Goal: Task Accomplishment & Management: Manage account settings

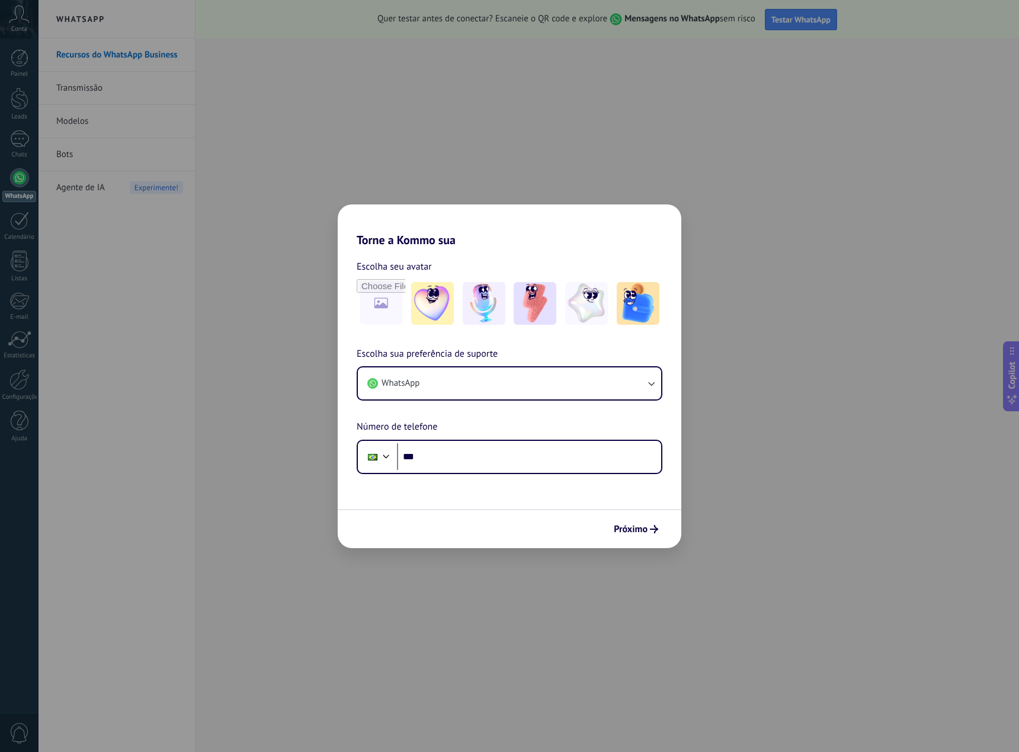
click at [820, 472] on div "Torne a Kommo sua Escolha seu avatar Escolha sua preferência de suporte WhatsAp…" at bounding box center [509, 376] width 1019 height 752
click at [457, 373] on button "WhatsApp" at bounding box center [509, 383] width 303 height 32
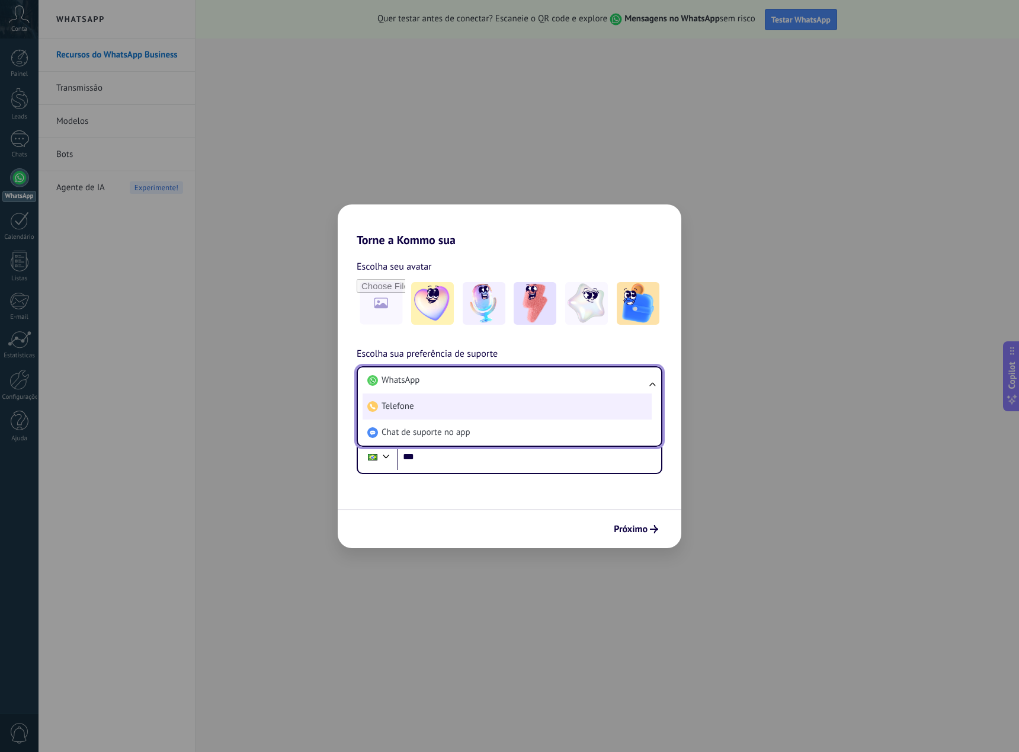
click at [443, 405] on li "Telefone" at bounding box center [507, 406] width 289 height 26
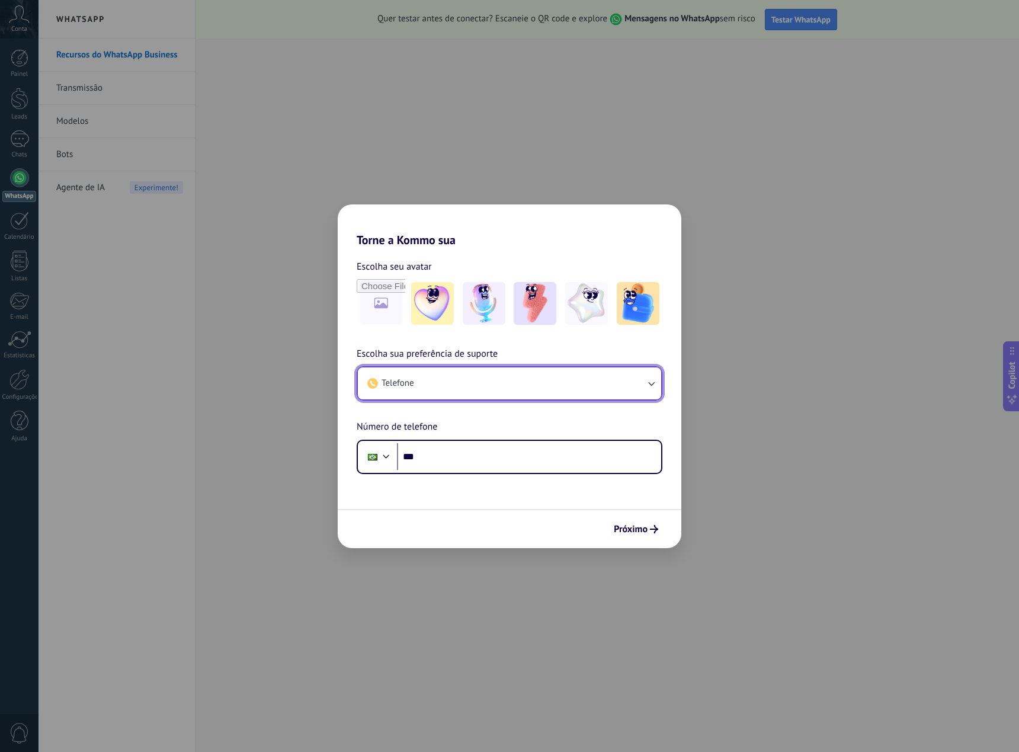
click at [438, 374] on button "Telefone" at bounding box center [509, 383] width 303 height 32
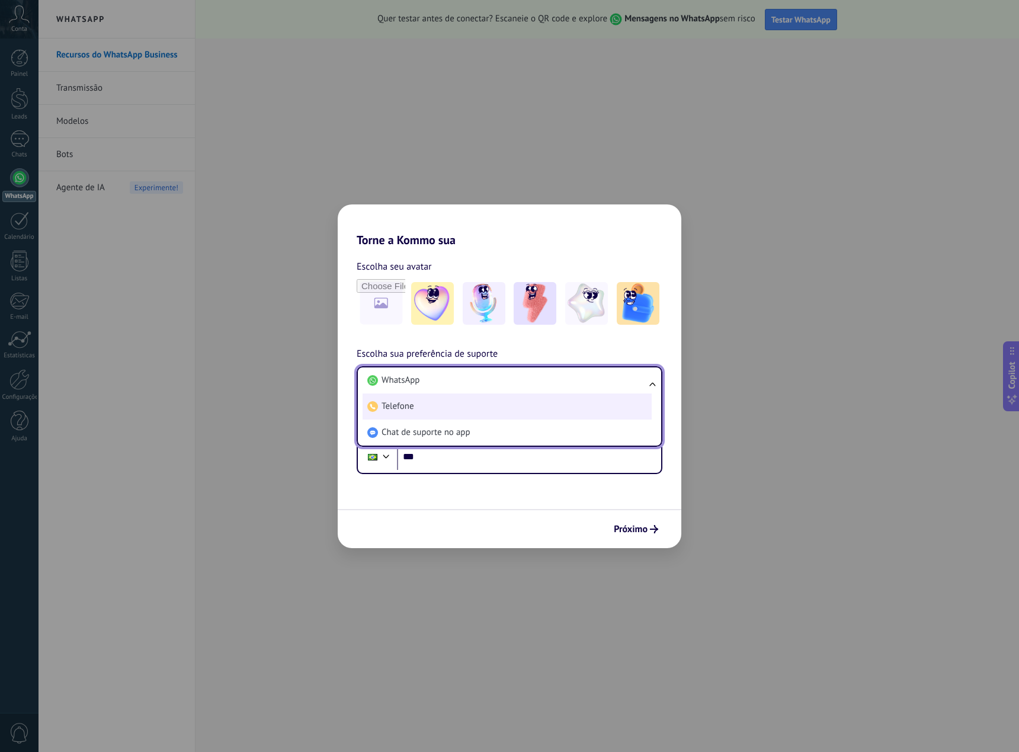
click at [429, 403] on li "Telefone" at bounding box center [507, 406] width 289 height 26
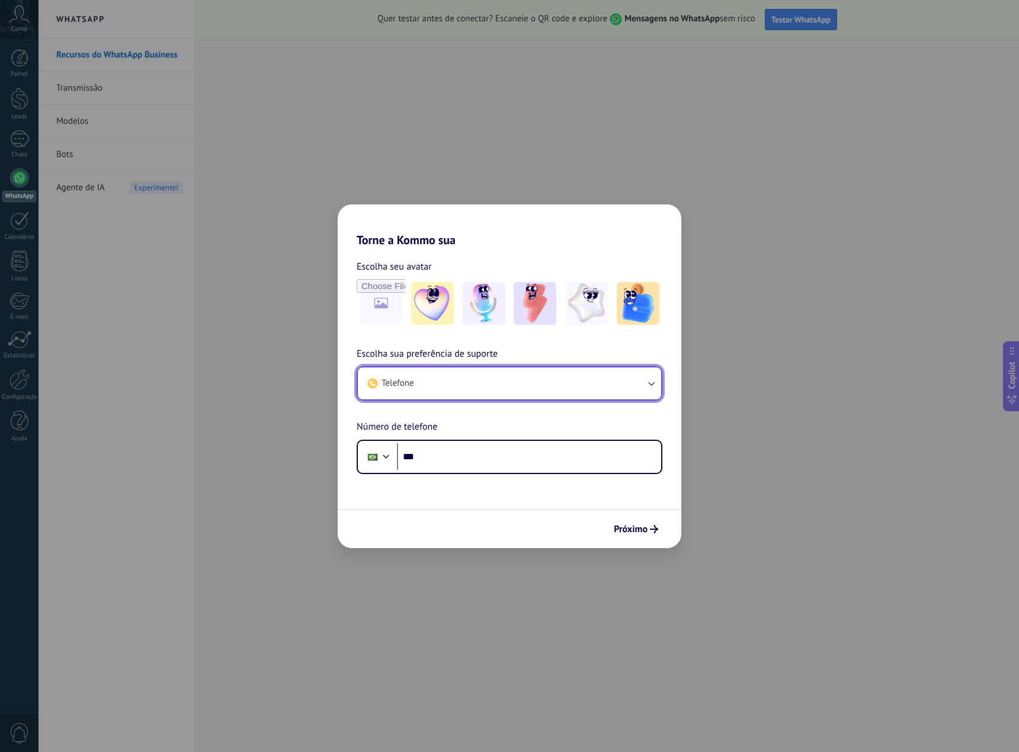
click at [431, 376] on button "Telefone" at bounding box center [509, 383] width 303 height 32
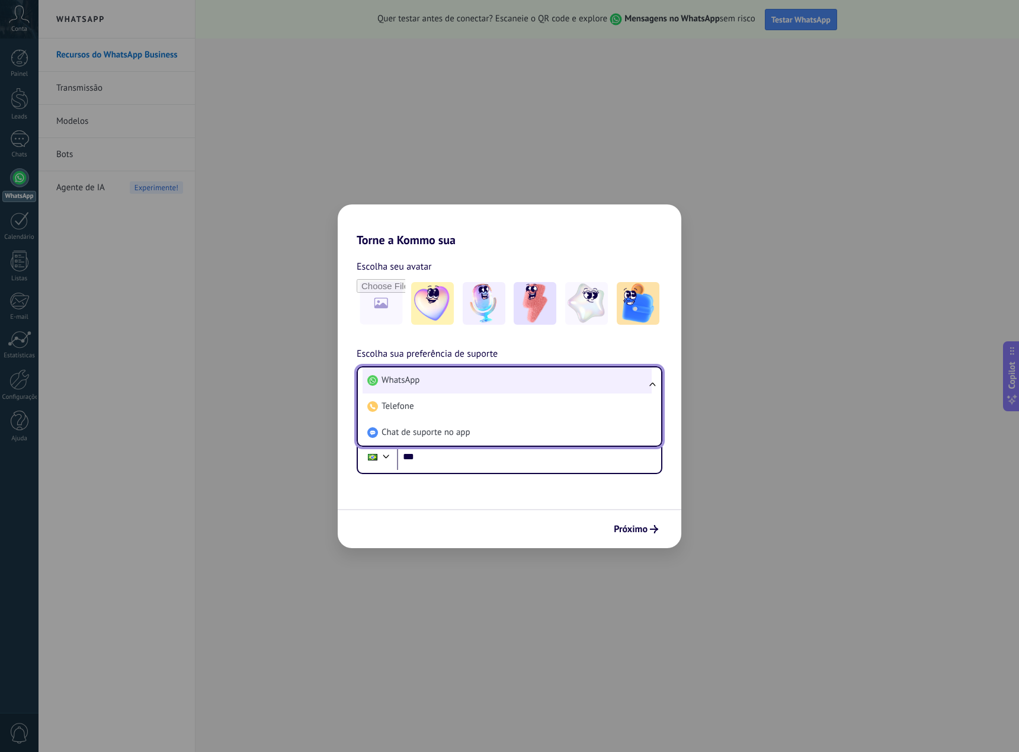
click at [429, 380] on li "WhatsApp" at bounding box center [507, 380] width 289 height 26
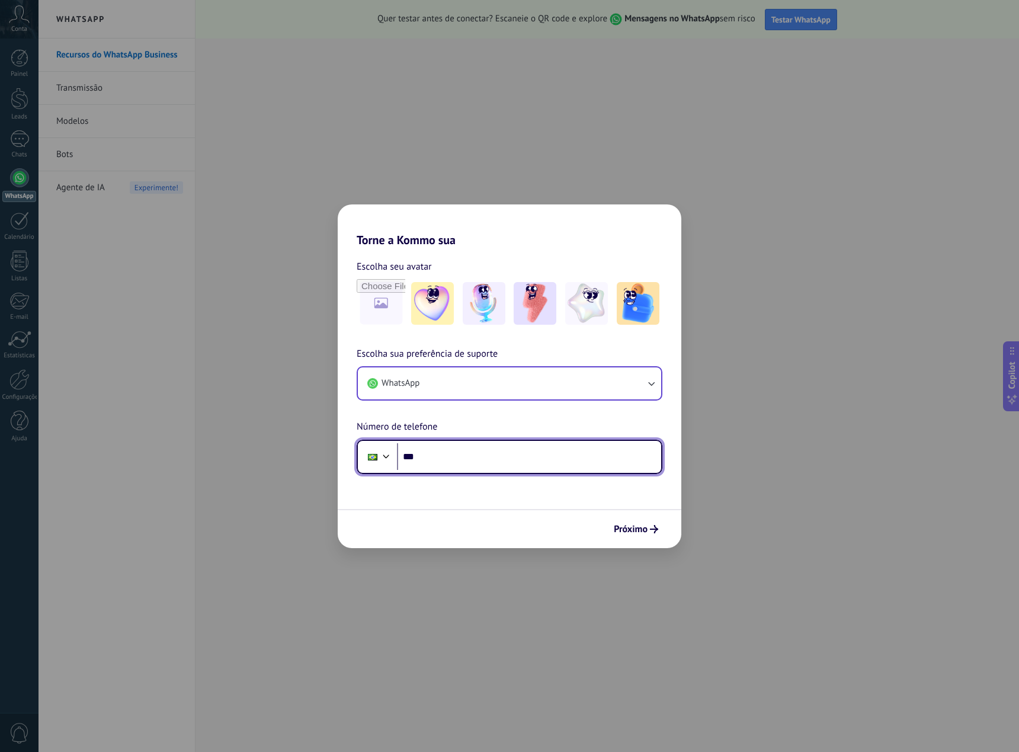
click at [451, 455] on input "***" at bounding box center [529, 456] width 264 height 27
click at [514, 458] on input "***" at bounding box center [529, 456] width 264 height 27
click at [502, 447] on input "***" at bounding box center [529, 456] width 264 height 27
type input "**********"
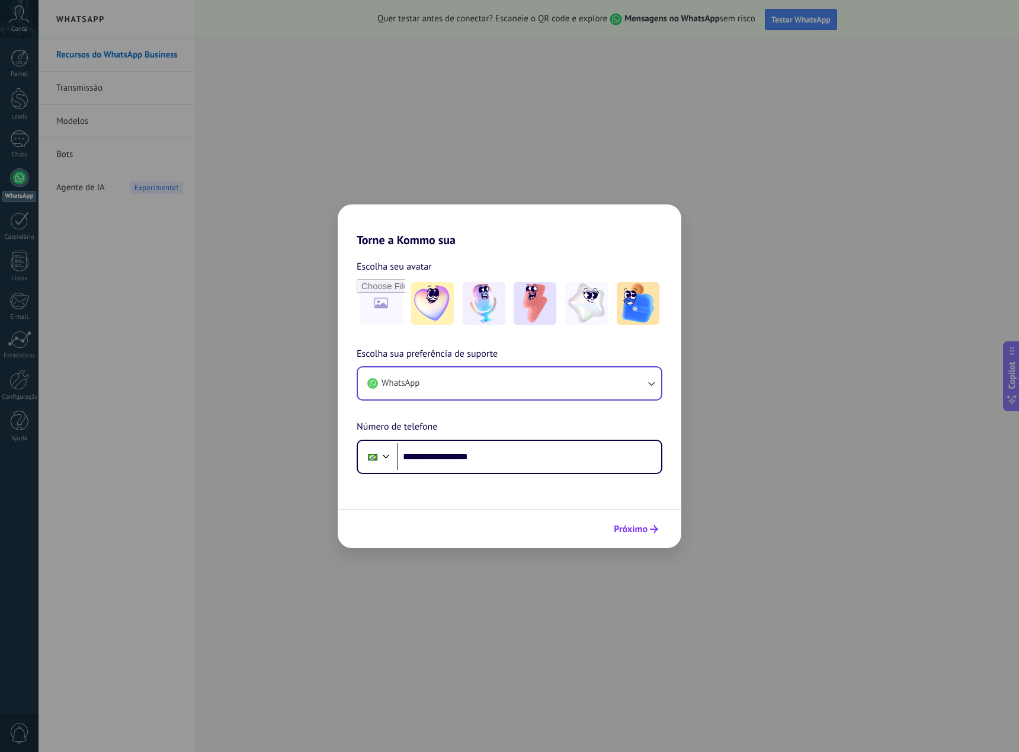
click at [642, 527] on span "Próximo" at bounding box center [631, 529] width 34 height 8
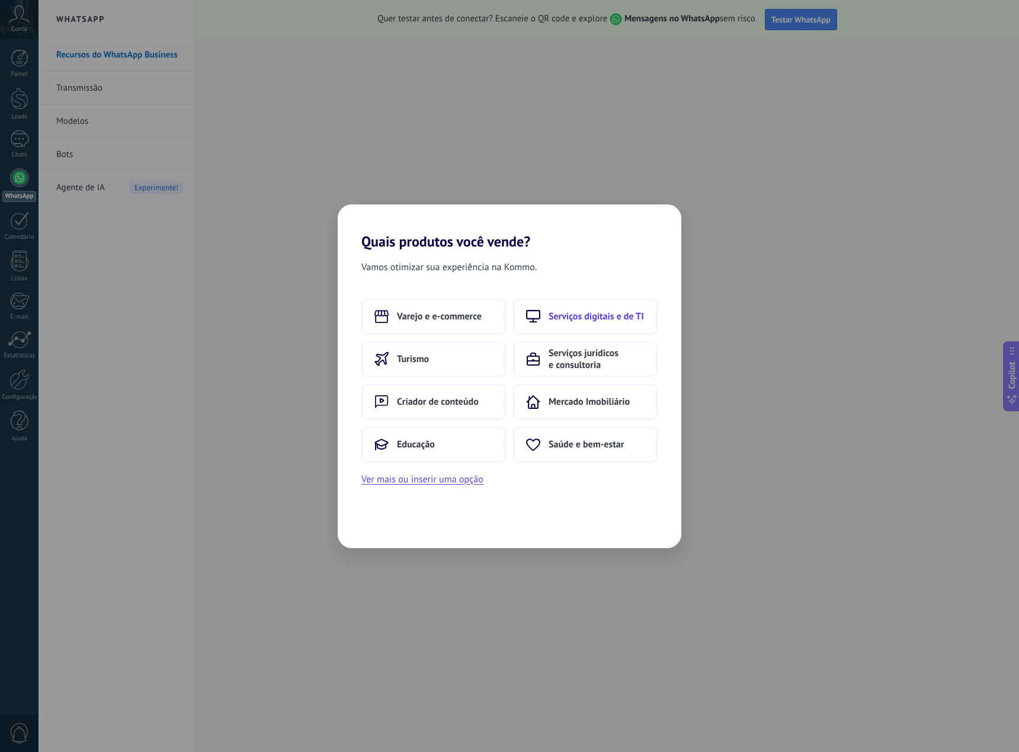
click at [613, 315] on span "Serviços digitais e de TI" at bounding box center [596, 316] width 95 height 12
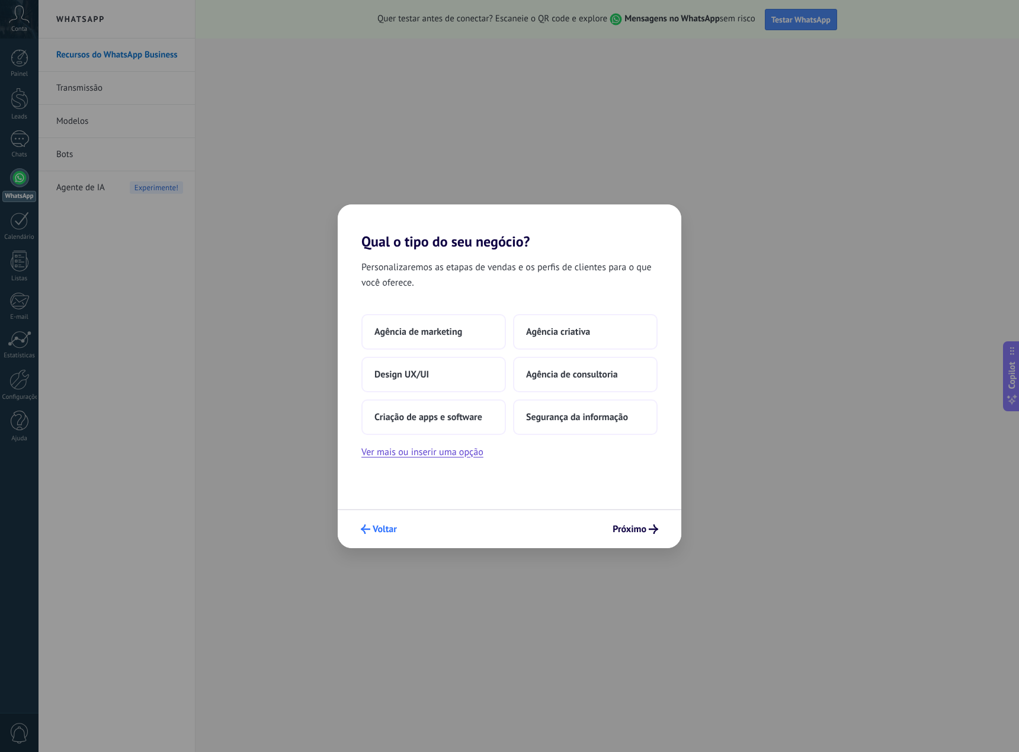
click at [379, 527] on span "Voltar" at bounding box center [385, 529] width 24 height 8
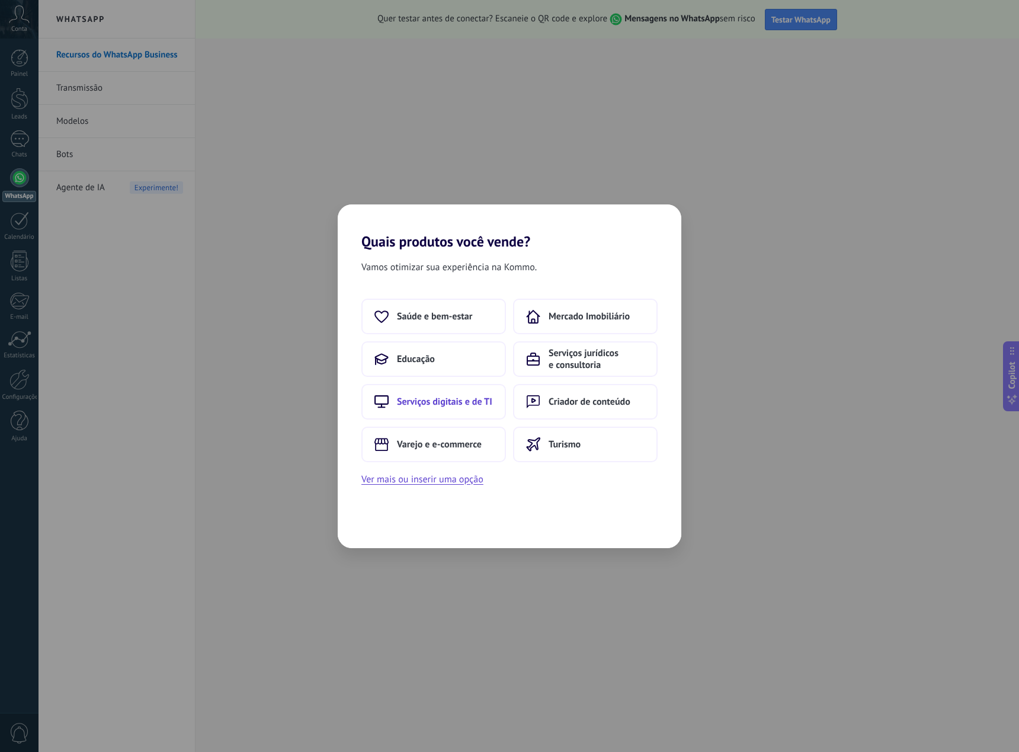
click at [454, 408] on button "Serviços digitais e de TI" at bounding box center [433, 402] width 145 height 36
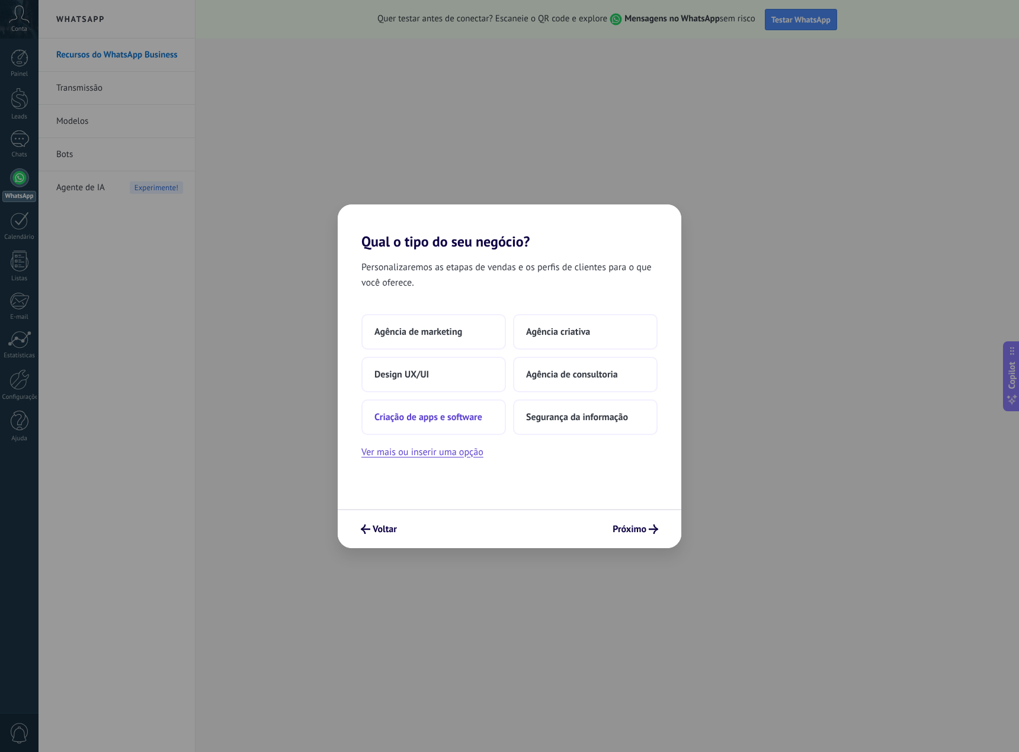
click at [410, 419] on span "Criação de apps e software" at bounding box center [428, 417] width 108 height 12
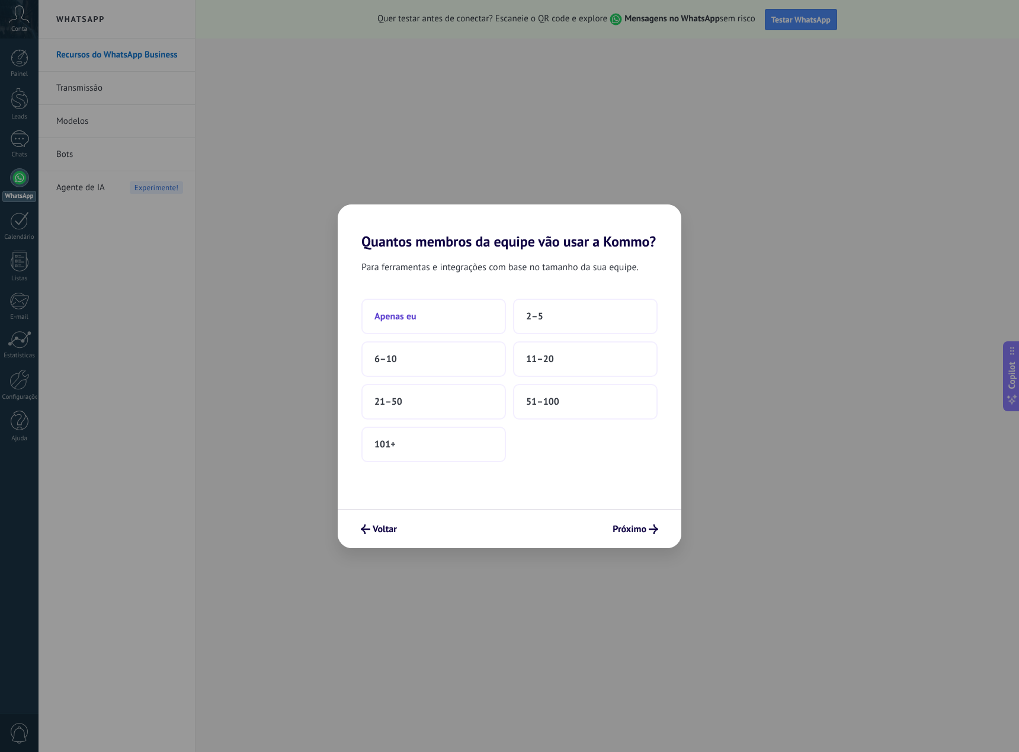
click at [425, 315] on button "Apenas eu" at bounding box center [433, 317] width 145 height 36
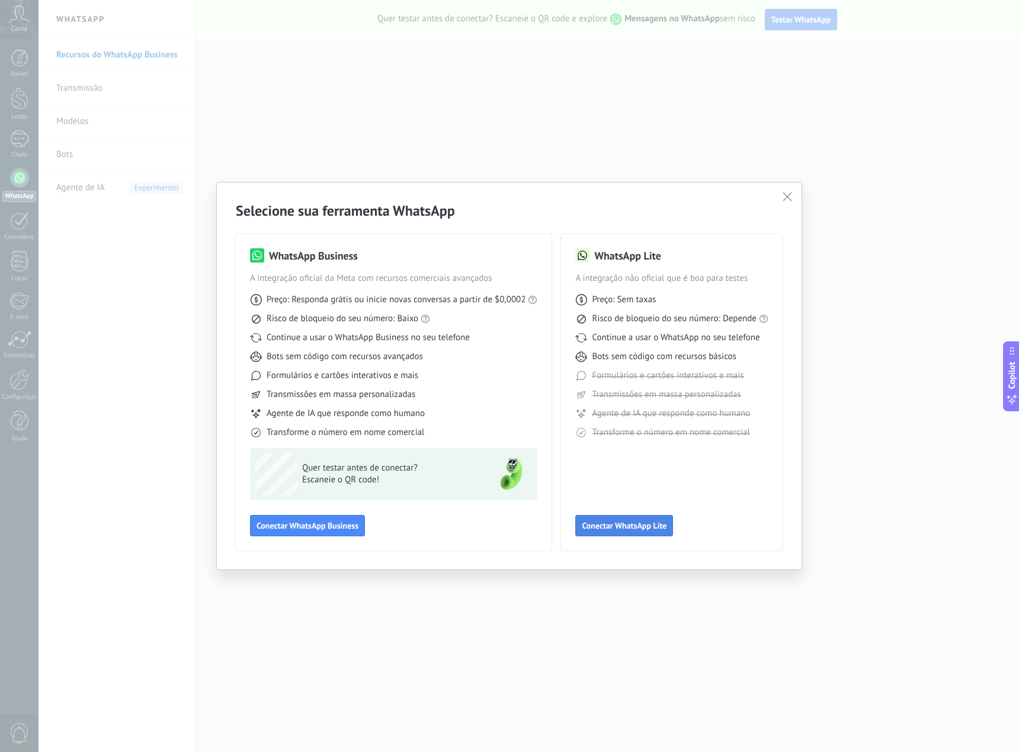
click at [626, 529] on span "Conectar WhatsApp Lite" at bounding box center [624, 525] width 85 height 8
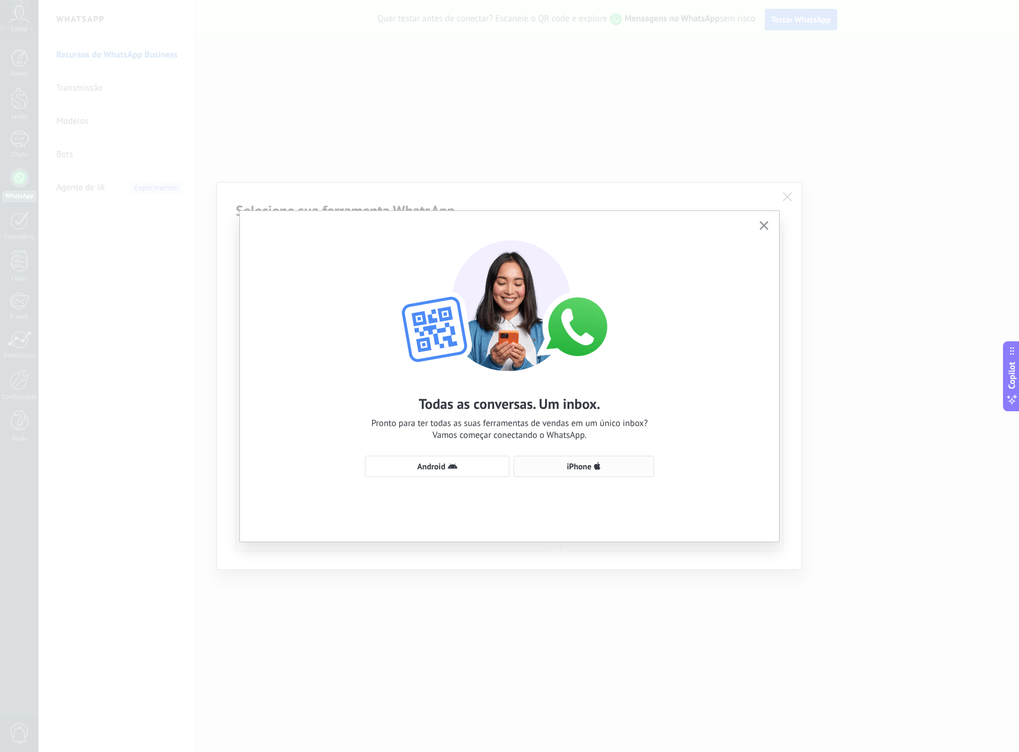
click at [592, 461] on button "iPhone" at bounding box center [584, 466] width 140 height 21
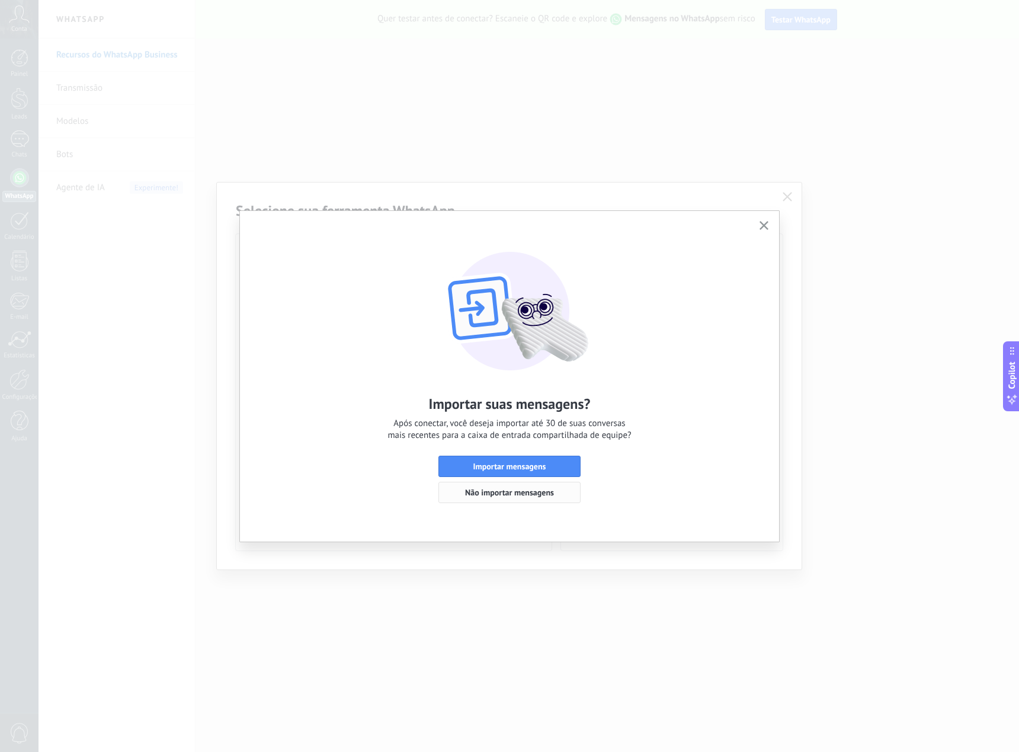
click at [519, 490] on span "Não importar mensagens" at bounding box center [509, 492] width 89 height 8
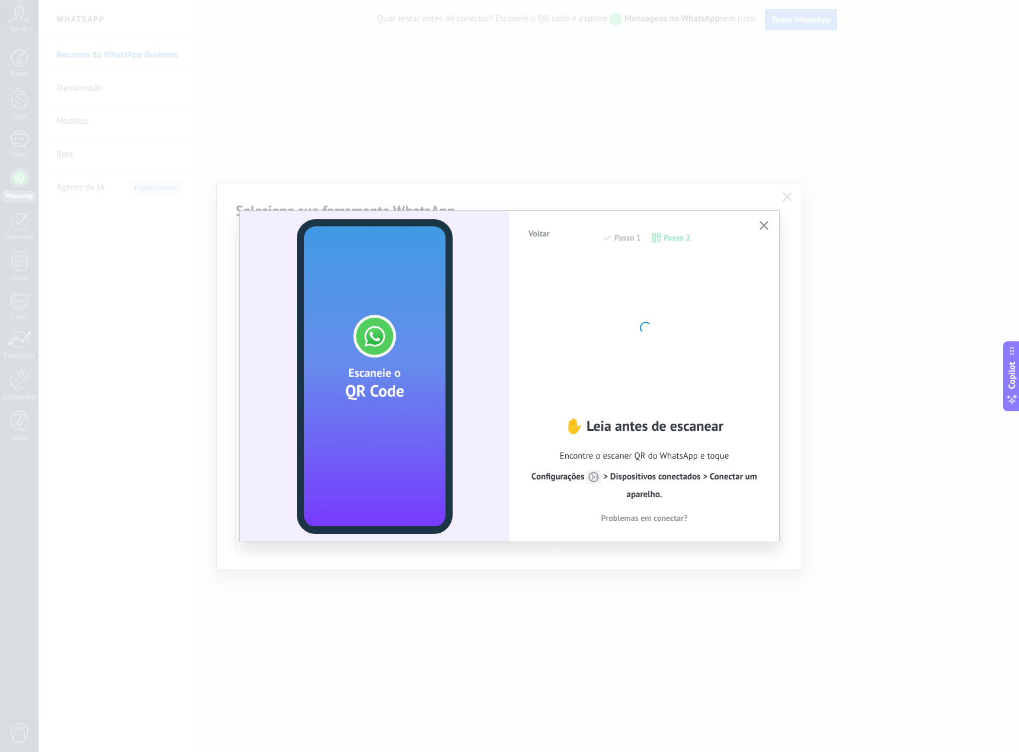
click at [765, 223] on icon "button" at bounding box center [763, 225] width 9 height 9
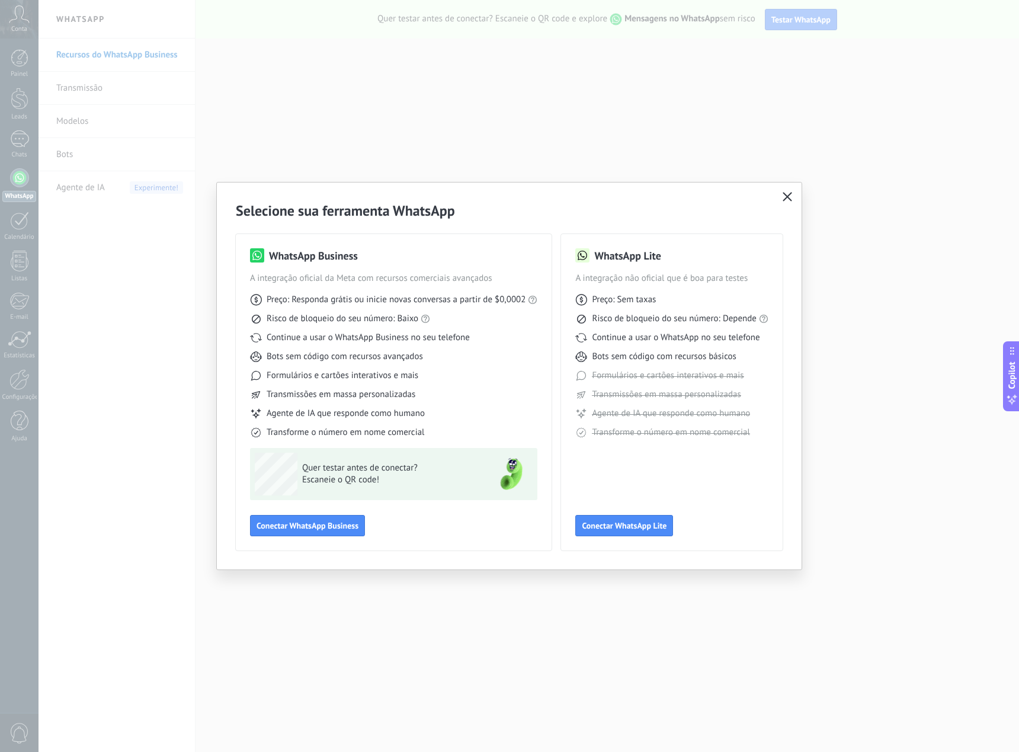
click at [790, 195] on icon "button" at bounding box center [787, 196] width 9 height 9
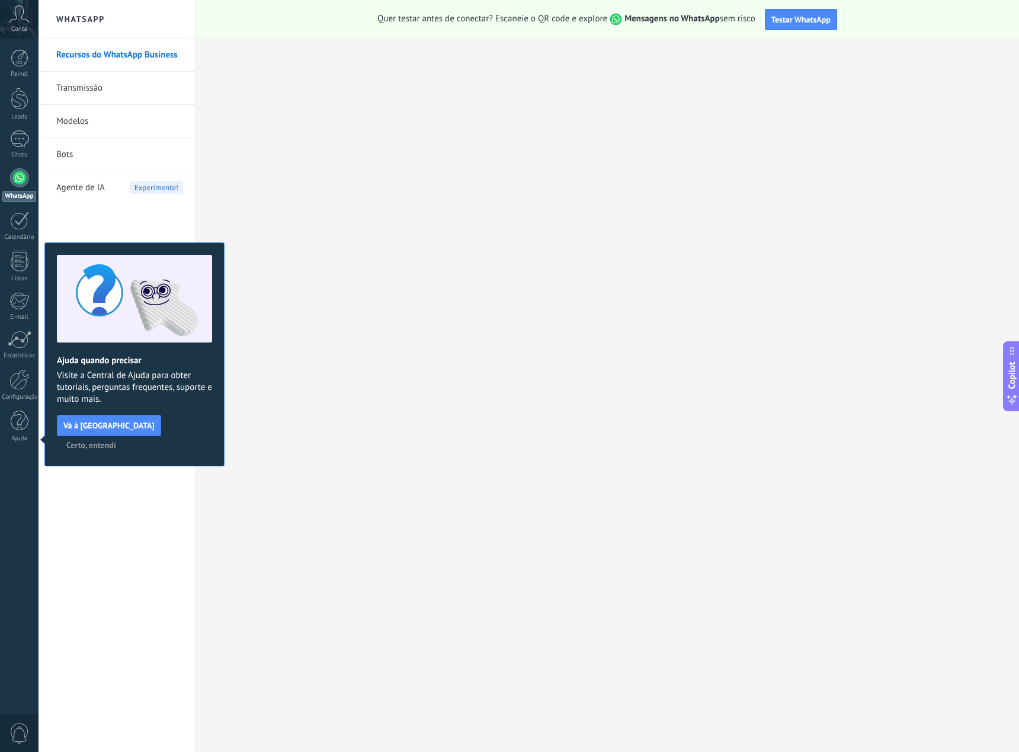
click at [116, 441] on span "Certo, entendi" at bounding box center [91, 445] width 50 height 8
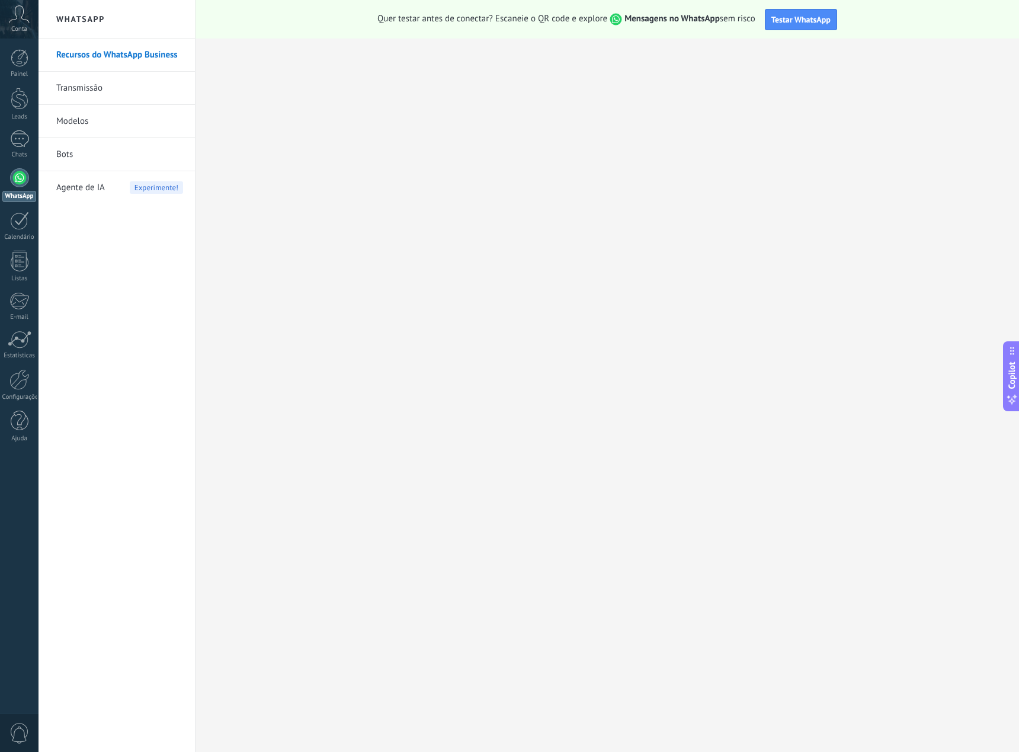
click at [15, 27] on span "Conta" at bounding box center [19, 29] width 16 height 8
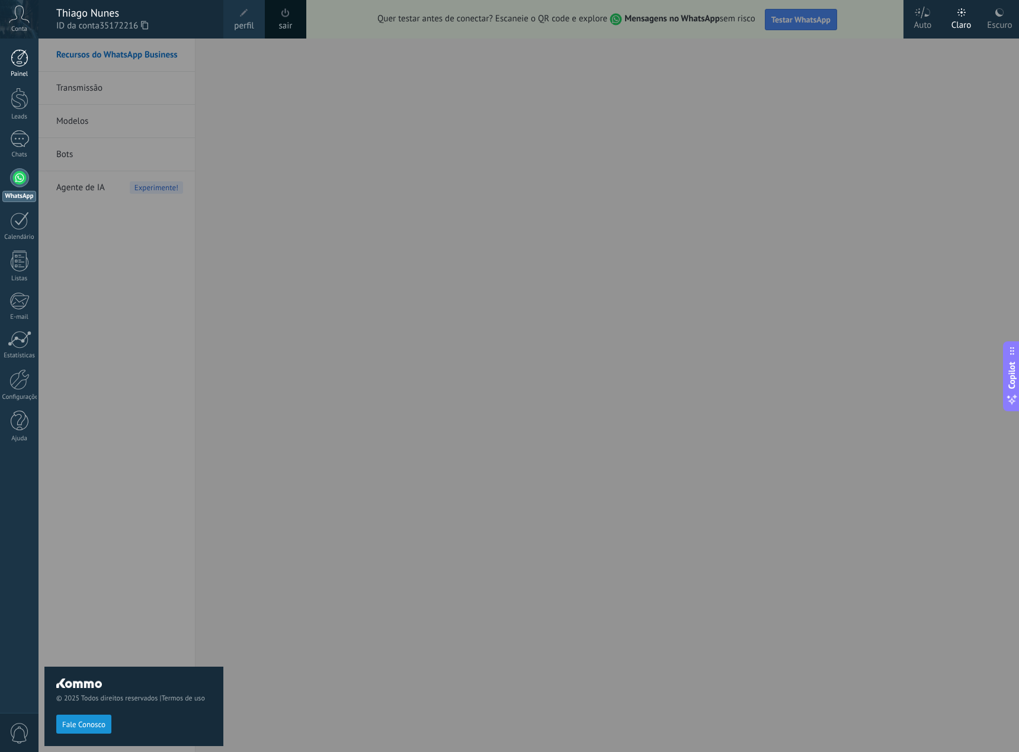
click at [12, 56] on div at bounding box center [20, 58] width 18 height 18
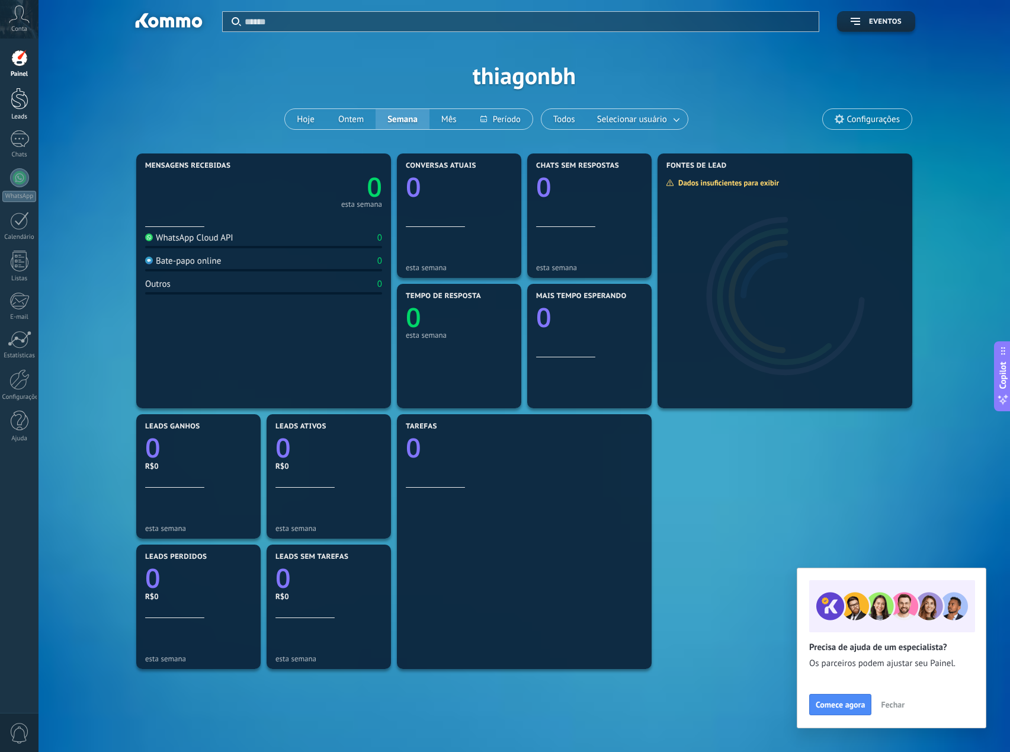
click at [17, 102] on div at bounding box center [20, 99] width 18 height 22
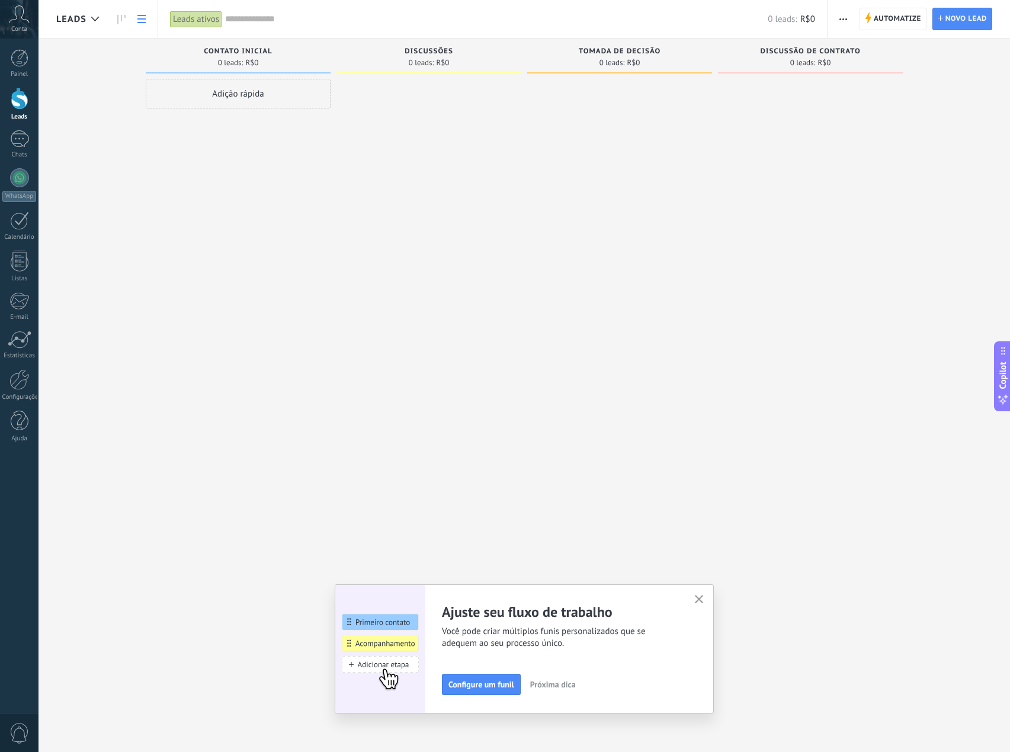
click at [147, 18] on link at bounding box center [142, 19] width 20 height 23
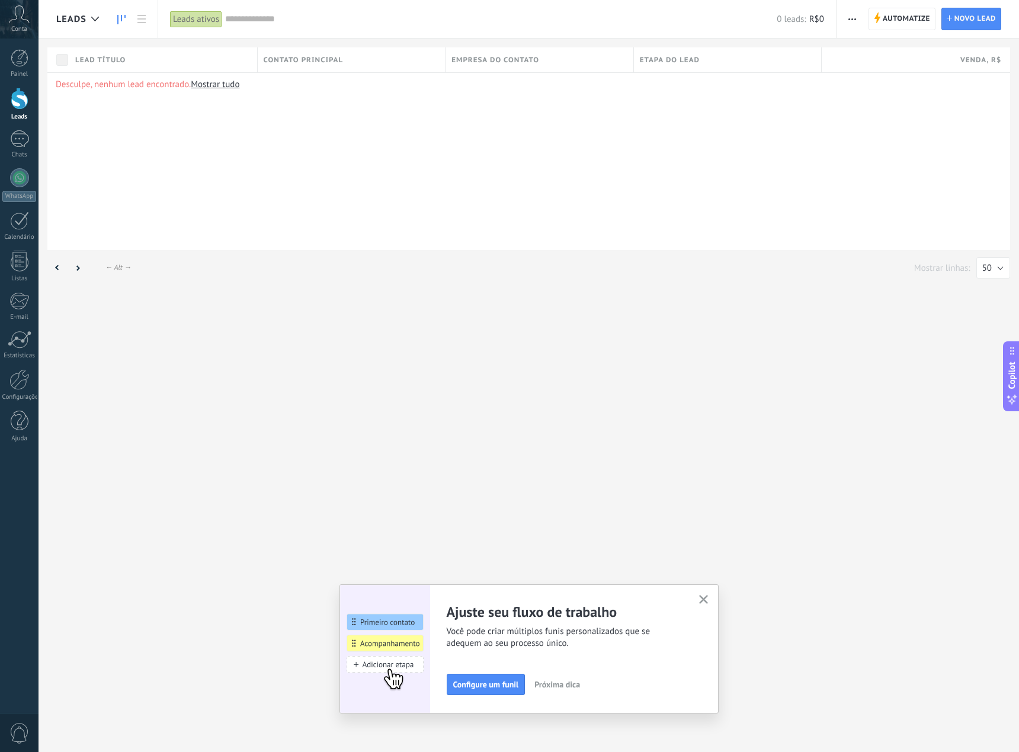
click at [123, 20] on icon at bounding box center [121, 19] width 8 height 9
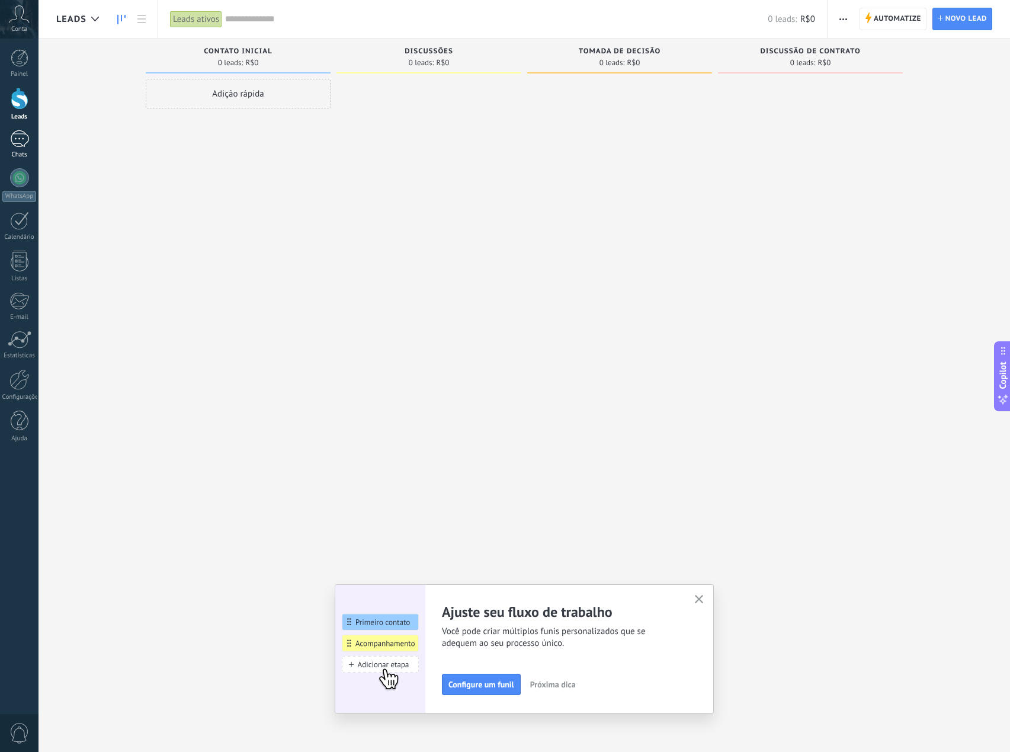
click at [15, 146] on div at bounding box center [19, 138] width 19 height 17
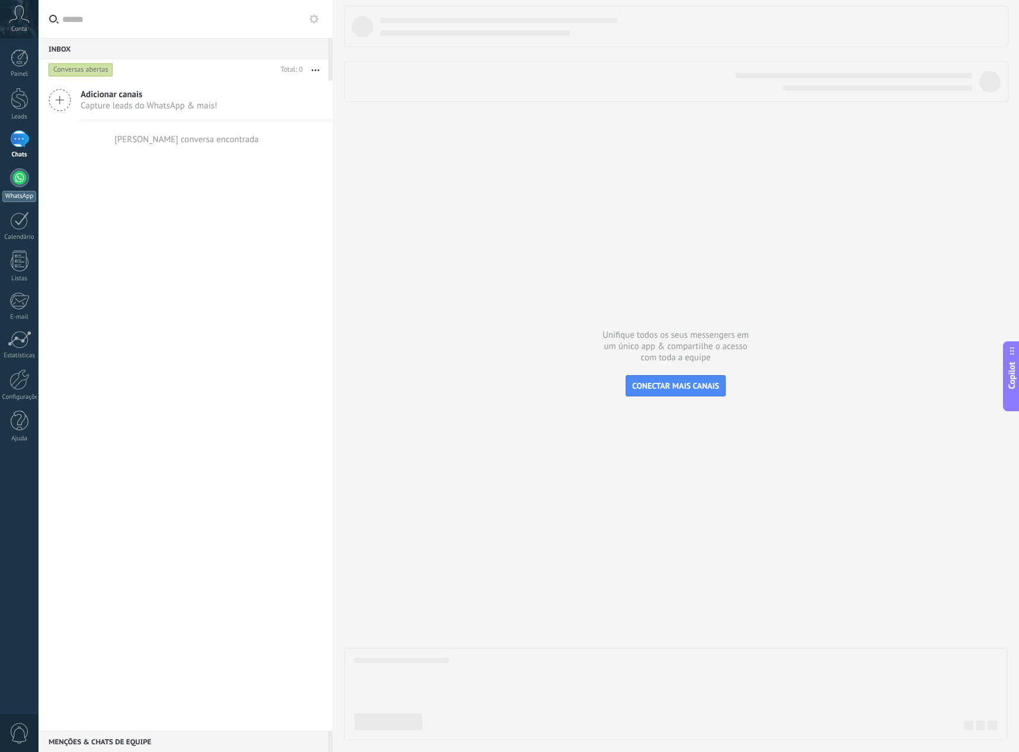
click at [19, 178] on div at bounding box center [19, 177] width 19 height 19
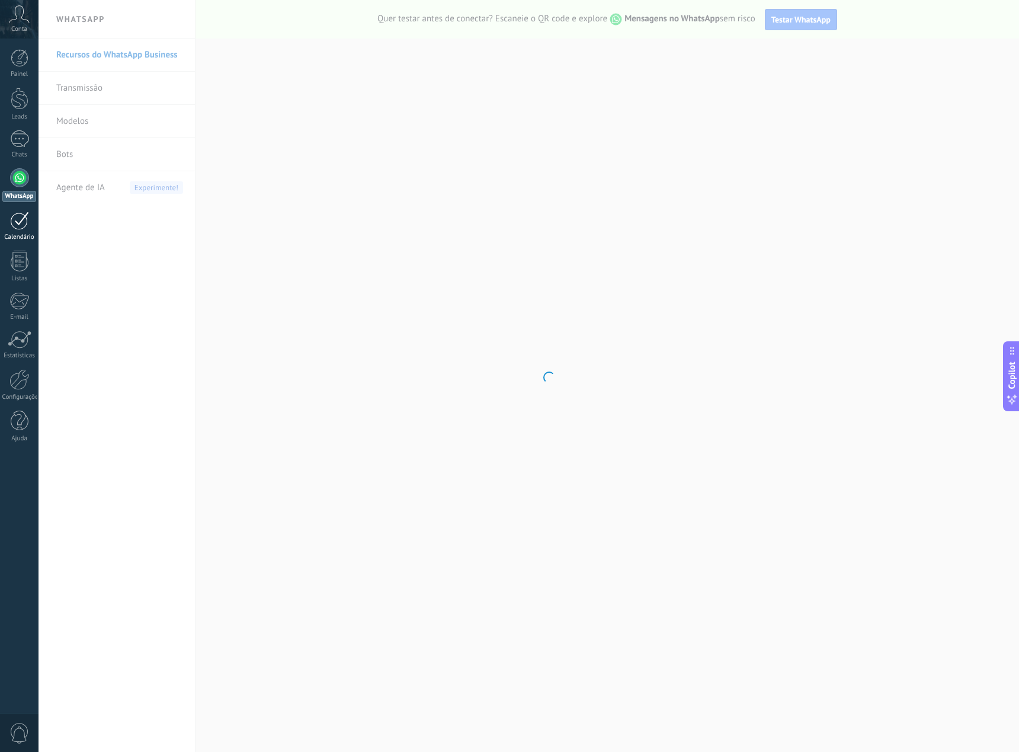
click at [18, 225] on div at bounding box center [19, 220] width 19 height 18
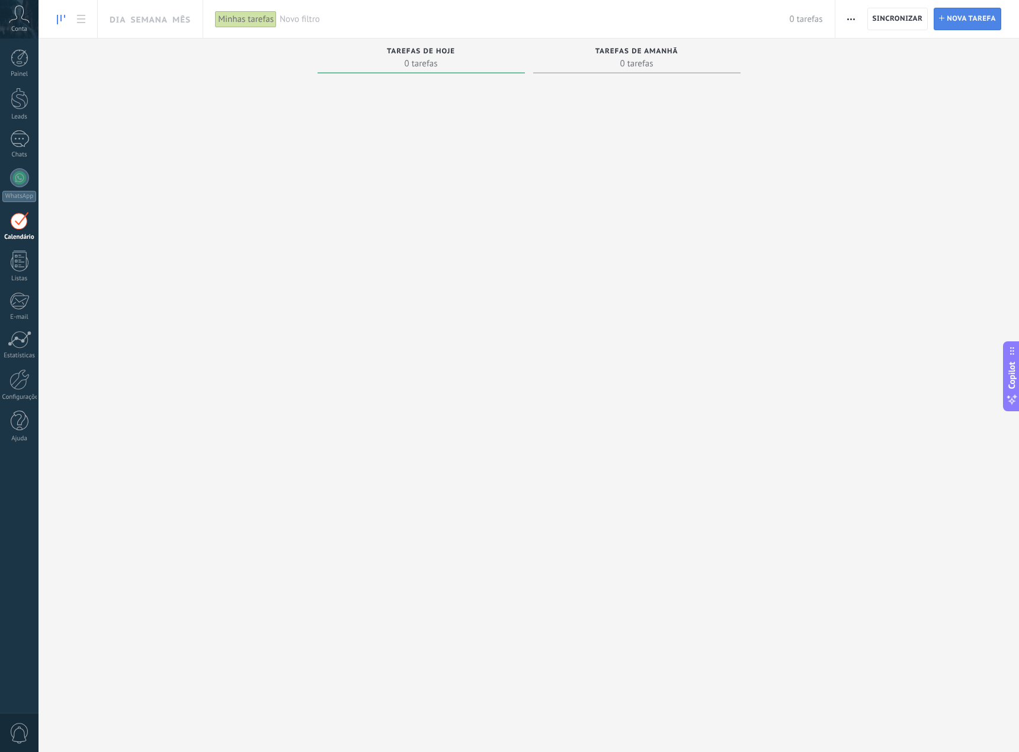
click at [964, 20] on span "Nova tarefa" at bounding box center [971, 18] width 49 height 21
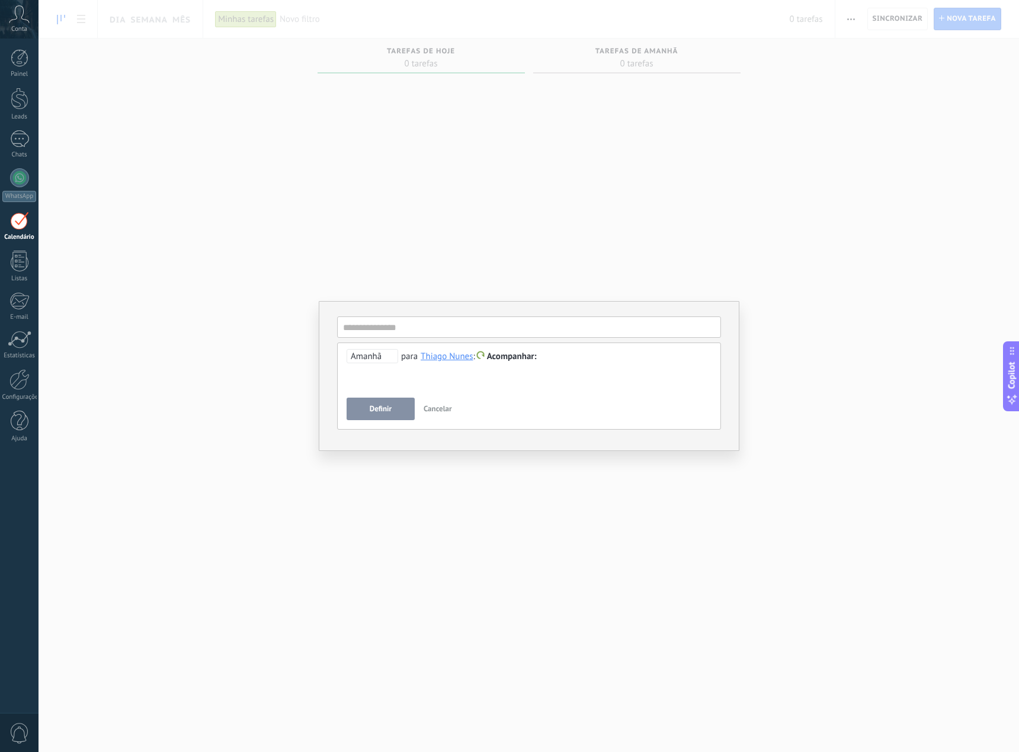
click at [379, 412] on span "Definir" at bounding box center [381, 409] width 22 height 8
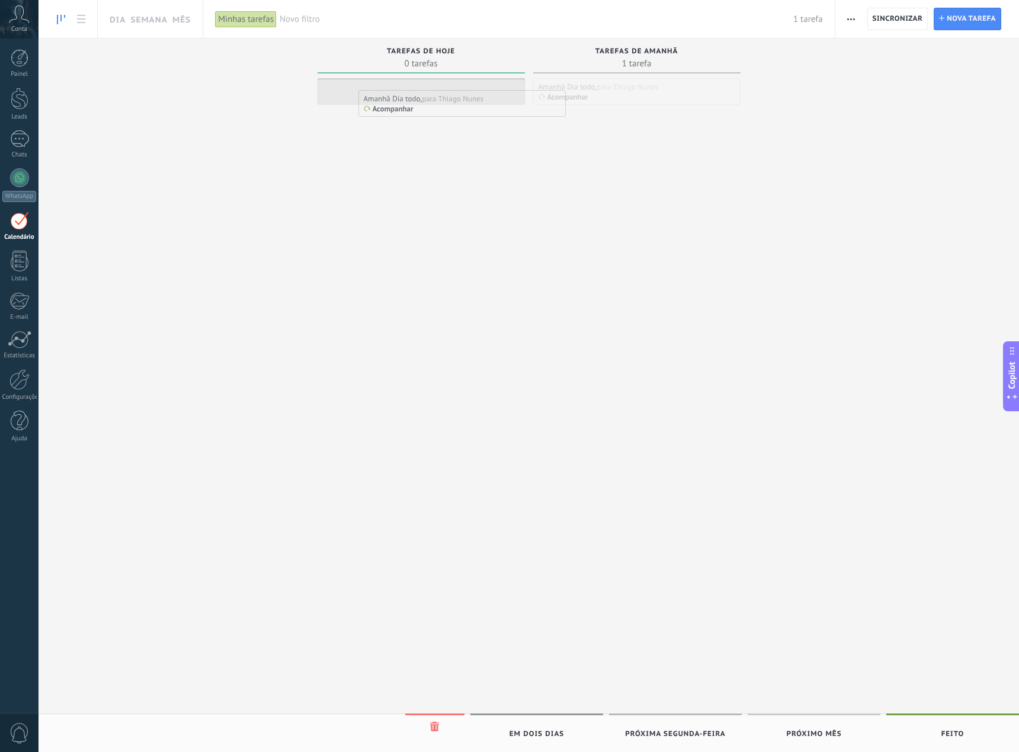
drag, startPoint x: 615, startPoint y: 91, endPoint x: 440, endPoint y: 102, distance: 175.1
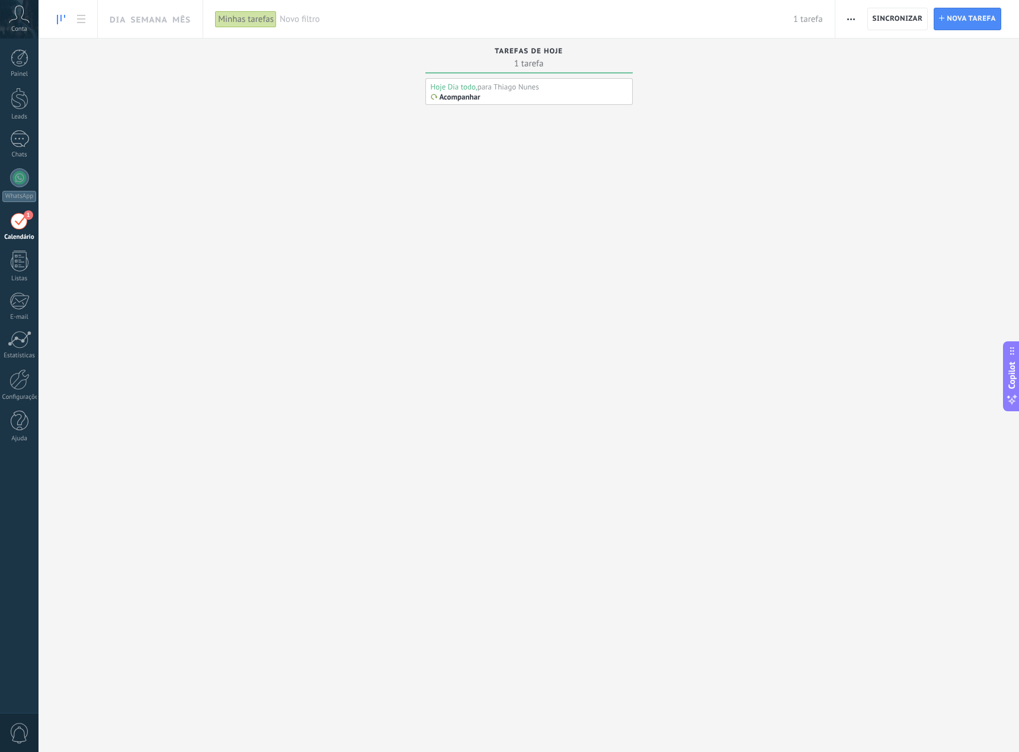
click at [485, 95] on div "Acompanhar" at bounding box center [529, 96] width 197 height 9
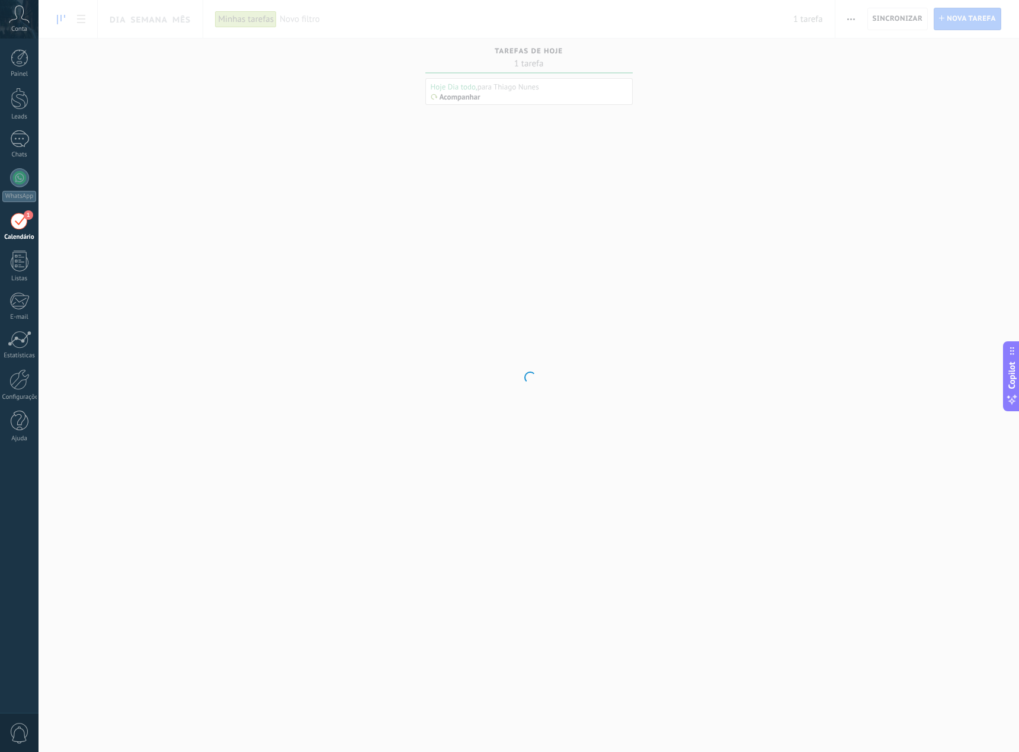
click at [485, 95] on div at bounding box center [529, 376] width 980 height 752
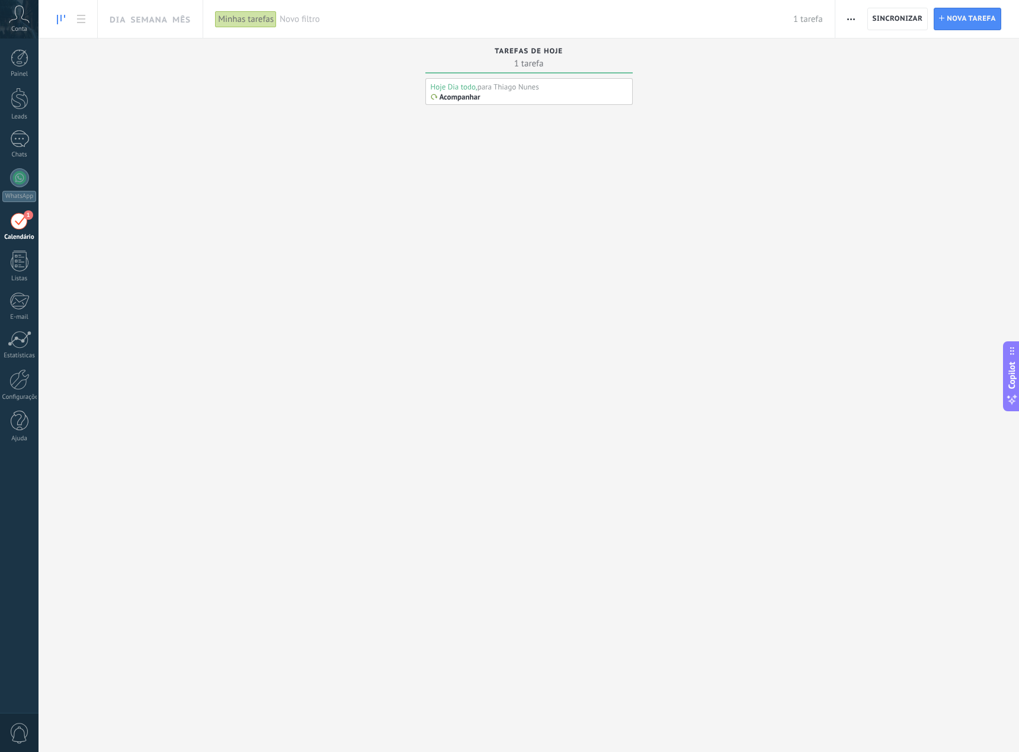
click at [490, 93] on div "Acompanhar" at bounding box center [529, 96] width 197 height 9
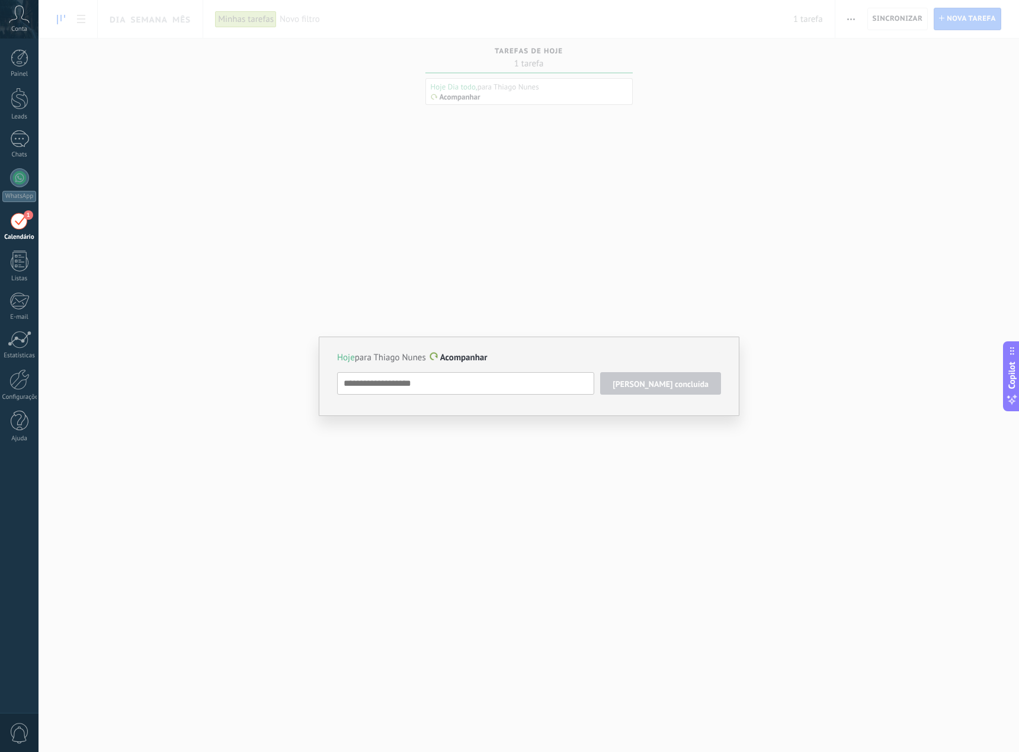
click at [466, 361] on span "Acompanhar" at bounding box center [463, 357] width 47 height 11
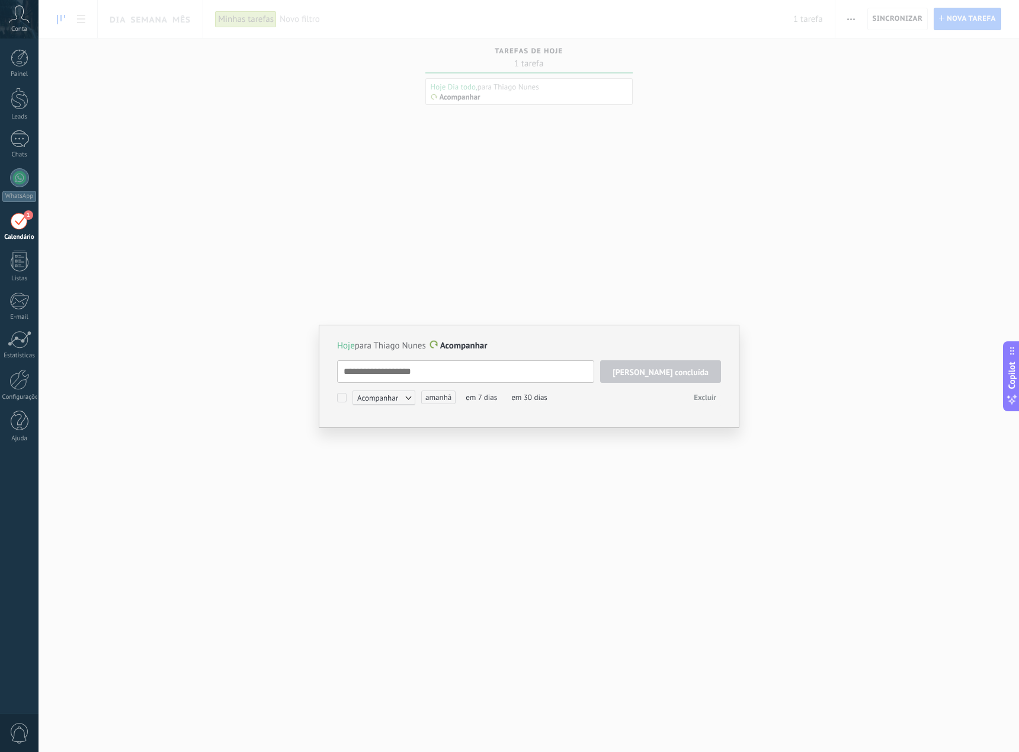
scroll to position [12, 0]
click at [477, 397] on span "em 7 dias" at bounding box center [481, 397] width 40 height 14
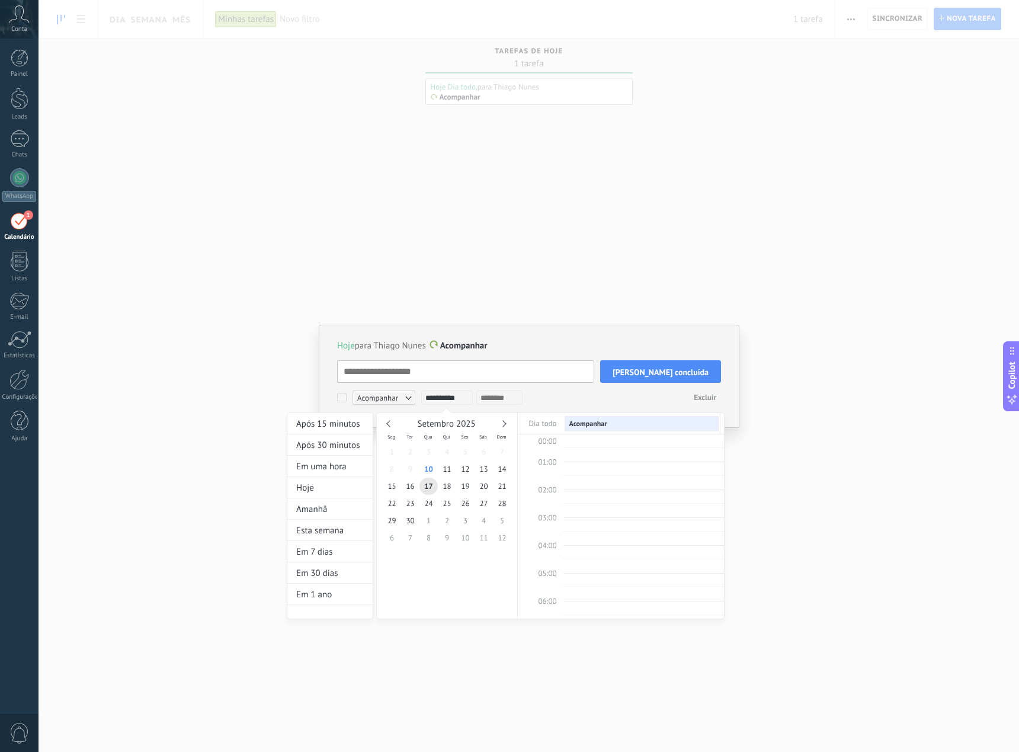
scroll to position [223, 0]
click at [425, 485] on span "17" at bounding box center [428, 485] width 18 height 17
click at [606, 424] on span "Acompanhar" at bounding box center [588, 423] width 38 height 9
click at [432, 486] on span "17" at bounding box center [428, 485] width 18 height 17
click at [556, 397] on div "**********" at bounding box center [495, 397] width 148 height 14
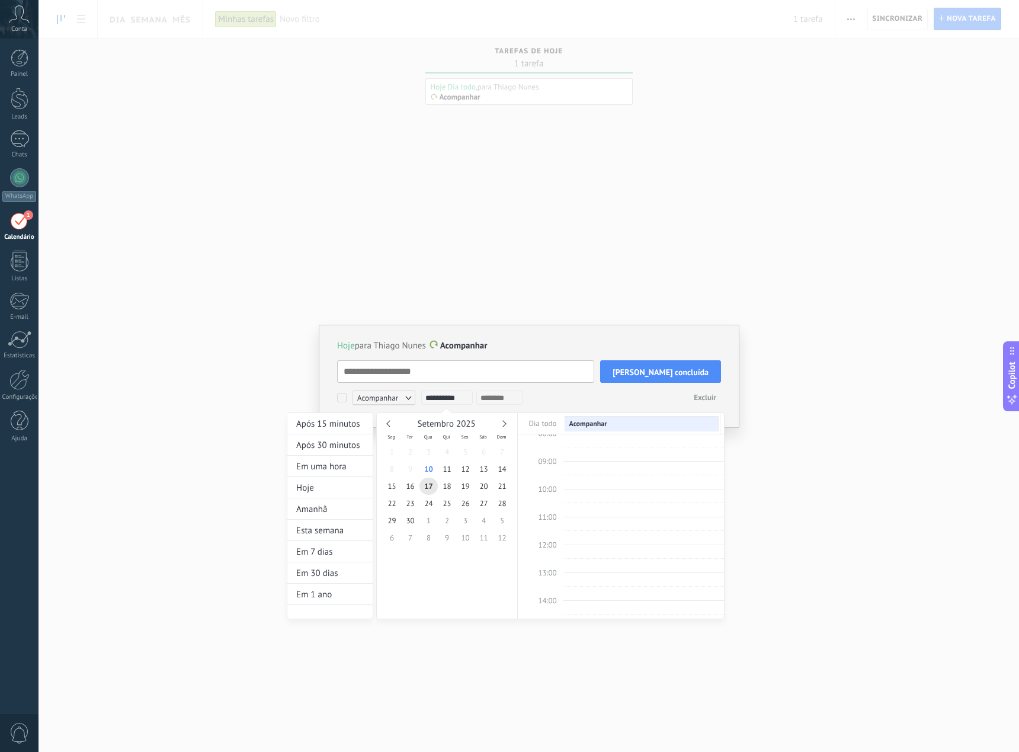
click at [483, 397] on input at bounding box center [499, 398] width 38 height 8
click at [687, 374] on div at bounding box center [509, 376] width 1019 height 752
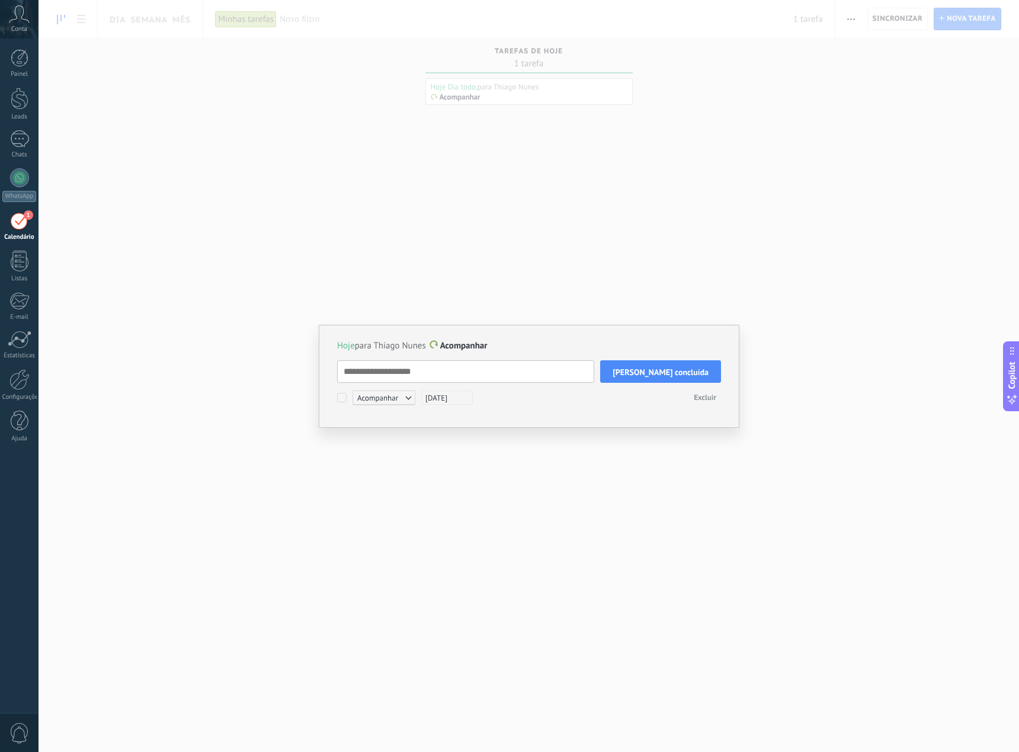
click at [685, 368] on span "[PERSON_NAME] concluída" at bounding box center [661, 372] width 96 height 8
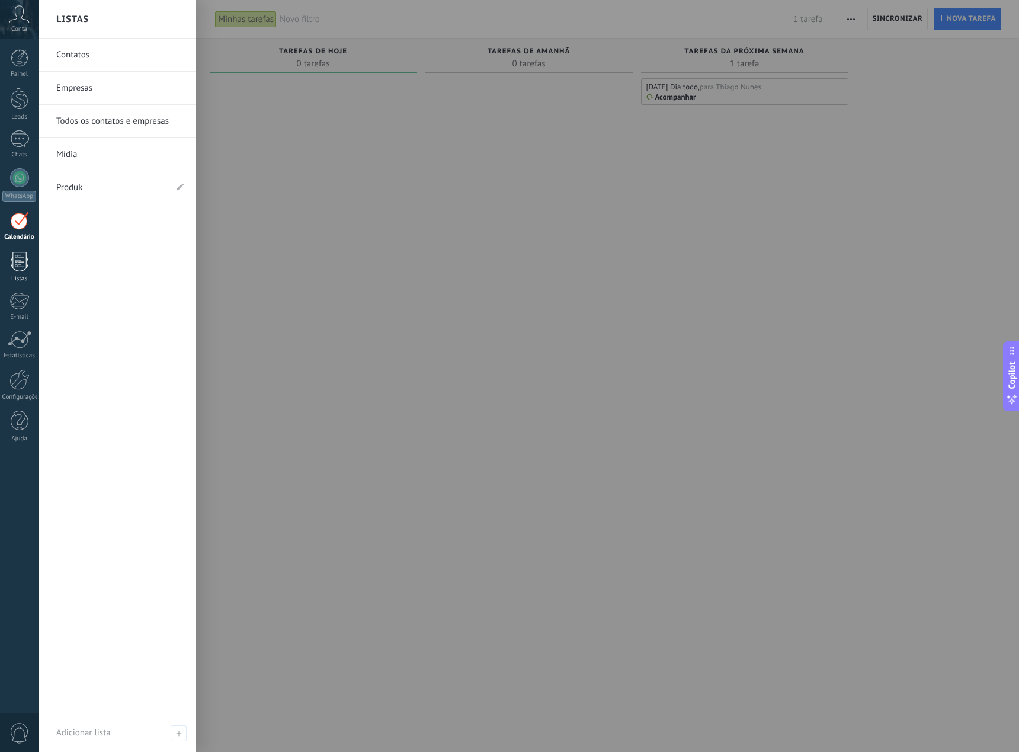
click at [18, 280] on div "Listas" at bounding box center [19, 279] width 34 height 8
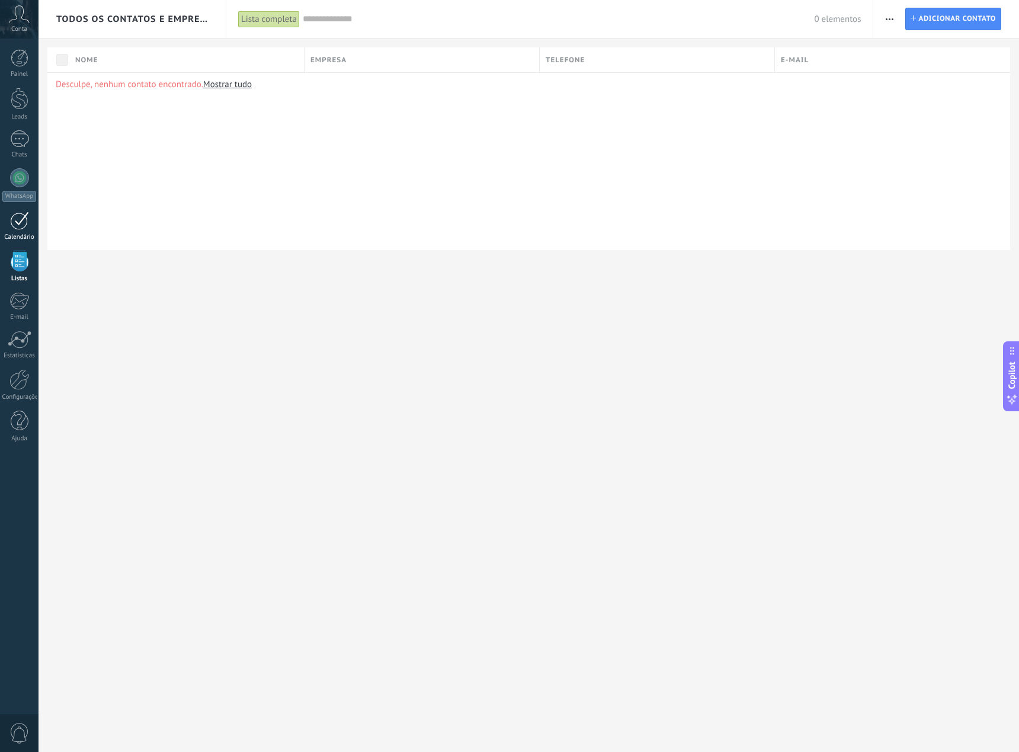
click at [15, 221] on div "1" at bounding box center [19, 220] width 19 height 18
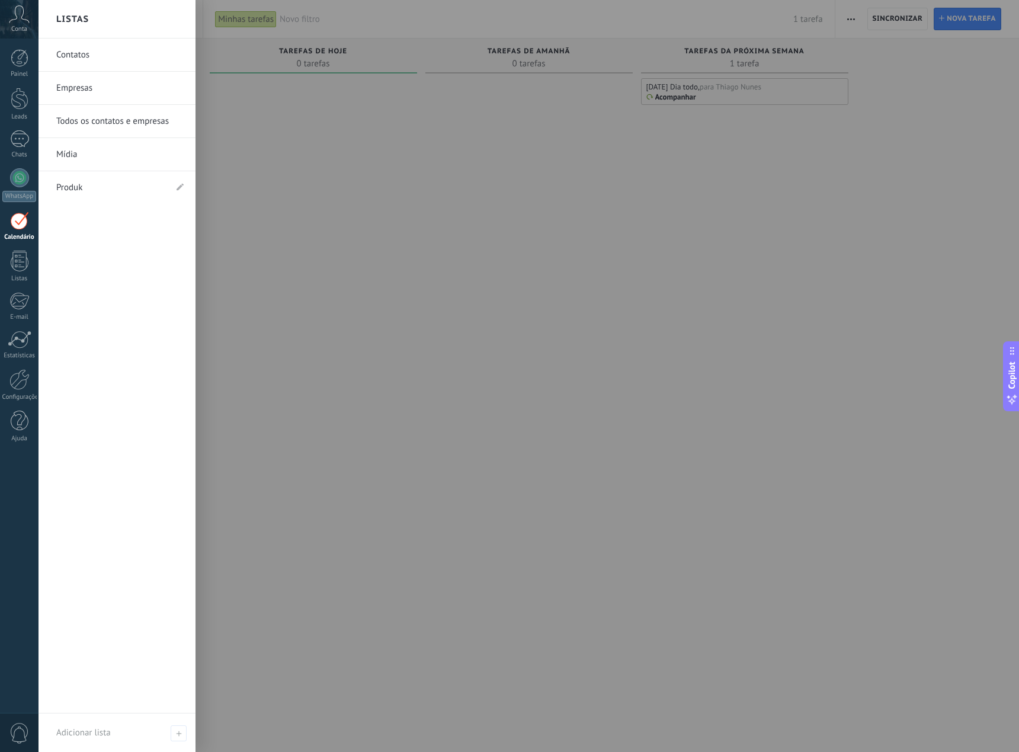
click at [78, 186] on link "Produk" at bounding box center [111, 187] width 110 height 33
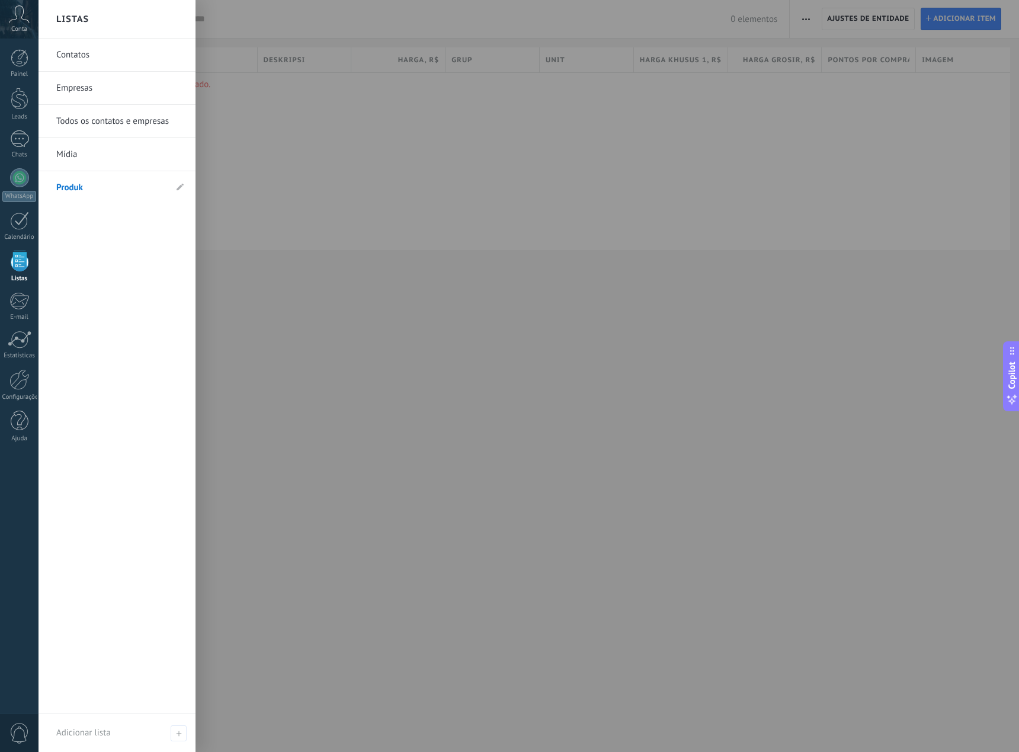
click at [91, 123] on link "Todos os contatos e empresas" at bounding box center [119, 121] width 127 height 33
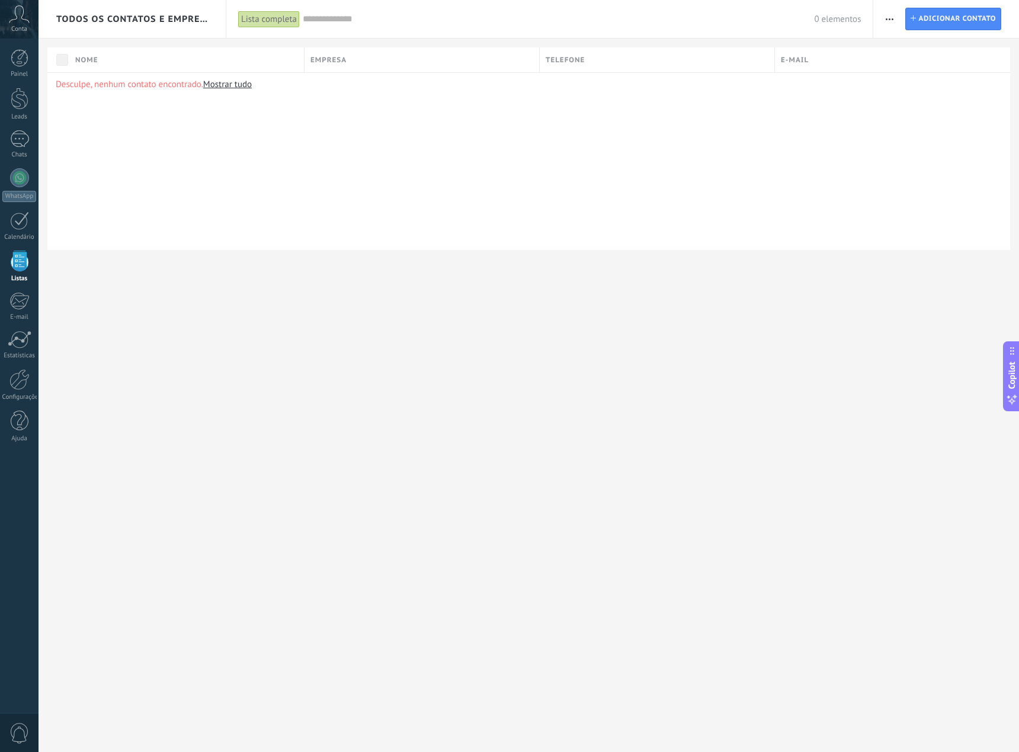
click at [889, 18] on icon "button" at bounding box center [890, 19] width 8 height 2
click at [931, 115] on div "Importar" at bounding box center [931, 122] width 116 height 24
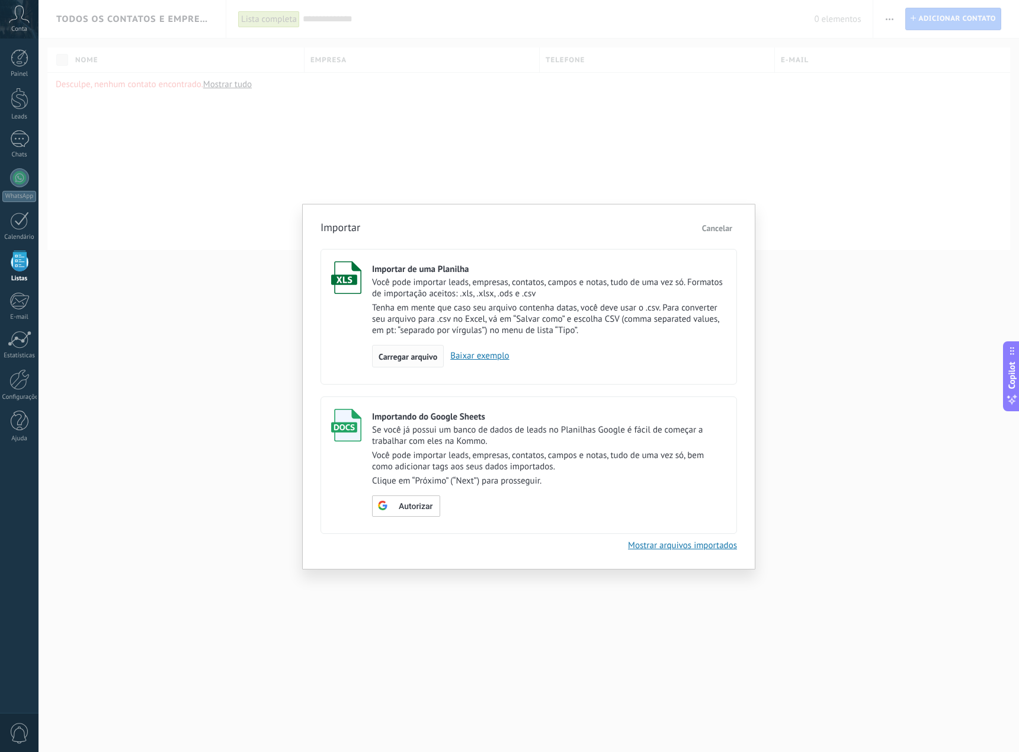
click at [412, 360] on span "Carregar arquivo" at bounding box center [408, 356] width 59 height 8
click at [0, 0] on input "Importar de uma Planilha Você pode importar leads, empresas, contatos, campos e…" at bounding box center [0, 0] width 0 height 0
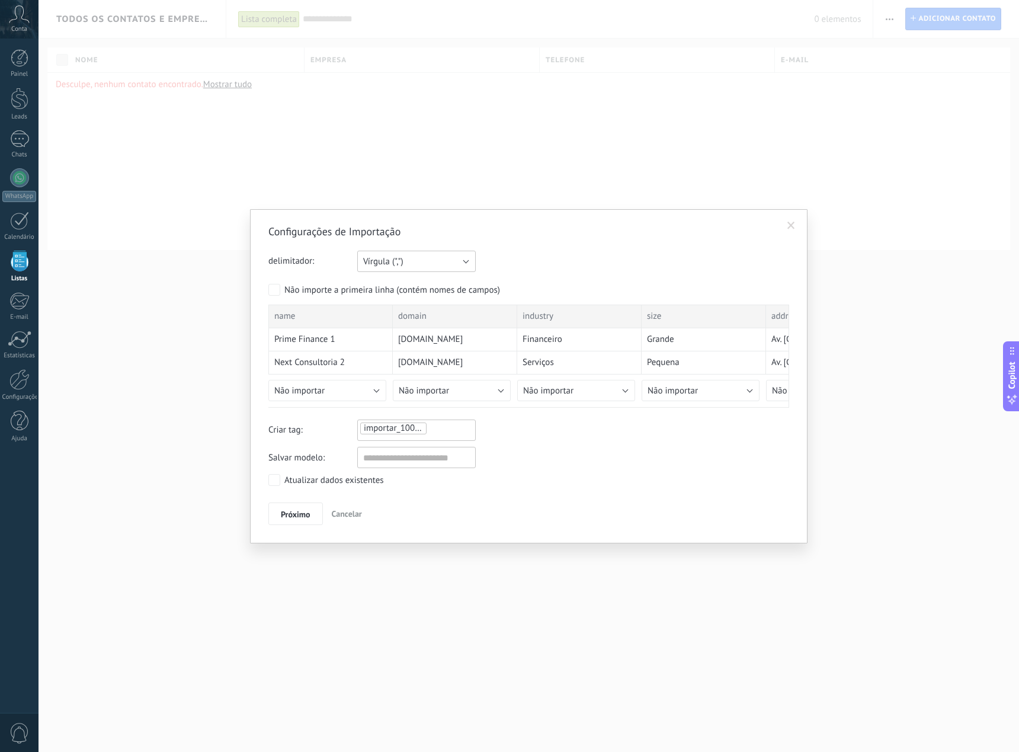
click at [460, 261] on button "Vírgula (",")" at bounding box center [416, 261] width 118 height 21
click at [572, 255] on div "delimitador: [PERSON_NAME] e vírgula (";") Vírgula (",") Tabulação (" ") Vírgul…" at bounding box center [528, 261] width 521 height 21
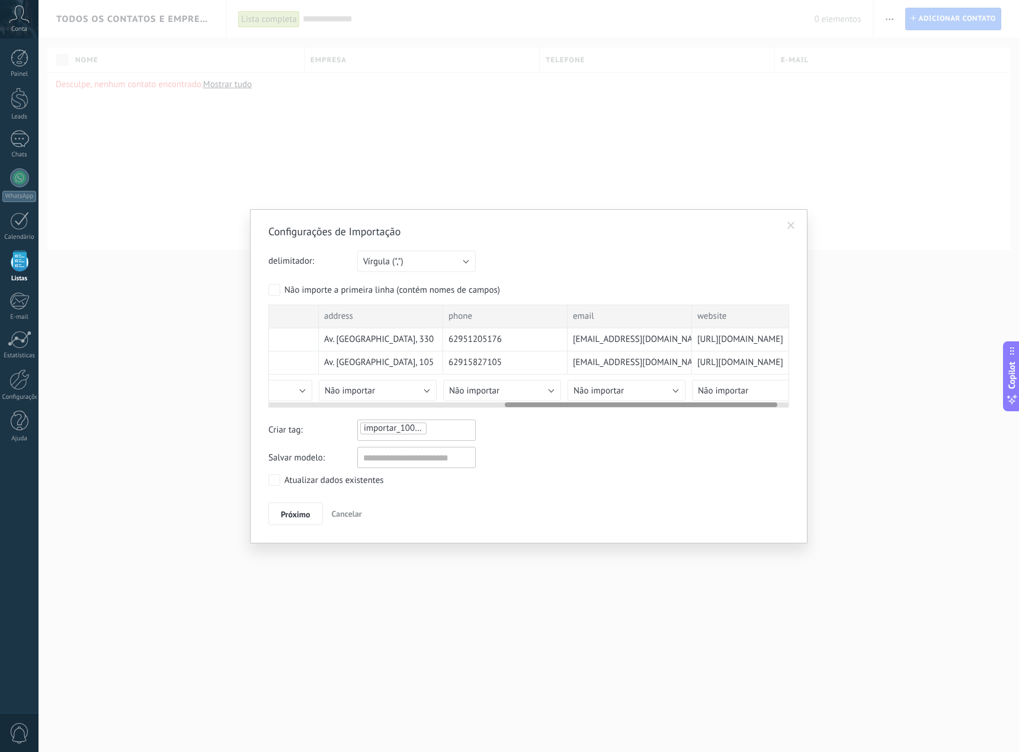
scroll to position [0, 474]
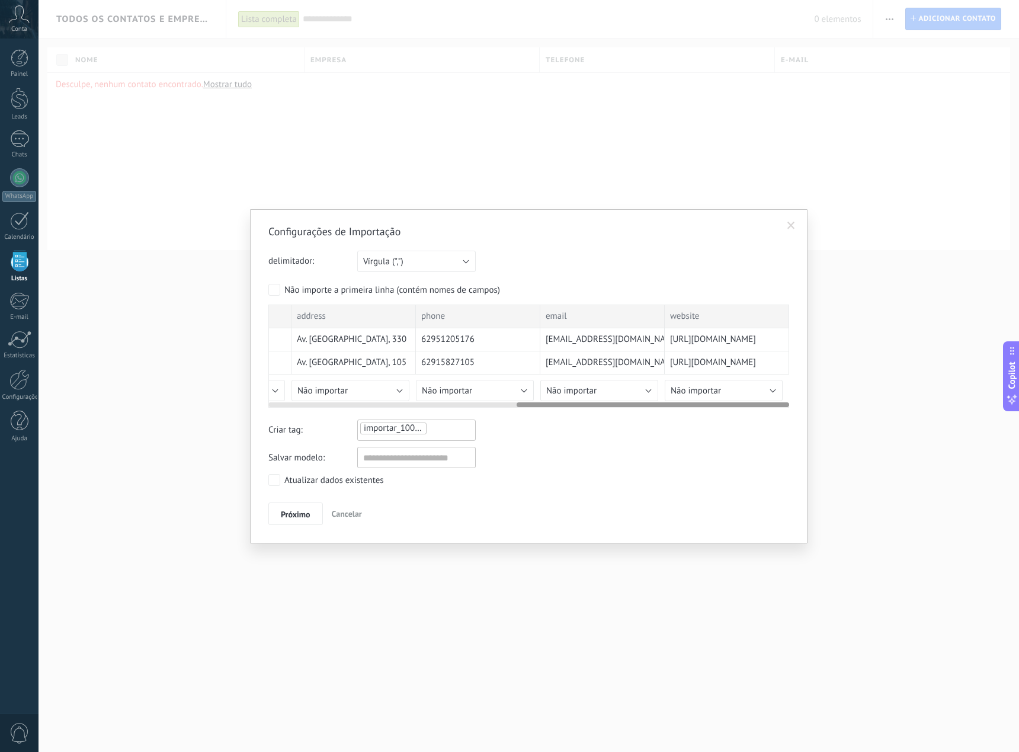
drag, startPoint x: 402, startPoint y: 401, endPoint x: 700, endPoint y: 392, distance: 298.1
click at [700, 392] on div "name domain industry size address phone email website Prime Finance 1 [DOMAIN_N…" at bounding box center [528, 355] width 521 height 103
click at [297, 512] on span "Próximo" at bounding box center [296, 514] width 30 height 8
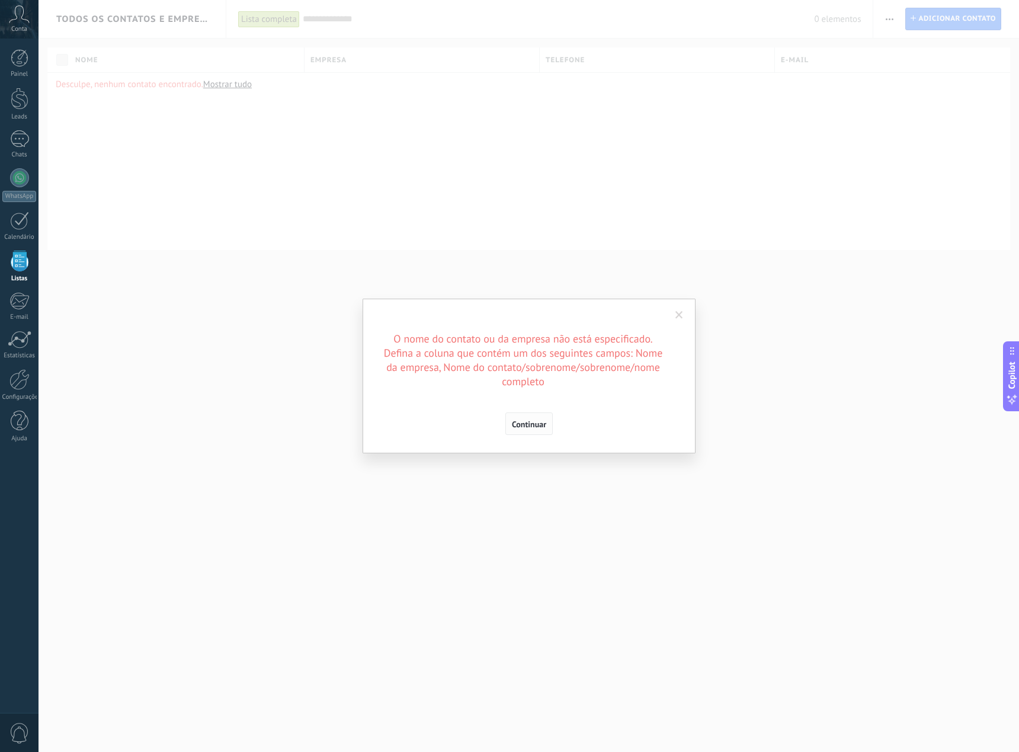
click at [531, 425] on span "Continuar" at bounding box center [529, 424] width 34 height 8
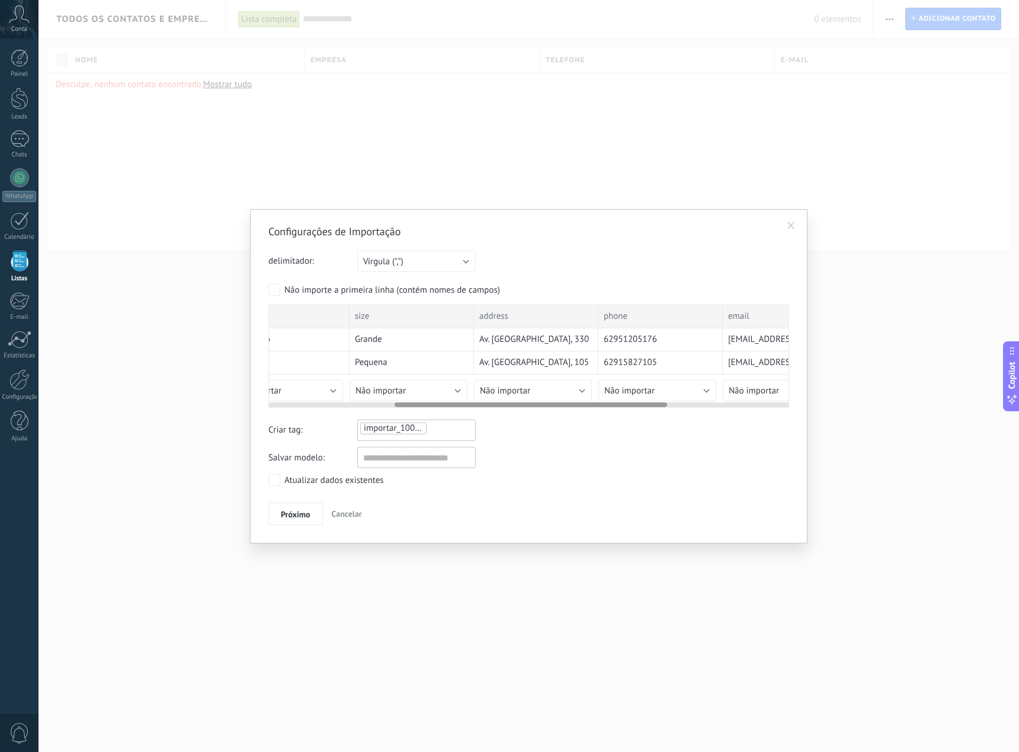
scroll to position [0, 0]
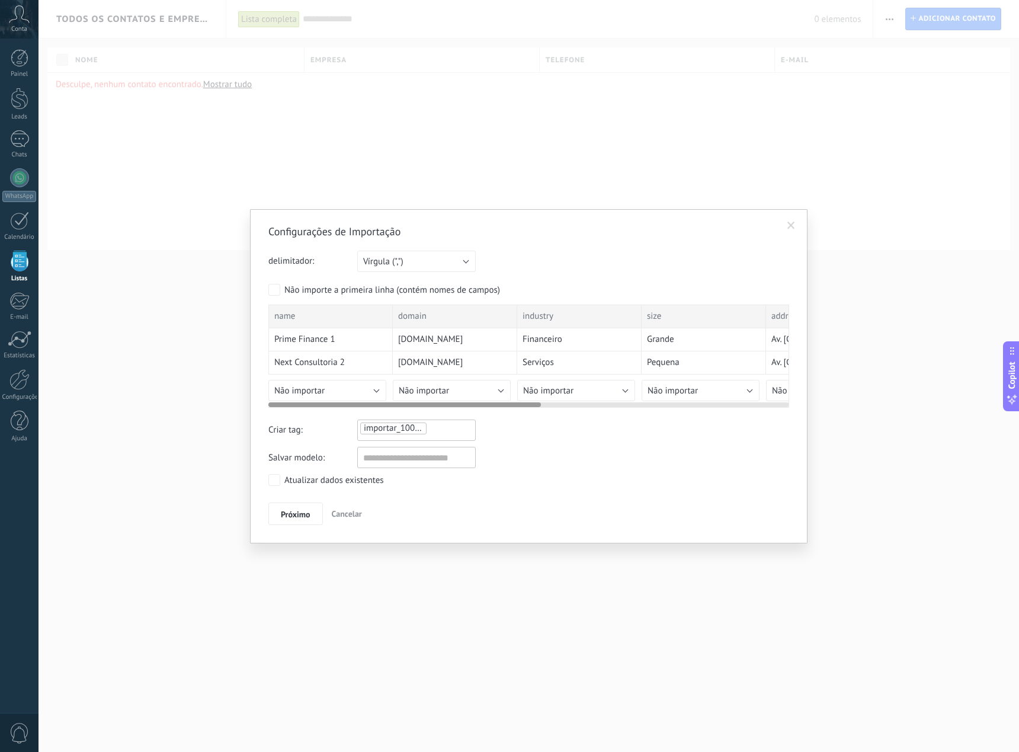
drag, startPoint x: 604, startPoint y: 406, endPoint x: 302, endPoint y: 408, distance: 301.5
click at [302, 408] on div "Configurações de Importação delimitador: Ponto e vírgula (";") Vírgula (",") Ta…" at bounding box center [528, 375] width 521 height 300
click at [338, 392] on button "Não importar" at bounding box center [327, 390] width 118 height 21
click at [338, 392] on span "Não importar" at bounding box center [329, 390] width 121 height 11
click at [294, 390] on span "Não importar" at bounding box center [299, 390] width 50 height 11
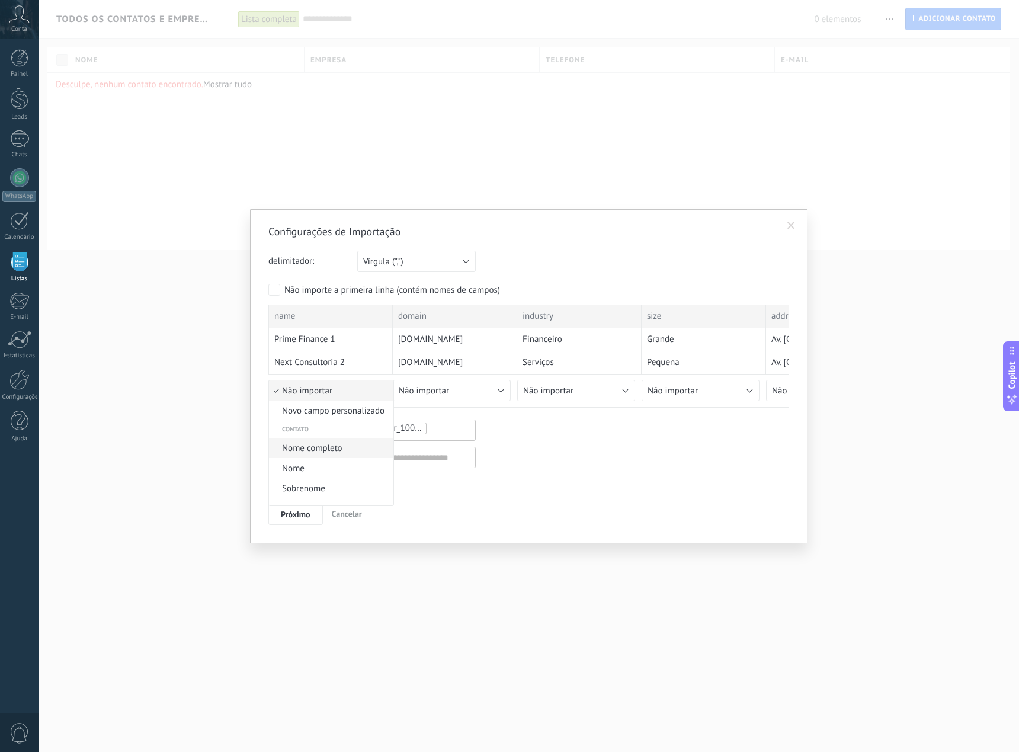
click at [341, 450] on span "Nome completo" at bounding box center [329, 448] width 121 height 11
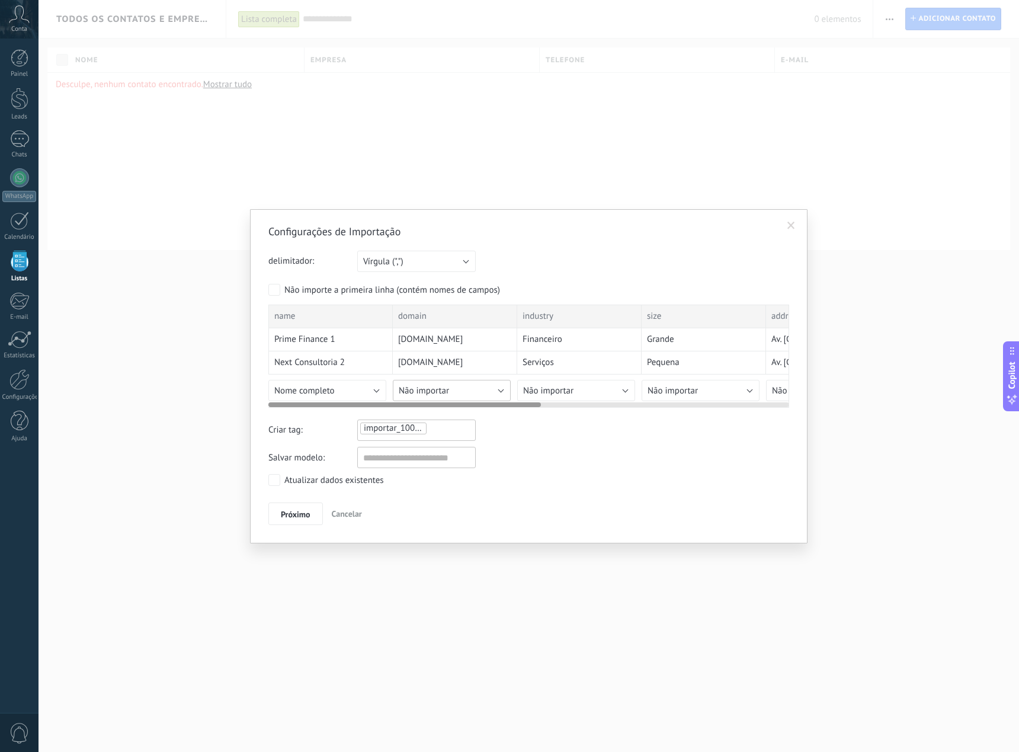
click at [450, 390] on button "Não importar" at bounding box center [452, 390] width 118 height 21
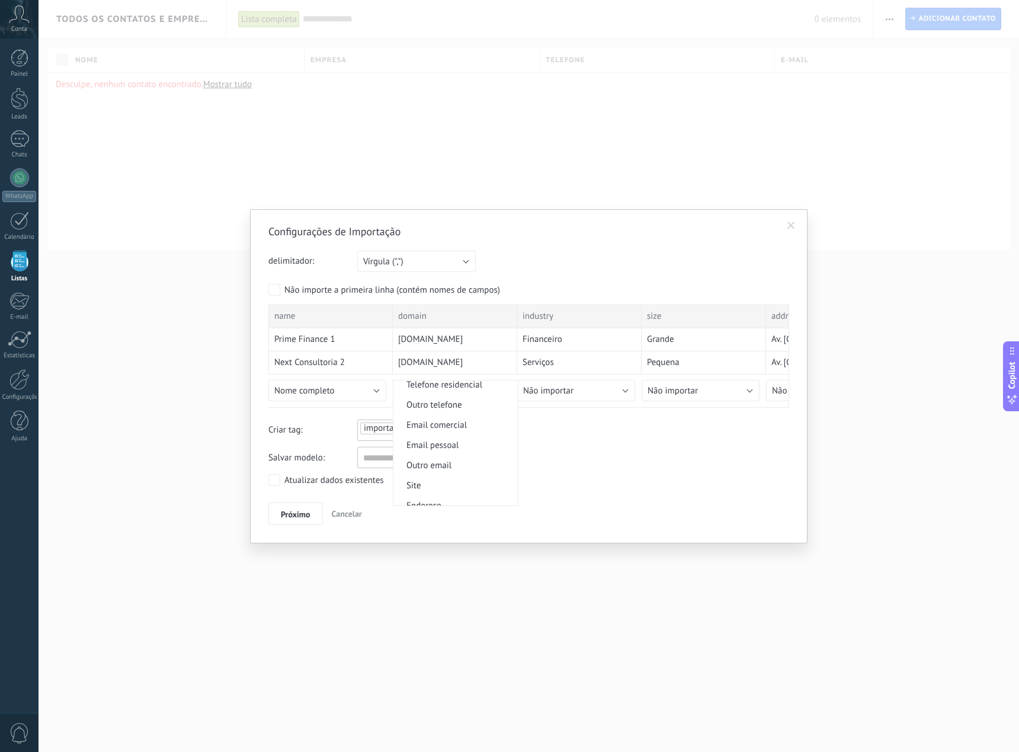
scroll to position [1155, 0]
click at [459, 473] on span "Site" at bounding box center [453, 475] width 121 height 11
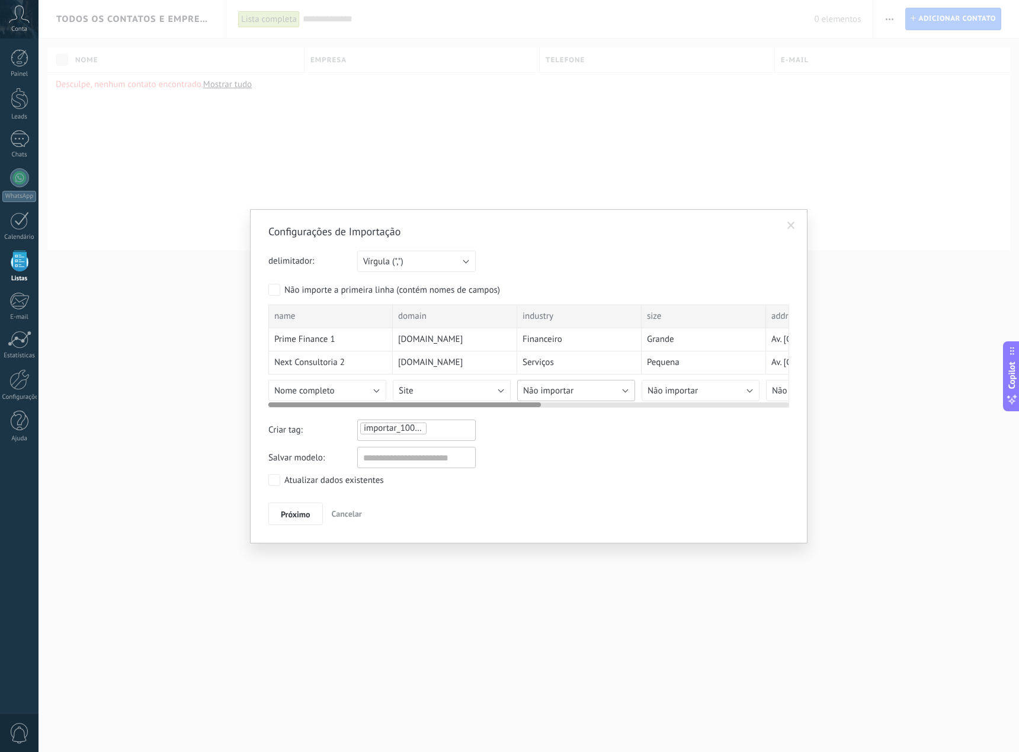
click at [576, 384] on button "Não importar" at bounding box center [576, 390] width 118 height 21
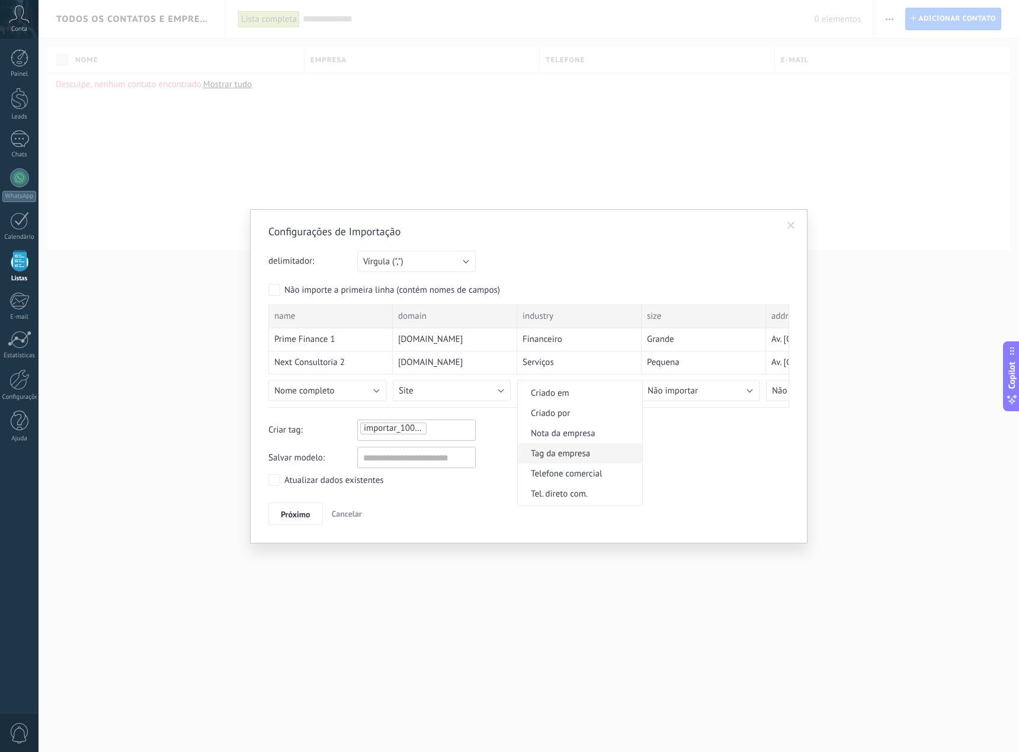
scroll to position [976, 0]
click at [585, 451] on span "Tag da empresa" at bounding box center [578, 452] width 121 height 11
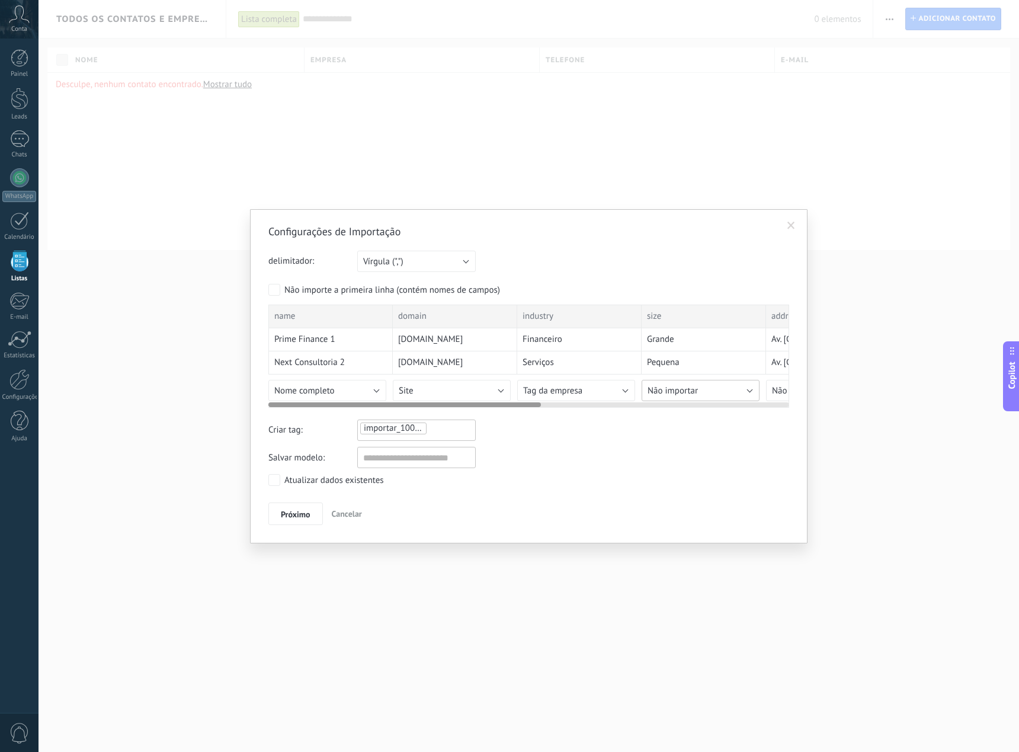
click at [697, 386] on span "Não importar" at bounding box center [672, 390] width 50 height 11
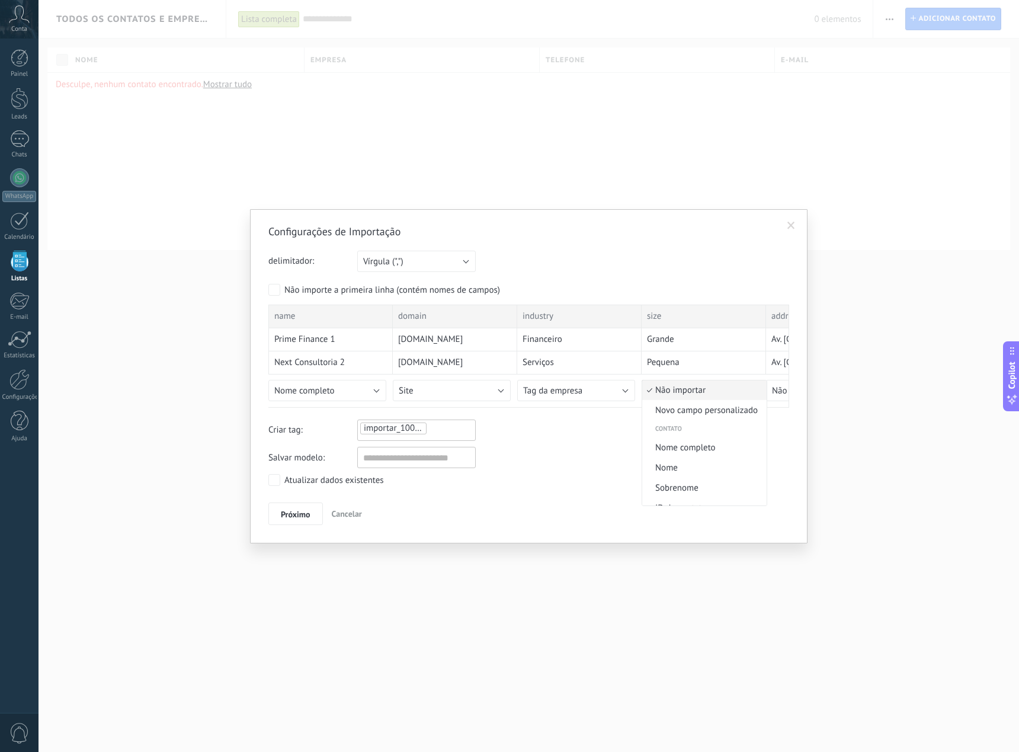
scroll to position [0, 0]
click at [711, 412] on span "Novo campo personalizado" at bounding box center [702, 410] width 121 height 11
drag, startPoint x: 676, startPoint y: 473, endPoint x: 586, endPoint y: 473, distance: 90.0
click at [586, 473] on div "Configurações de Importação delimitador: Ponto e vírgula (";") Vírgula (",") Ta…" at bounding box center [528, 375] width 521 height 300
type input "*******"
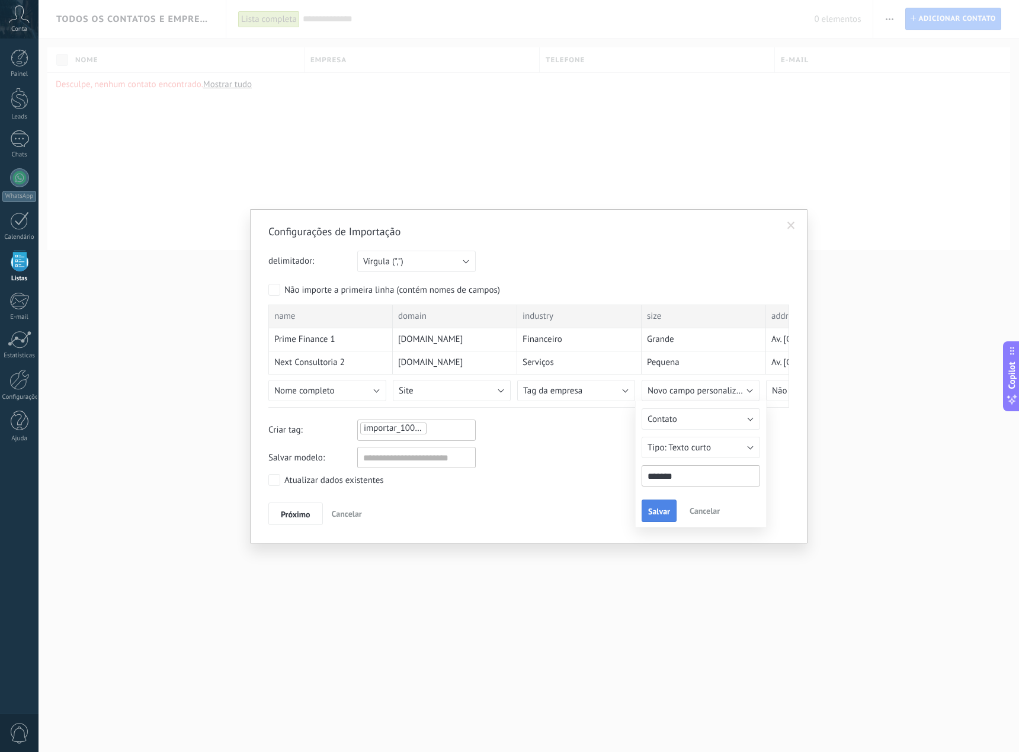
click at [665, 507] on span "Salvar" at bounding box center [659, 511] width 22 height 8
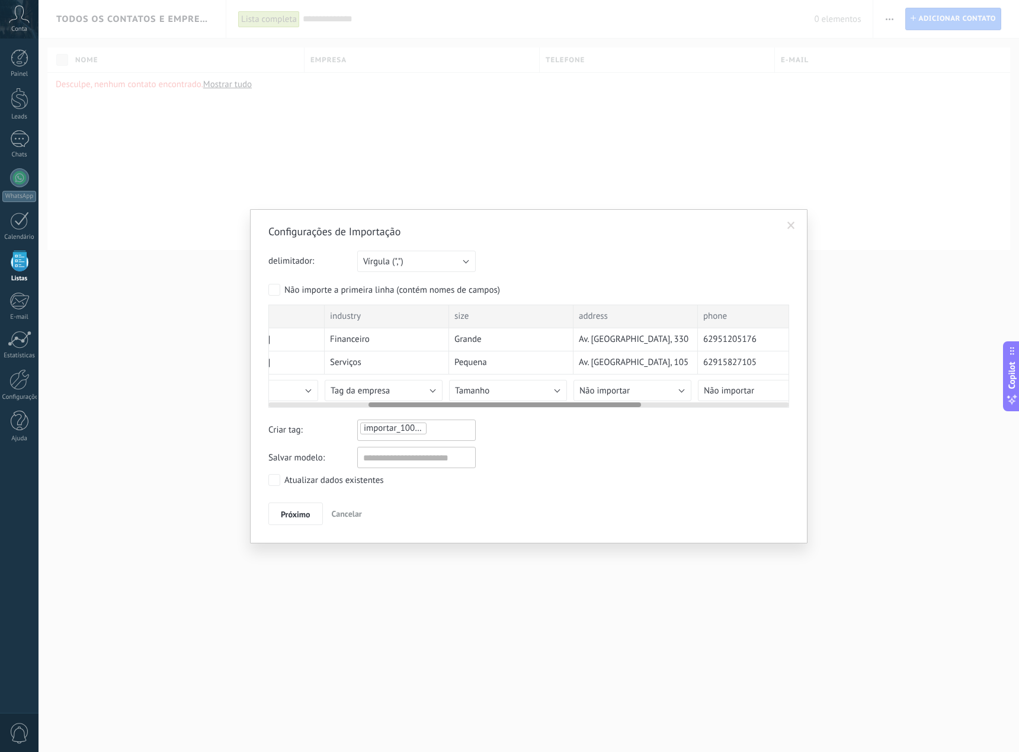
drag, startPoint x: 506, startPoint y: 403, endPoint x: 608, endPoint y: 403, distance: 101.3
click at [608, 403] on div at bounding box center [504, 404] width 272 height 5
click at [607, 393] on span "Não importar" at bounding box center [603, 390] width 50 height 11
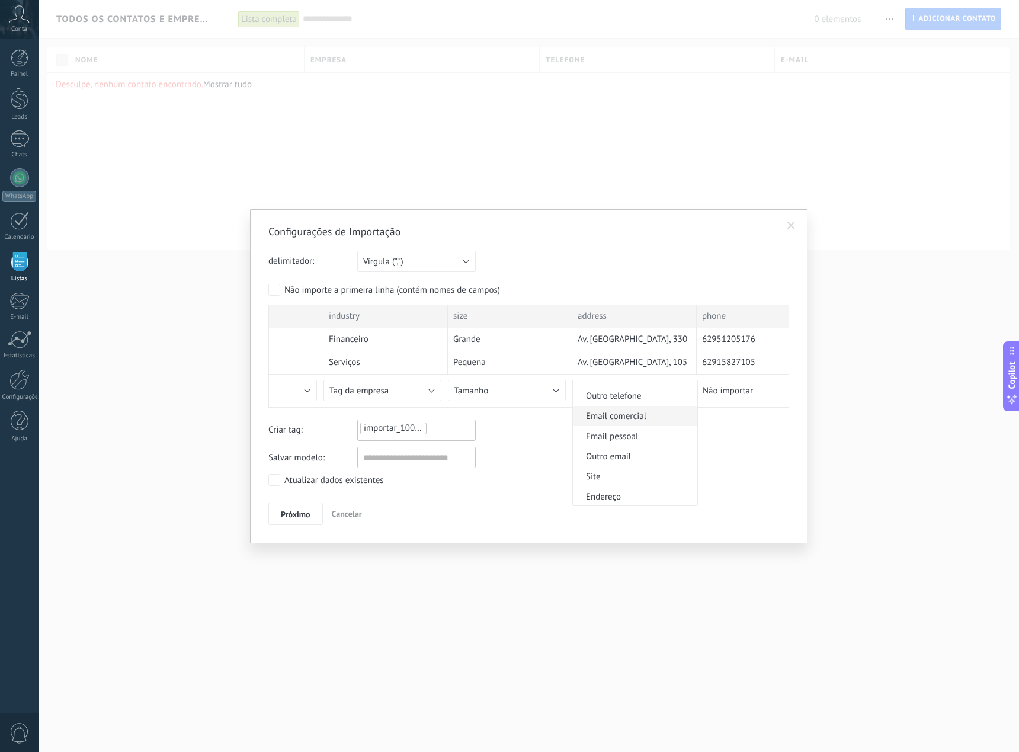
scroll to position [1179, 0]
click at [628, 492] on span "Endereço" at bounding box center [633, 495] width 121 height 11
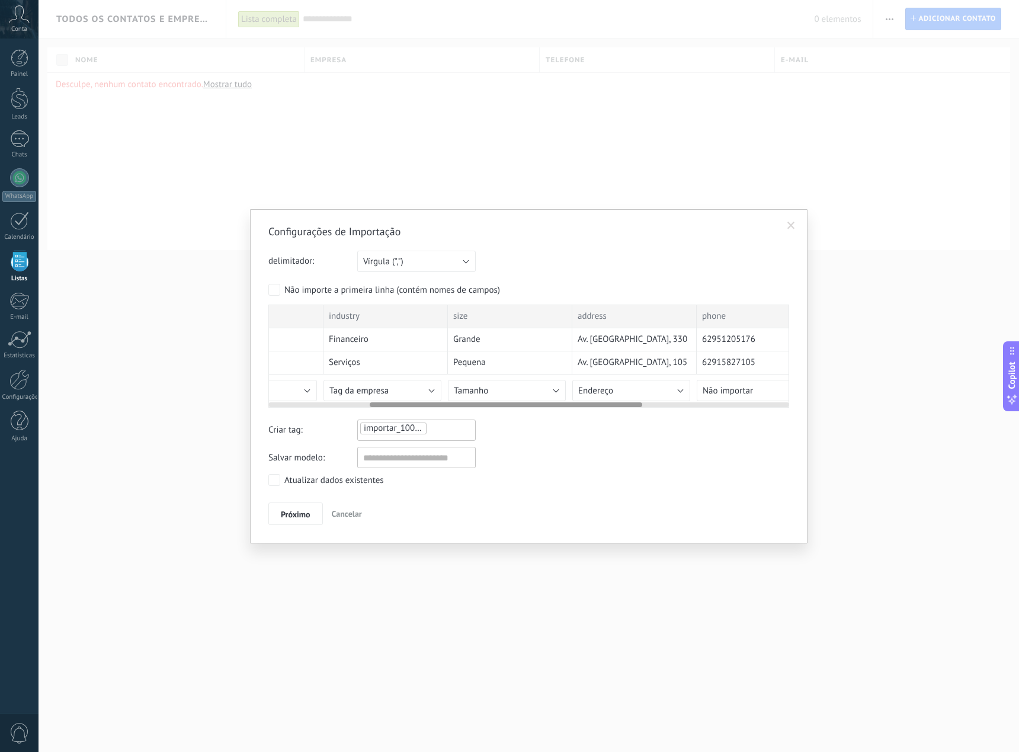
click at [739, 398] on div at bounding box center [528, 401] width 521 height 9
click at [741, 392] on span "Não importar" at bounding box center [728, 390] width 50 height 11
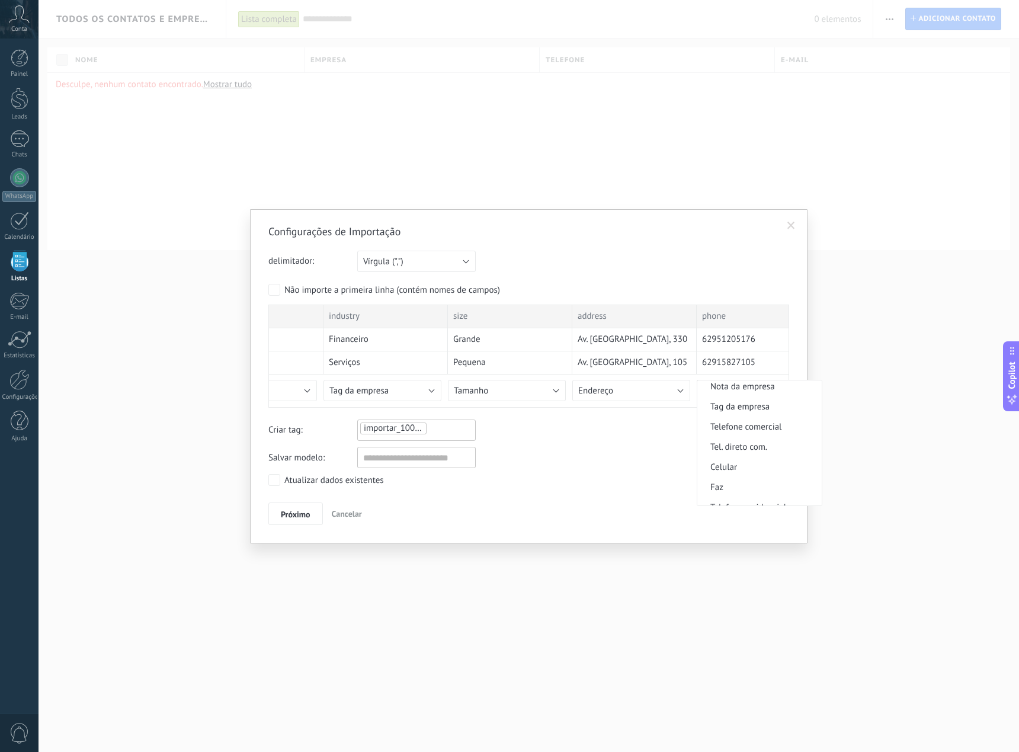
scroll to position [1026, 0]
click at [759, 449] on span "Telefone comercial" at bounding box center [757, 447] width 121 height 11
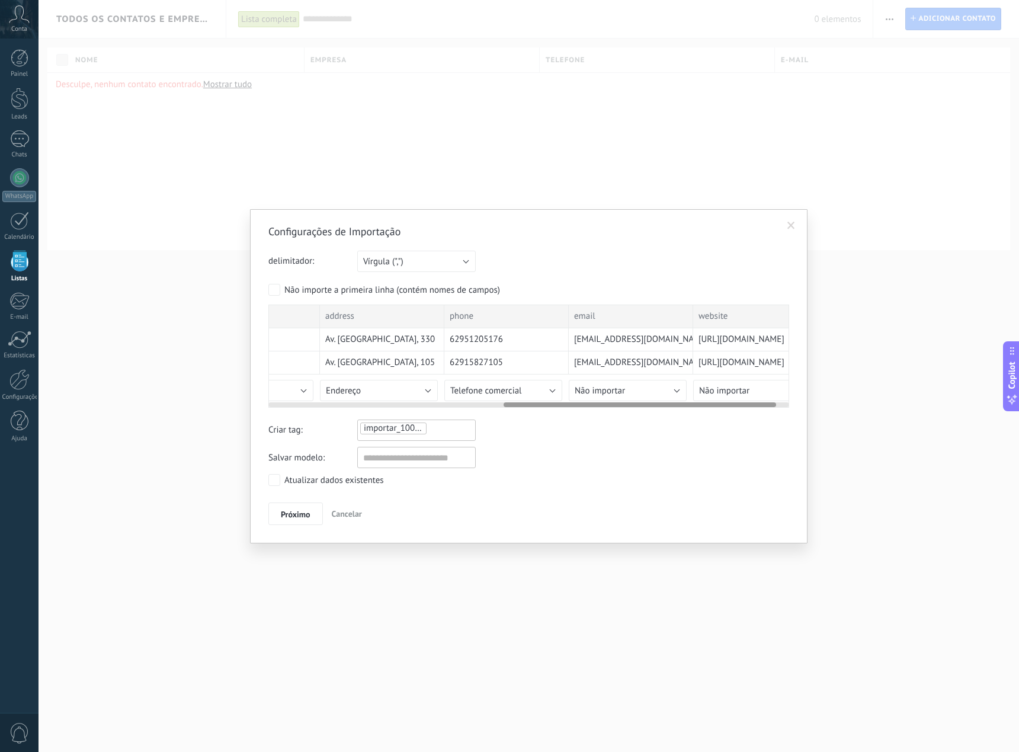
scroll to position [0, 450]
drag, startPoint x: 556, startPoint y: 404, endPoint x: 690, endPoint y: 400, distance: 133.9
click at [690, 400] on div at bounding box center [528, 401] width 521 height 9
click at [641, 390] on button "Não importar" at bounding box center [624, 390] width 118 height 21
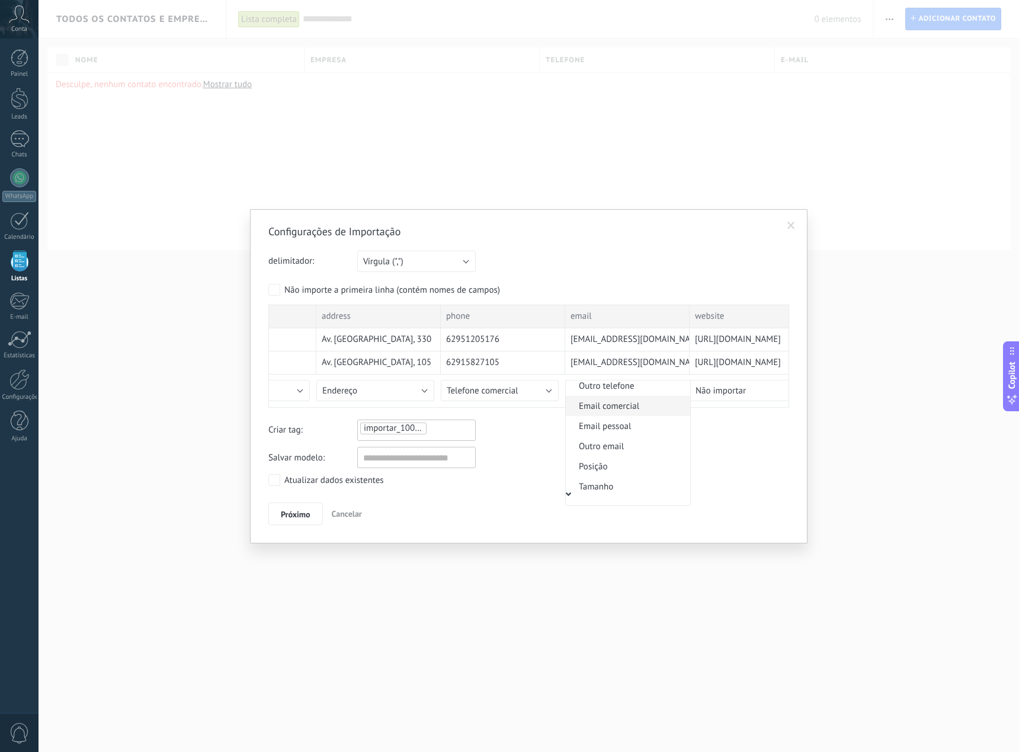
click at [631, 408] on span "Email comercial" at bounding box center [626, 405] width 121 height 11
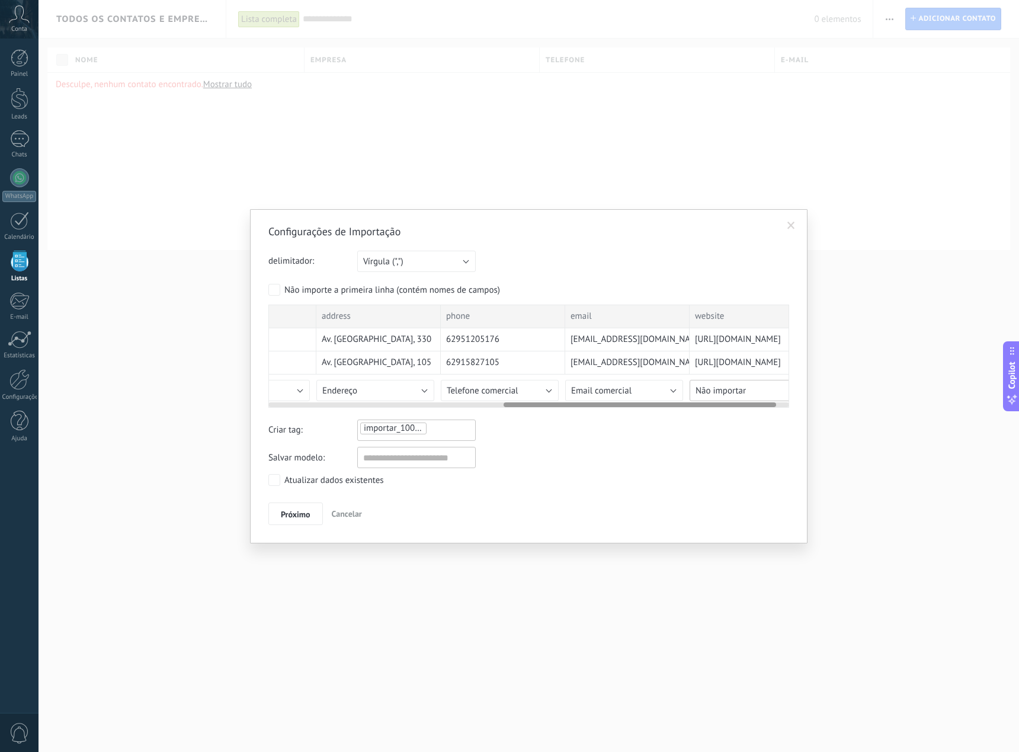
click at [739, 394] on span "Não importar" at bounding box center [720, 390] width 50 height 11
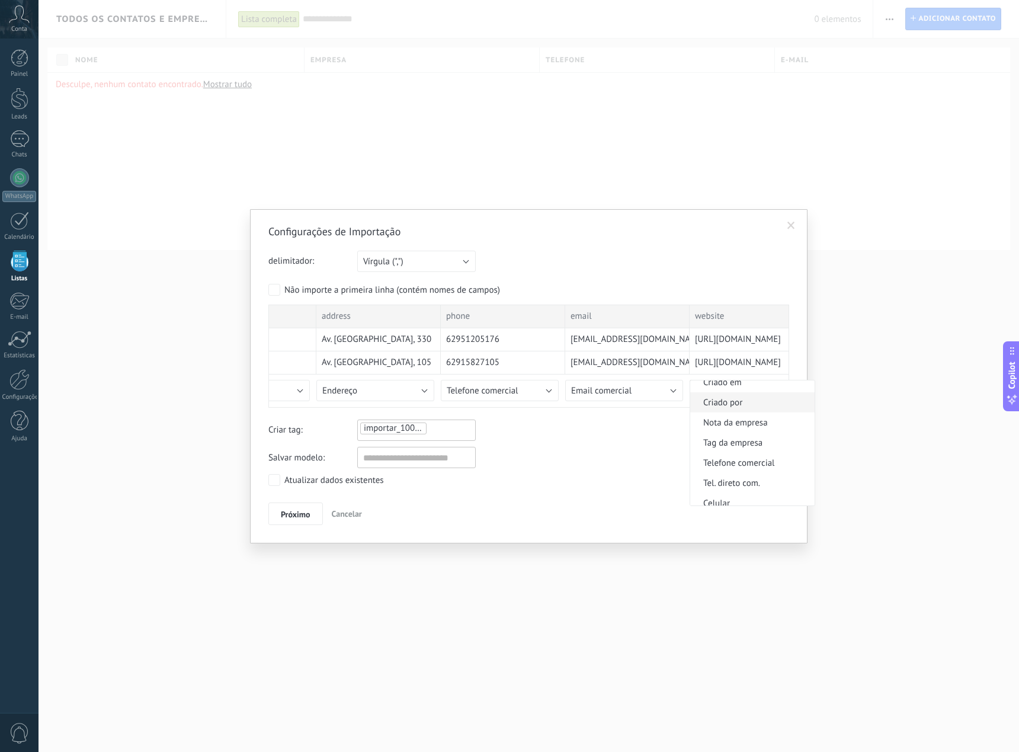
scroll to position [1179, 0]
click at [732, 475] on span "Site" at bounding box center [750, 475] width 121 height 11
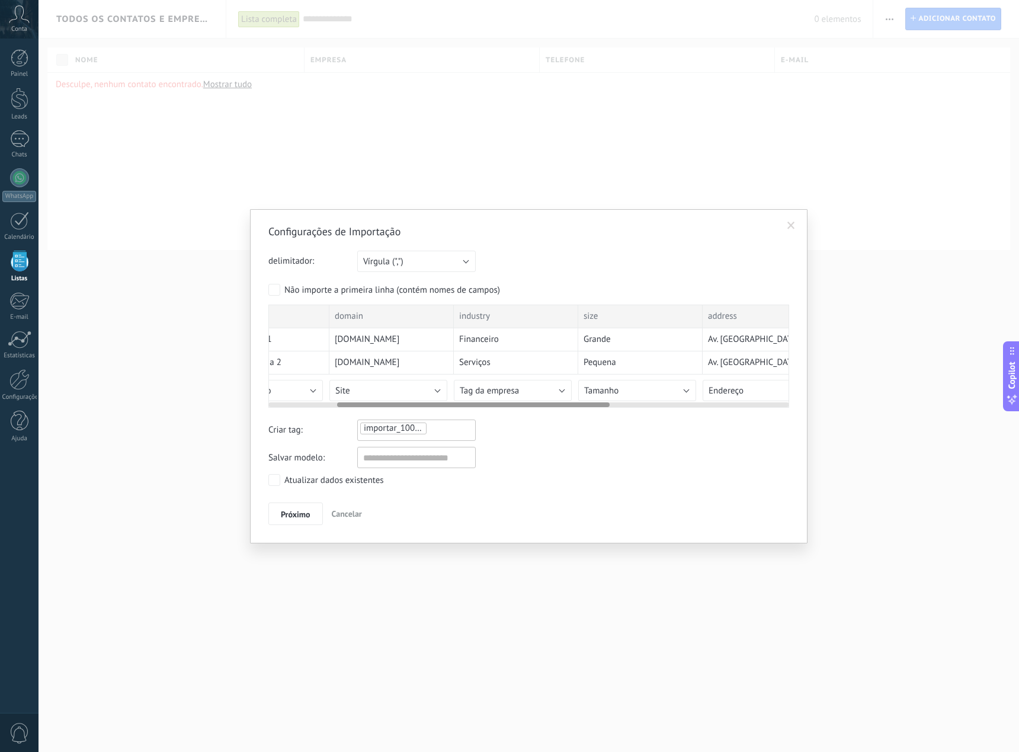
scroll to position [0, 0]
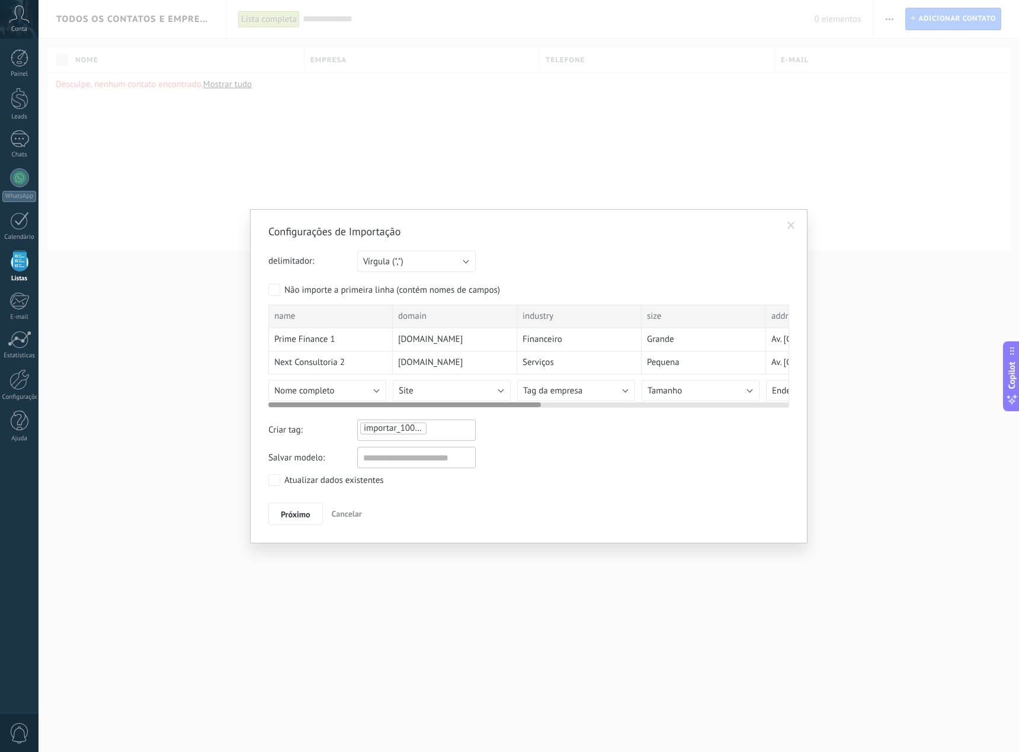
drag, startPoint x: 687, startPoint y: 403, endPoint x: 387, endPoint y: 414, distance: 299.9
click at [387, 414] on div "Configurações de Importação delimitador: Ponto e vírgula (";") Vírgula (",") Ta…" at bounding box center [528, 375] width 521 height 300
click at [445, 387] on button "Site" at bounding box center [452, 390] width 118 height 21
click at [454, 393] on span "Não importar" at bounding box center [453, 390] width 121 height 11
click at [286, 516] on span "Próximo" at bounding box center [296, 514] width 30 height 8
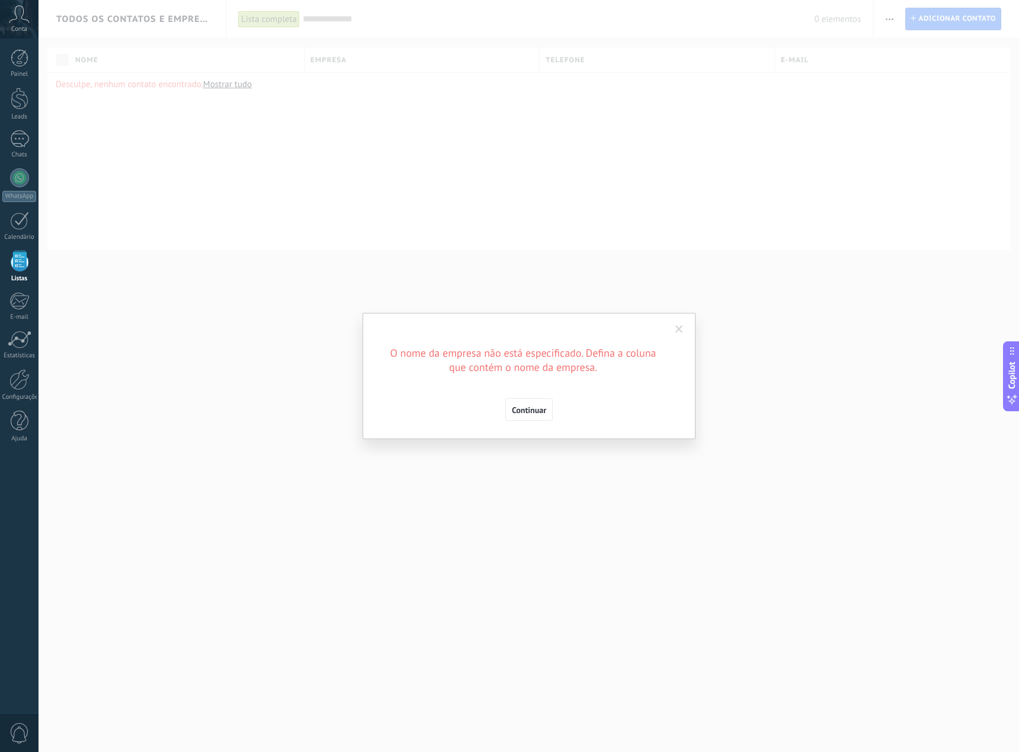
click at [514, 363] on h2 "O nome da empresa não está especificado. Defina a coluna que contém o nome da e…" at bounding box center [523, 360] width 284 height 28
click at [531, 411] on span "Continuar" at bounding box center [529, 410] width 34 height 8
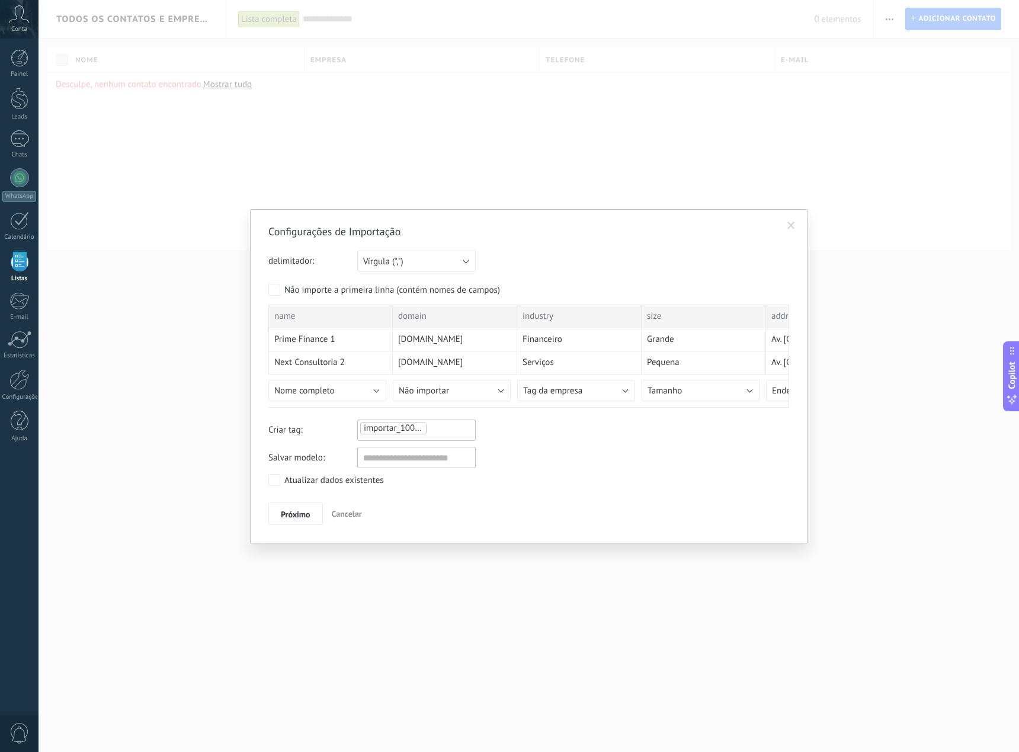
click at [411, 424] on span "importar_10092025_2036" at bounding box center [413, 427] width 98 height 11
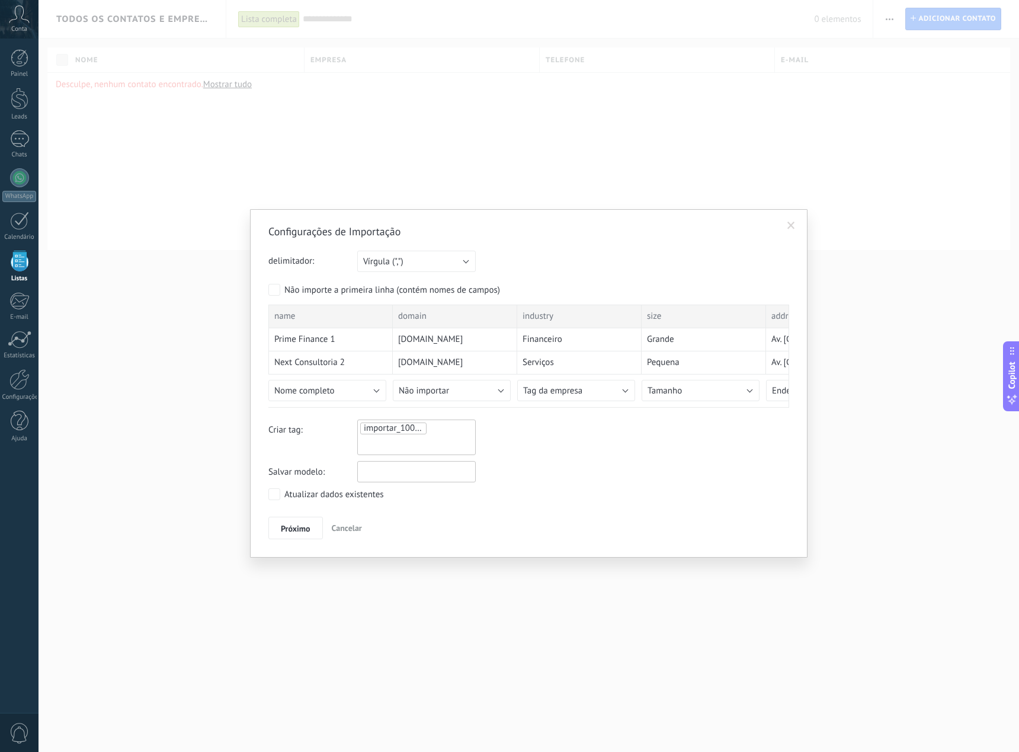
click at [385, 480] on input "text" at bounding box center [416, 471] width 118 height 21
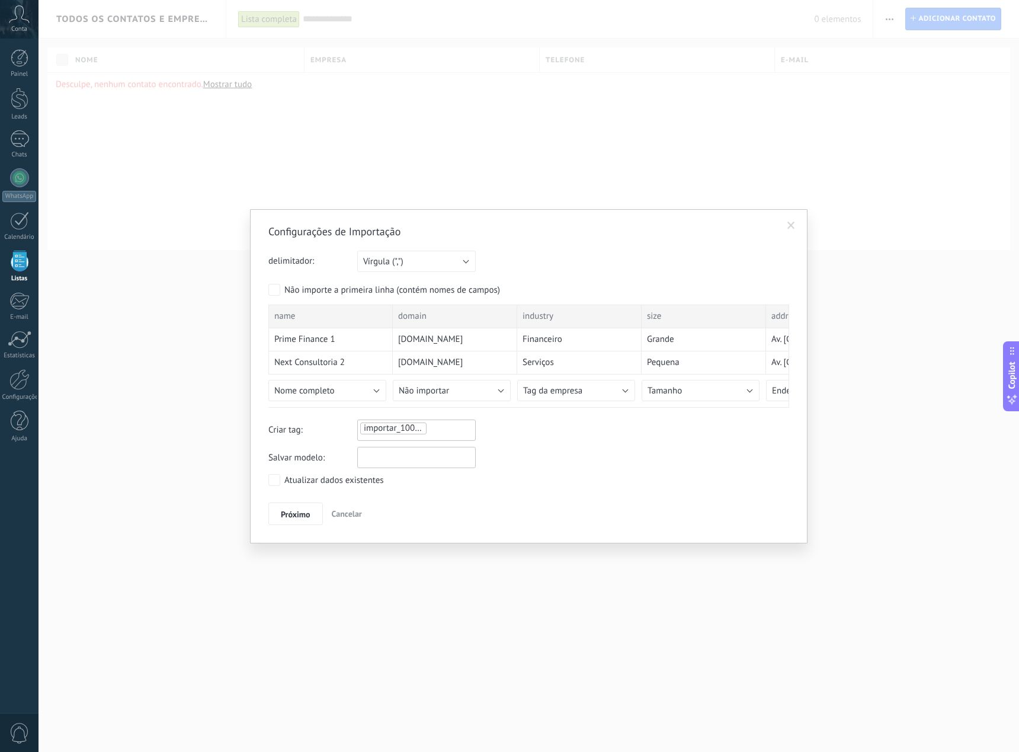
type input "*"
type input "********"
click at [291, 520] on button "Próximo" at bounding box center [295, 513] width 54 height 23
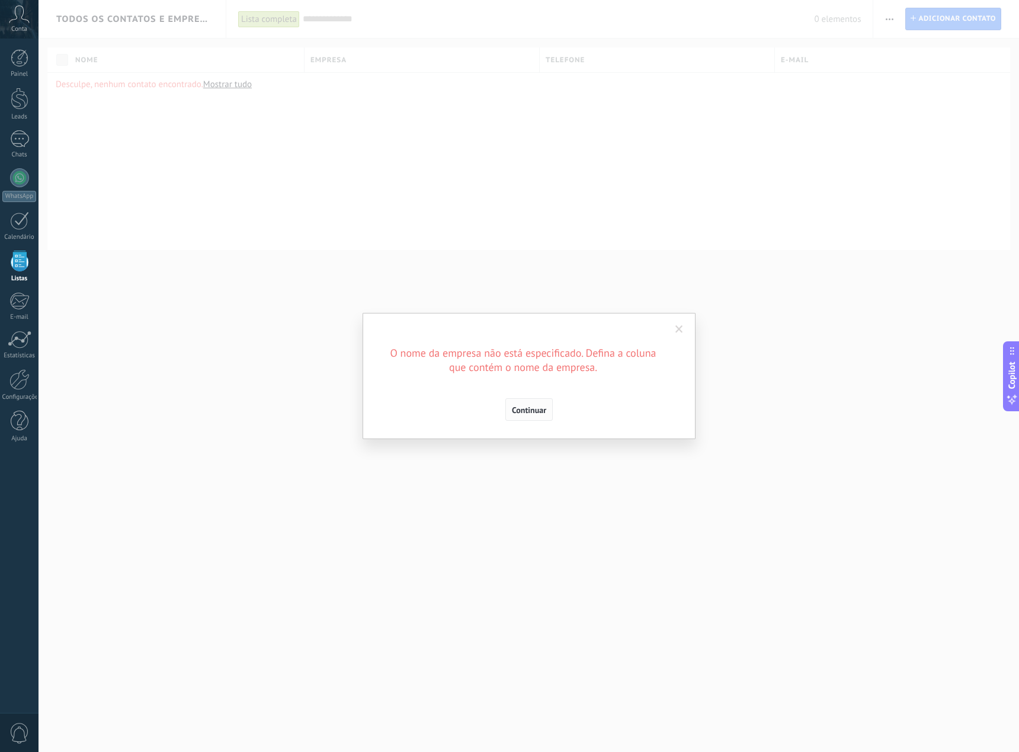
click at [531, 412] on span "Continuar" at bounding box center [529, 410] width 34 height 8
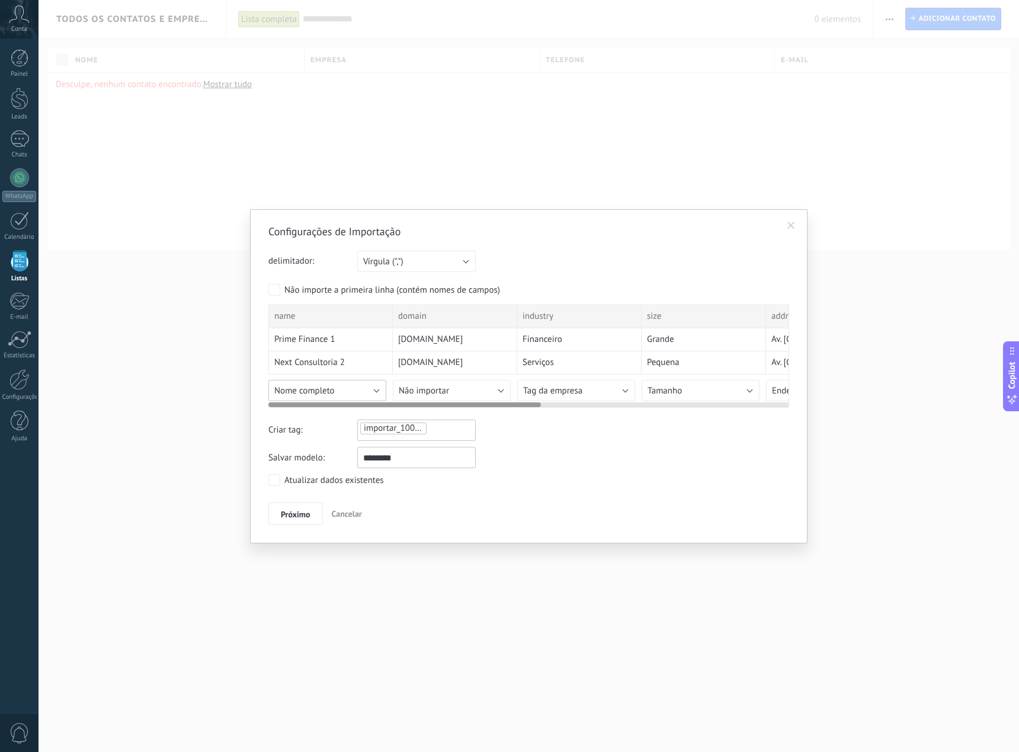
click at [331, 391] on span "Nome completo" at bounding box center [304, 390] width 60 height 11
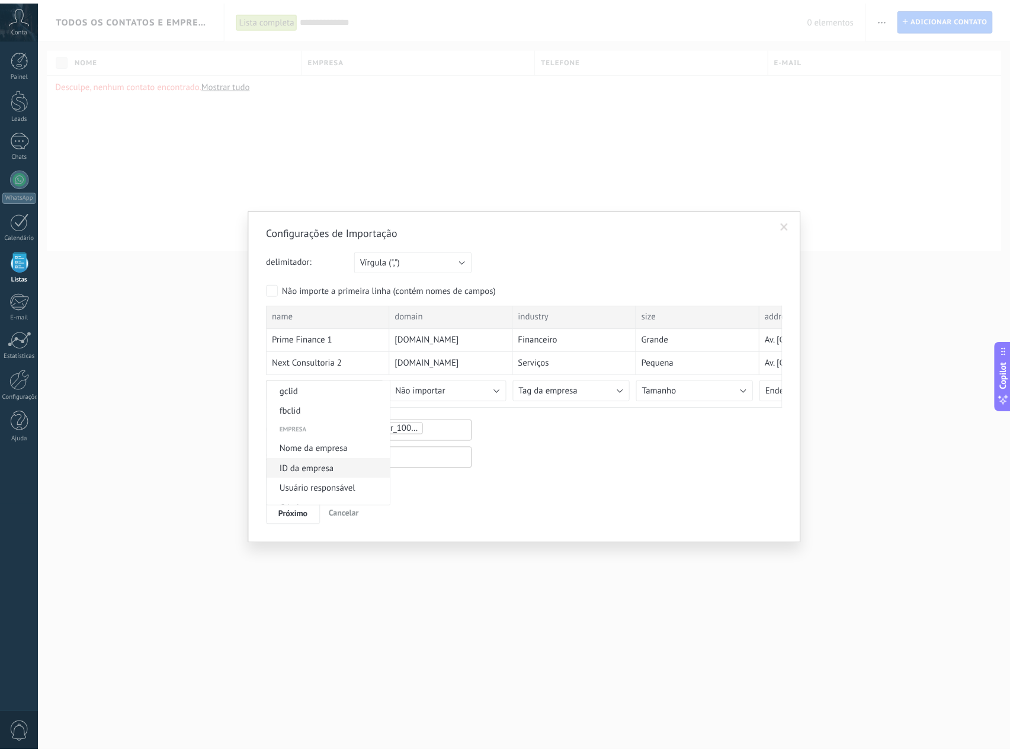
scroll to position [883, 0]
click at [324, 448] on span "Nome da empresa" at bounding box center [329, 449] width 121 height 11
click at [289, 516] on span "Próximo" at bounding box center [296, 514] width 30 height 8
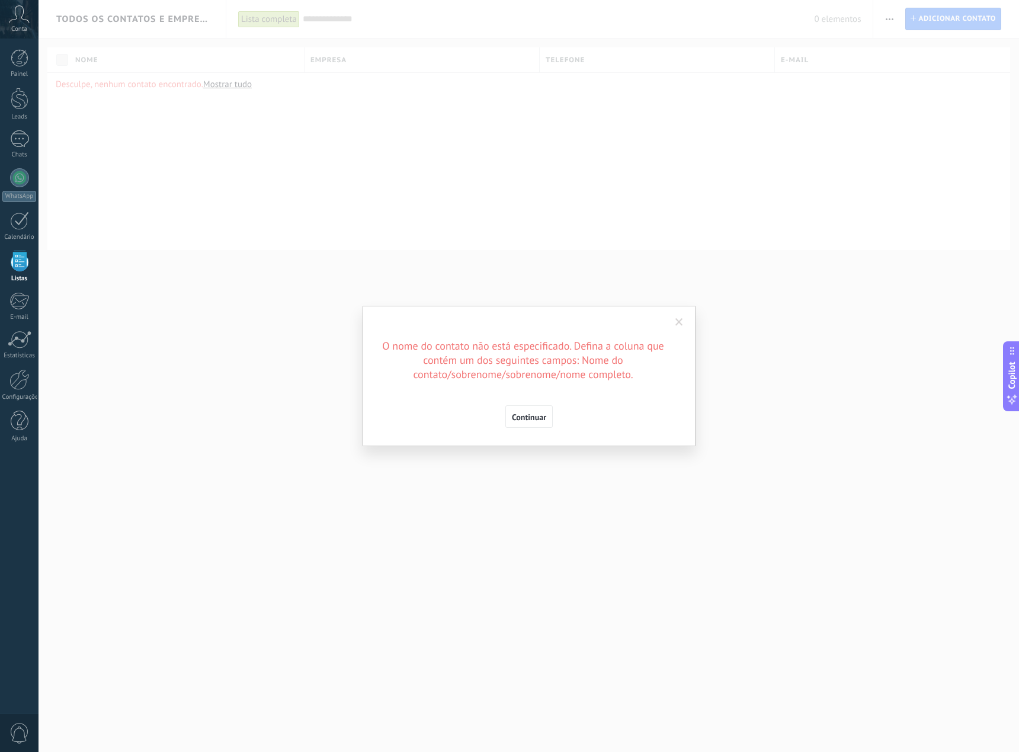
click at [468, 377] on h2 "O nome do contato não está especificado. Defina a coluna que contém um dos segu…" at bounding box center [523, 360] width 284 height 43
click at [528, 418] on span "Continuar" at bounding box center [529, 417] width 34 height 8
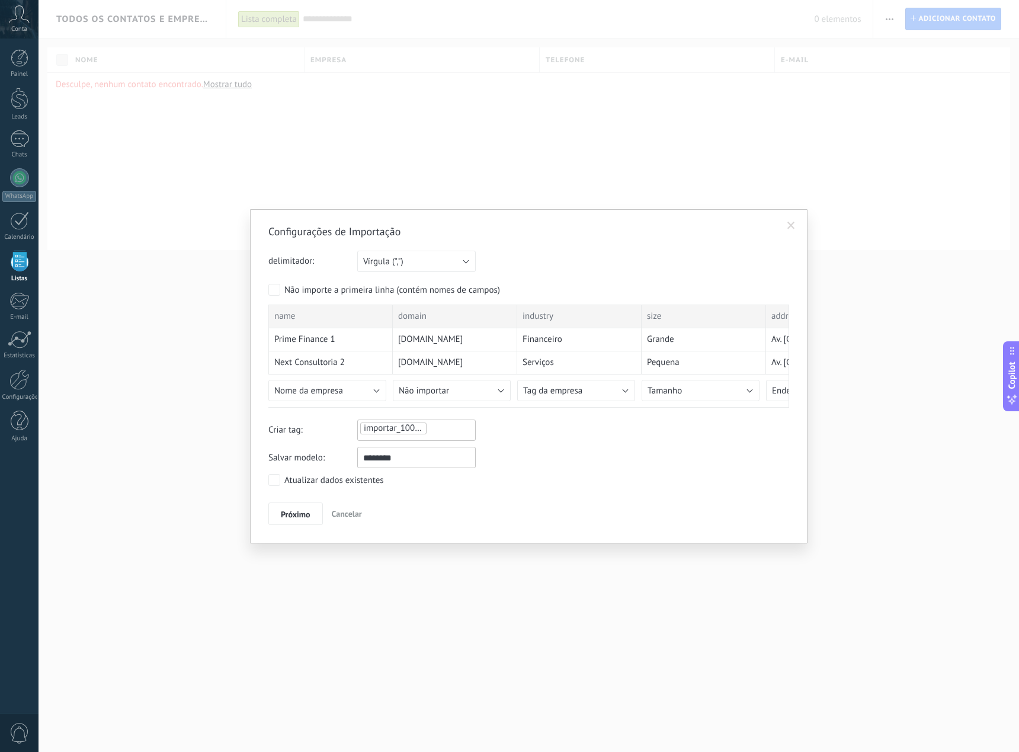
click at [790, 224] on span at bounding box center [791, 226] width 8 height 8
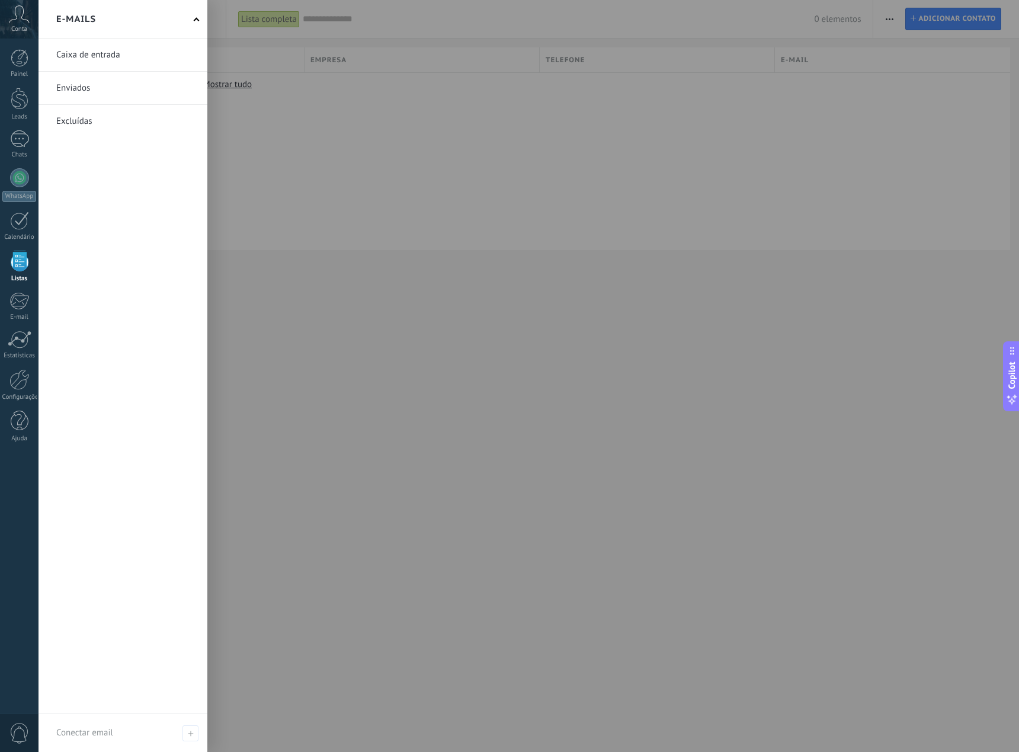
click at [111, 50] on link at bounding box center [123, 55] width 169 height 33
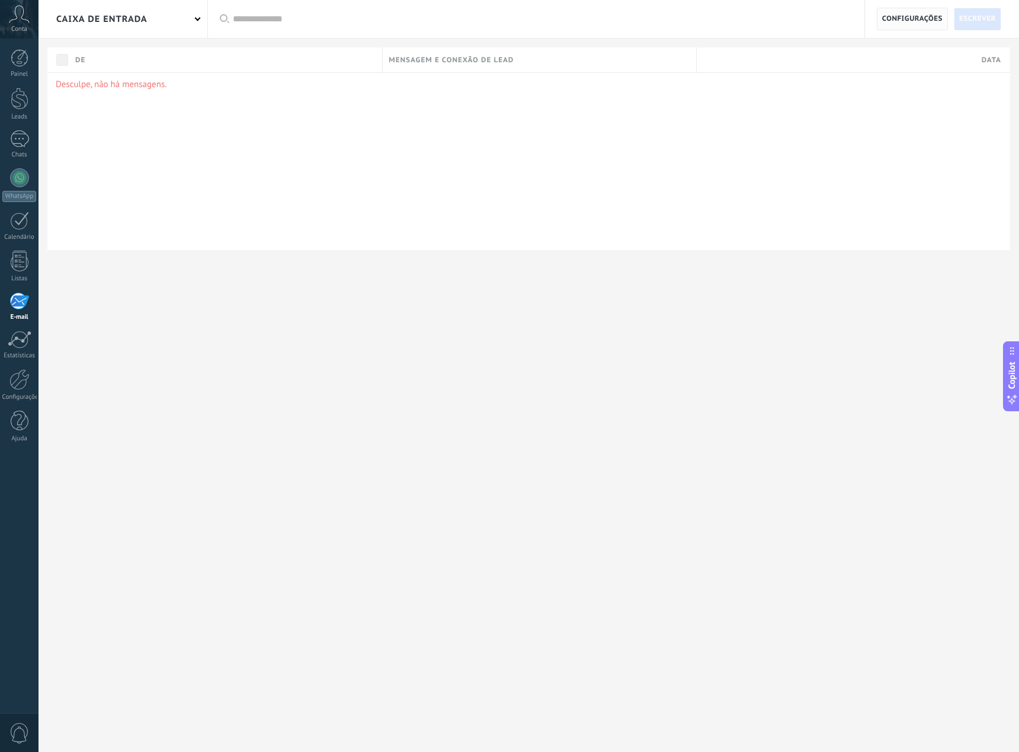
click at [910, 21] on span "Configurações" at bounding box center [912, 18] width 60 height 21
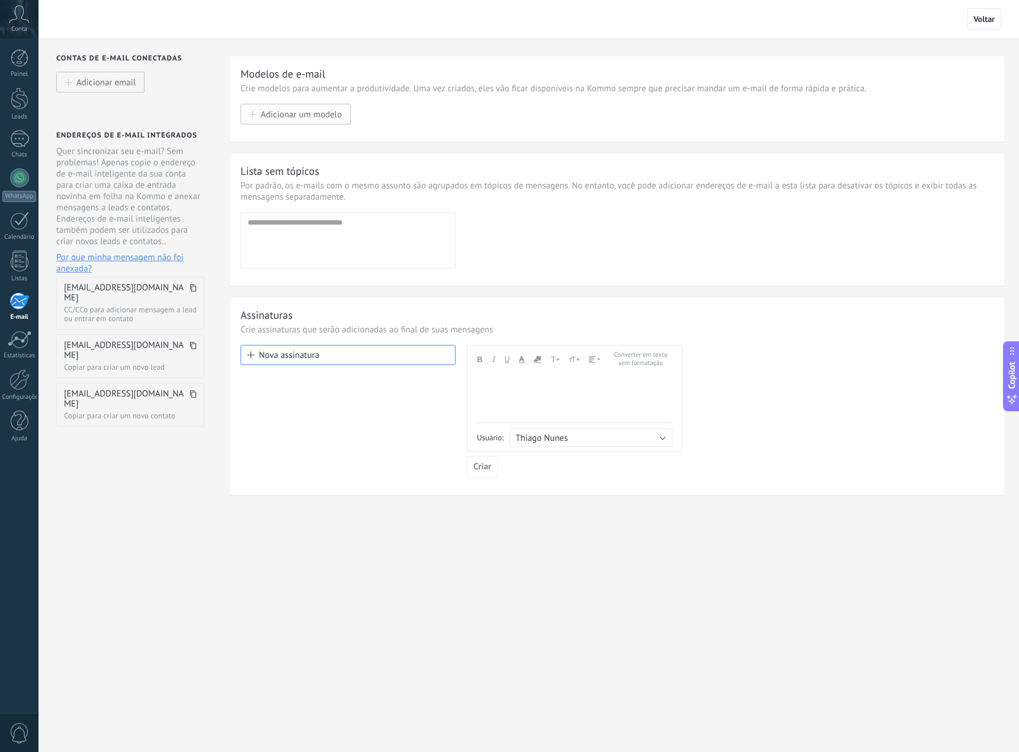
click at [300, 113] on span "Adicionar um modelo" at bounding box center [301, 114] width 81 height 10
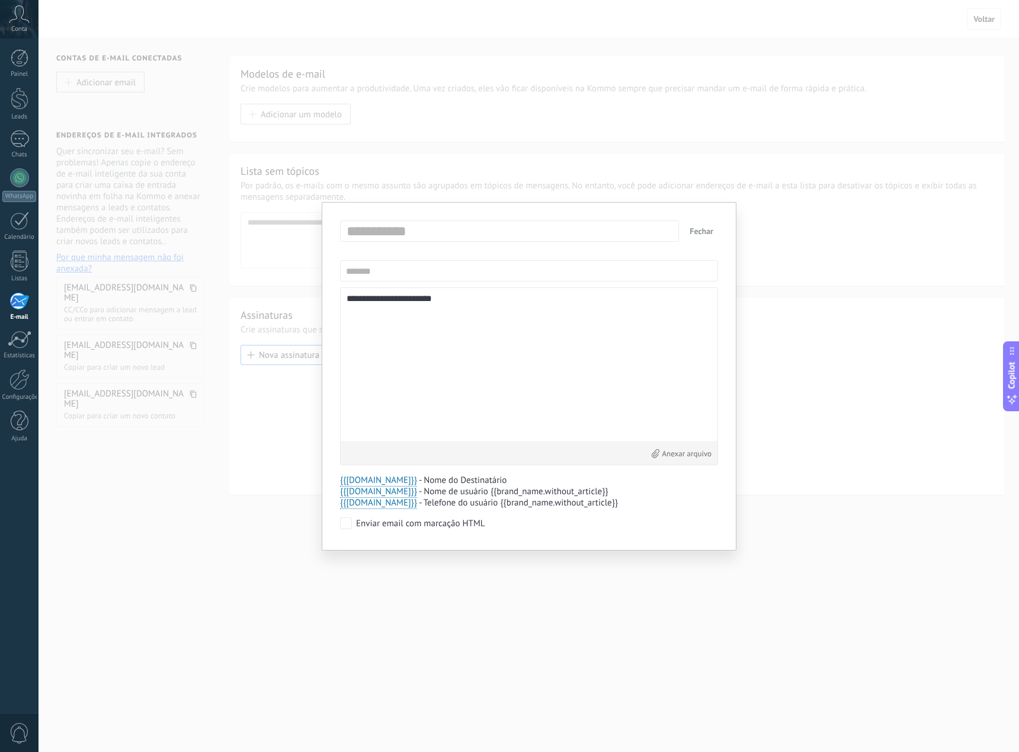
click at [707, 232] on button "Fechar" at bounding box center [701, 230] width 33 height 21
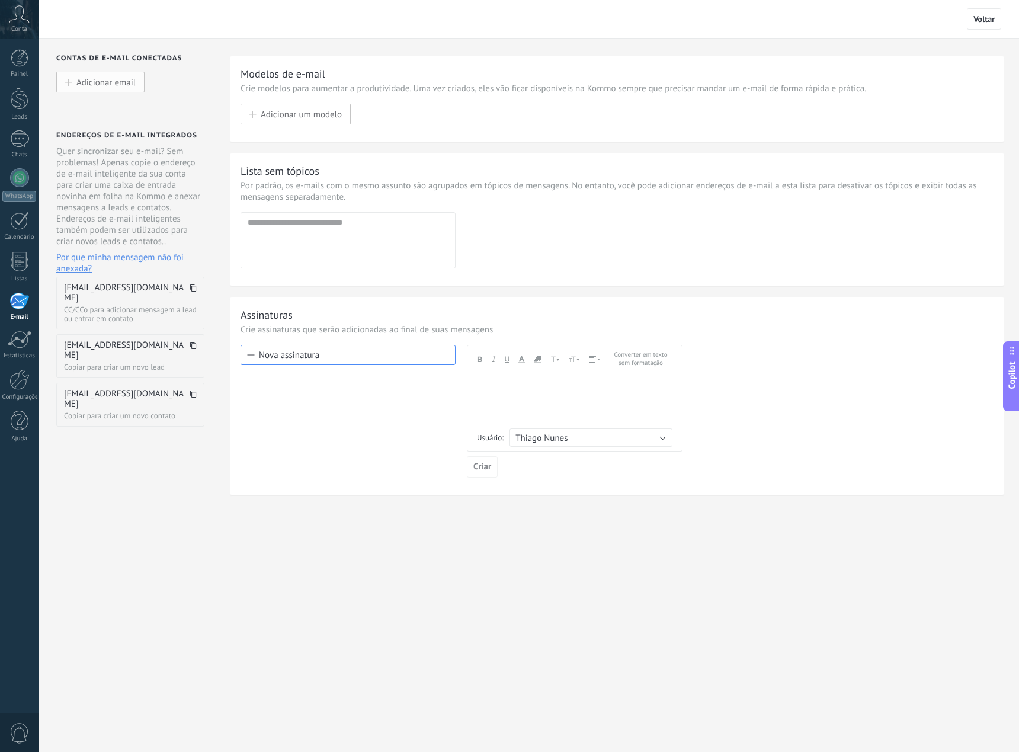
click at [98, 78] on span "Adicionar email" at bounding box center [105, 82] width 59 height 10
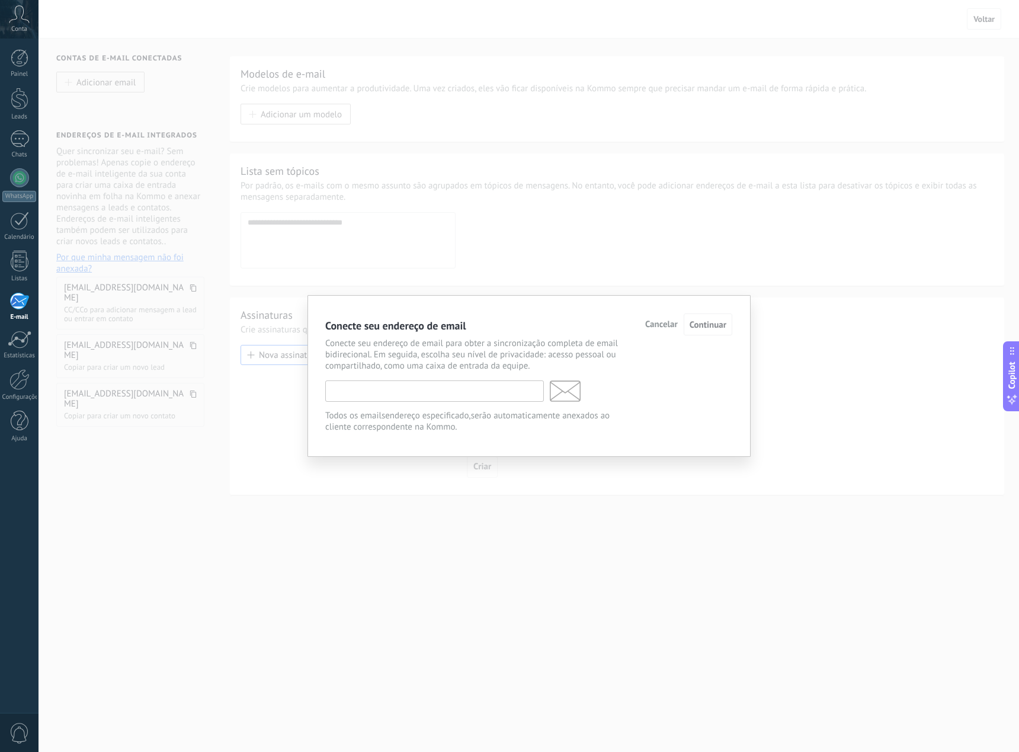
click at [440, 392] on input "text" at bounding box center [434, 390] width 219 height 21
click at [457, 352] on p "Conecte seu endereço de email para obter a sincronização completa de email bidi…" at bounding box center [481, 355] width 312 height 34
click at [659, 325] on span "Cancelar" at bounding box center [661, 324] width 33 height 8
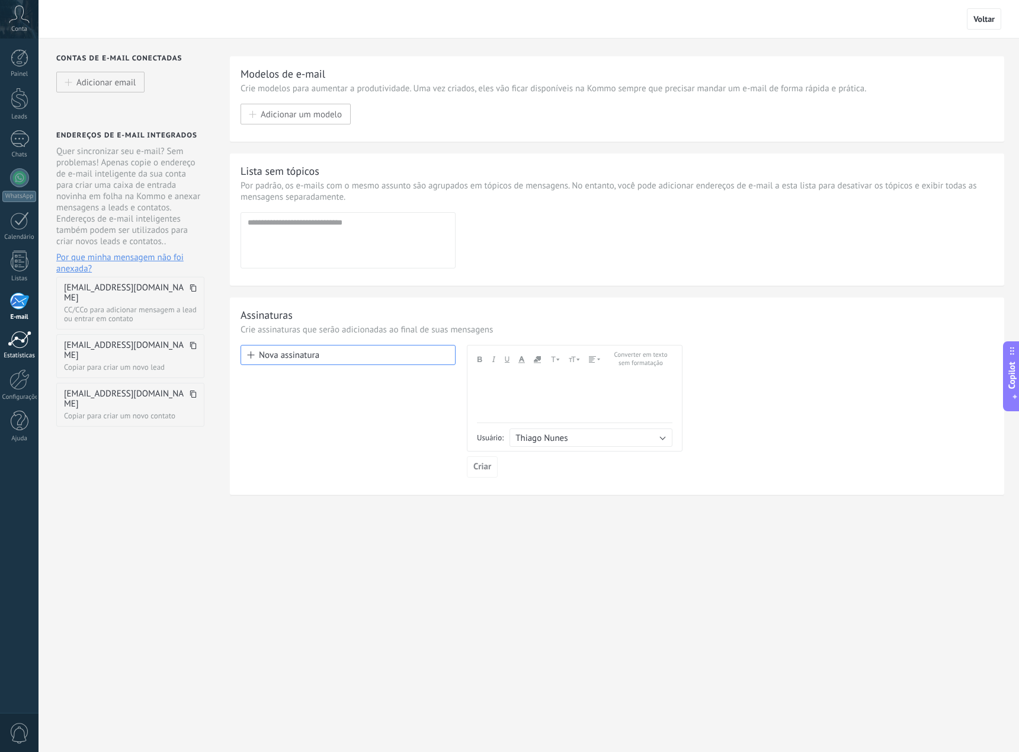
click at [24, 336] on div at bounding box center [20, 340] width 24 height 18
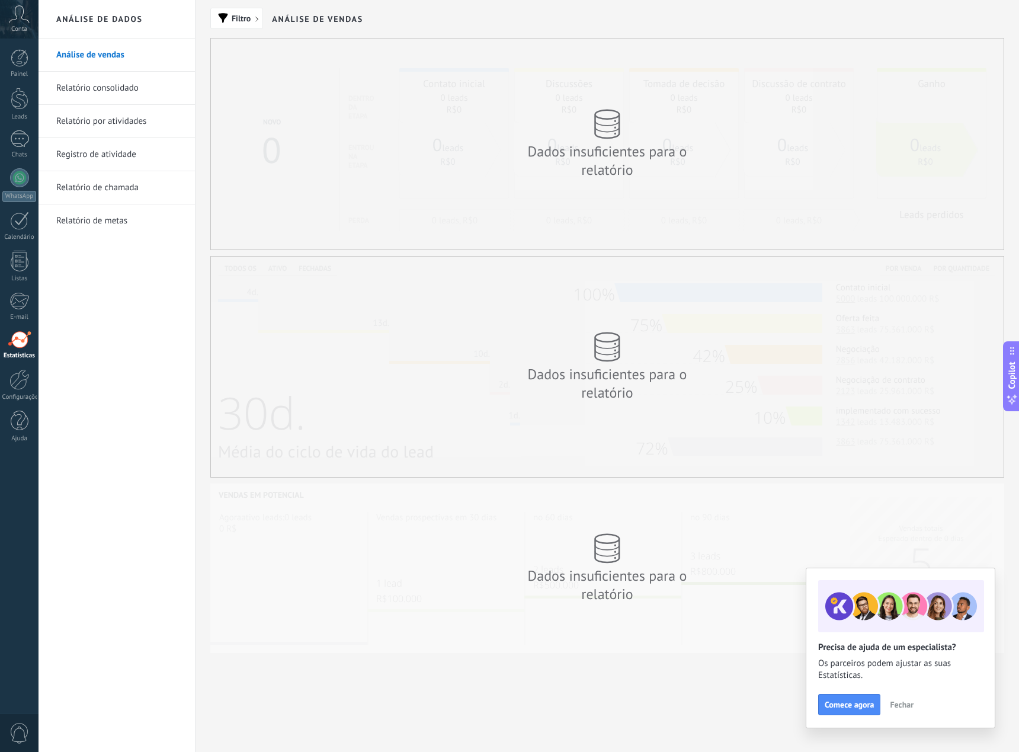
click at [79, 89] on link "Relatório consolidado" at bounding box center [119, 88] width 127 height 33
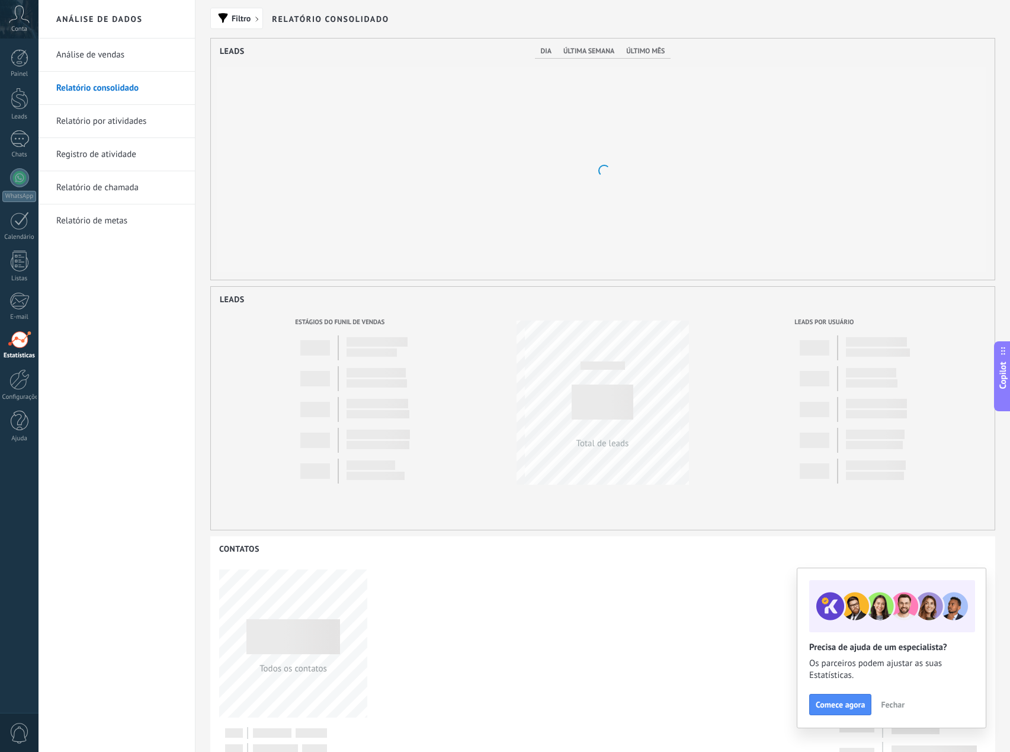
scroll to position [241, 784]
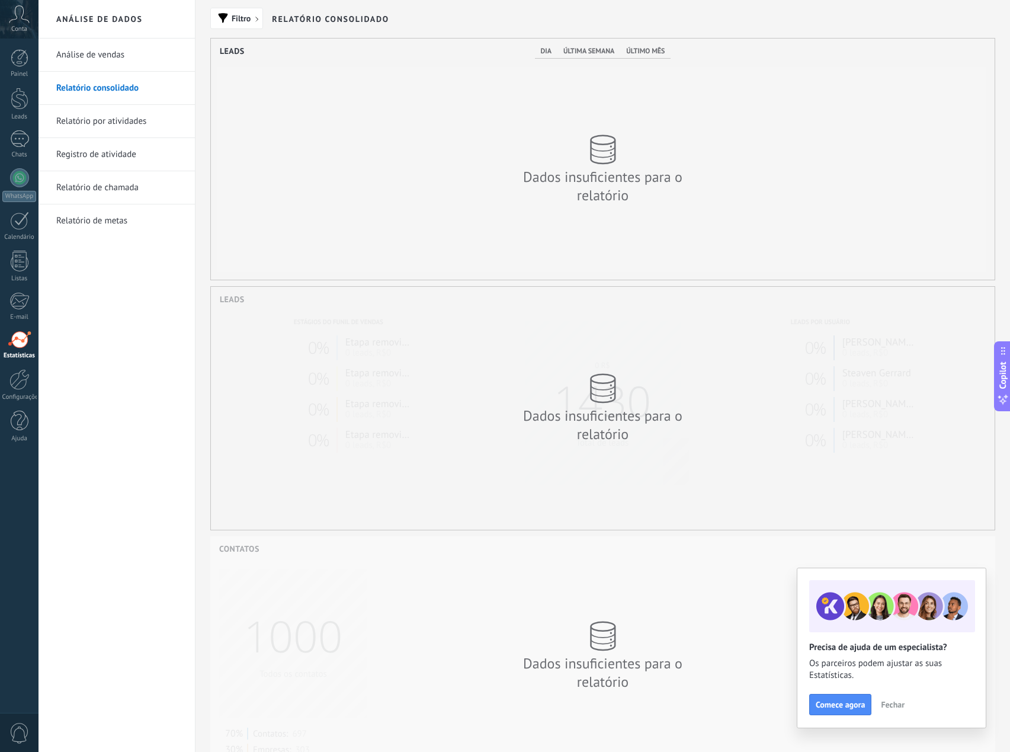
click at [83, 120] on link "Relatório por atividades" at bounding box center [119, 121] width 127 height 33
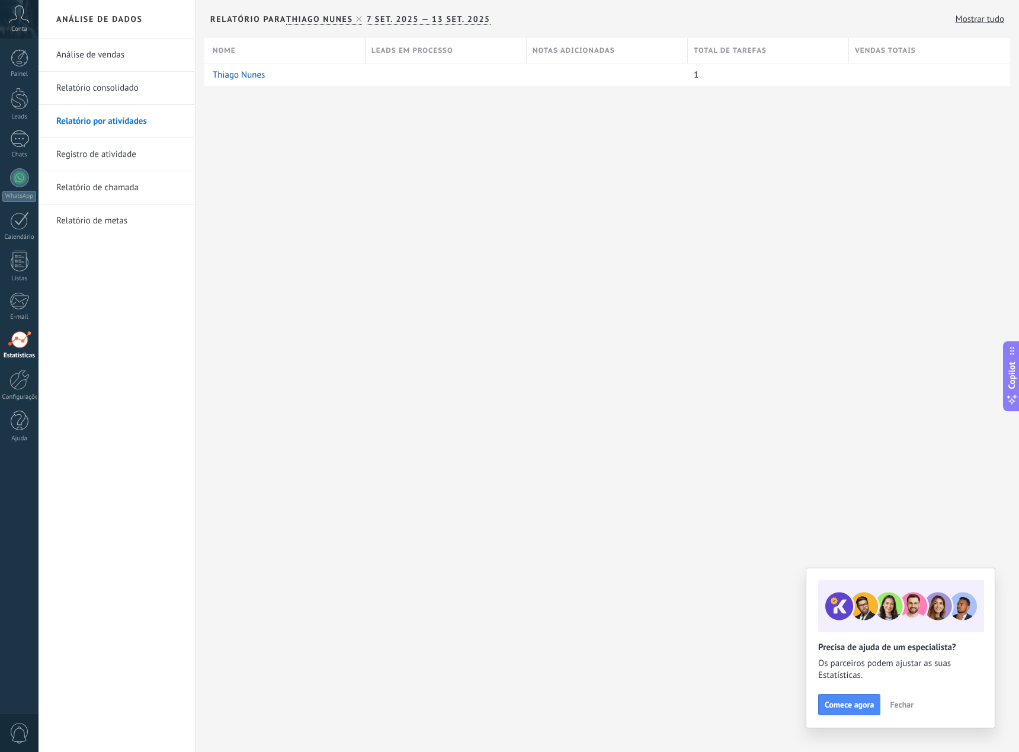
click at [89, 154] on link "Registro de atividade" at bounding box center [119, 154] width 127 height 33
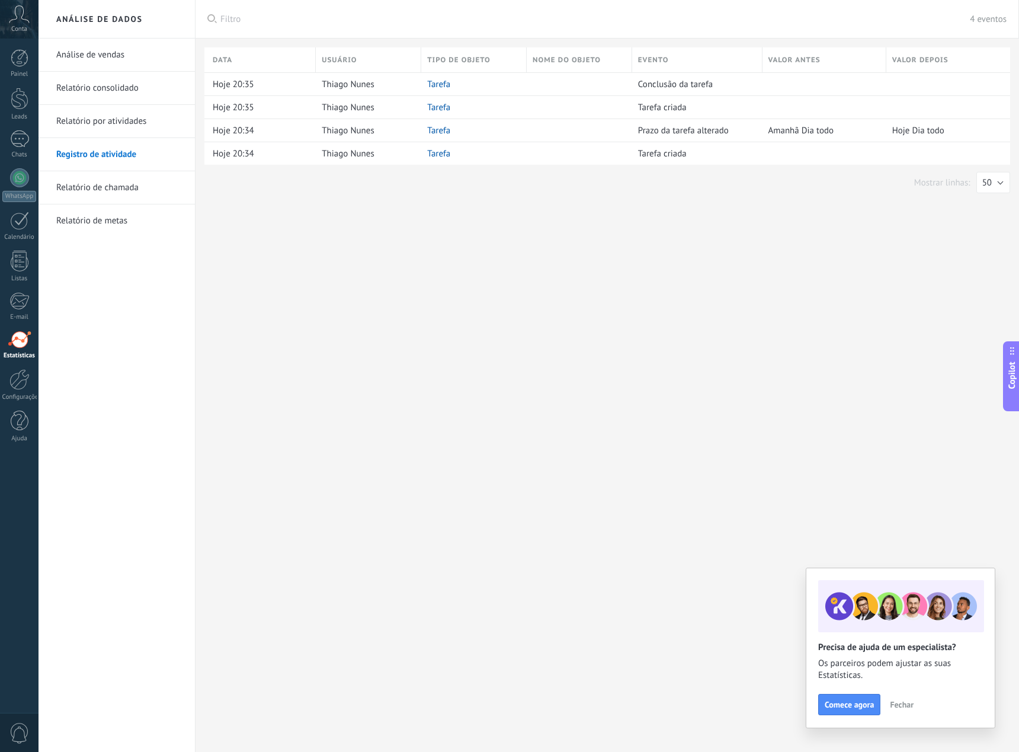
click at [99, 188] on link "Relatório de chamada" at bounding box center [119, 187] width 127 height 33
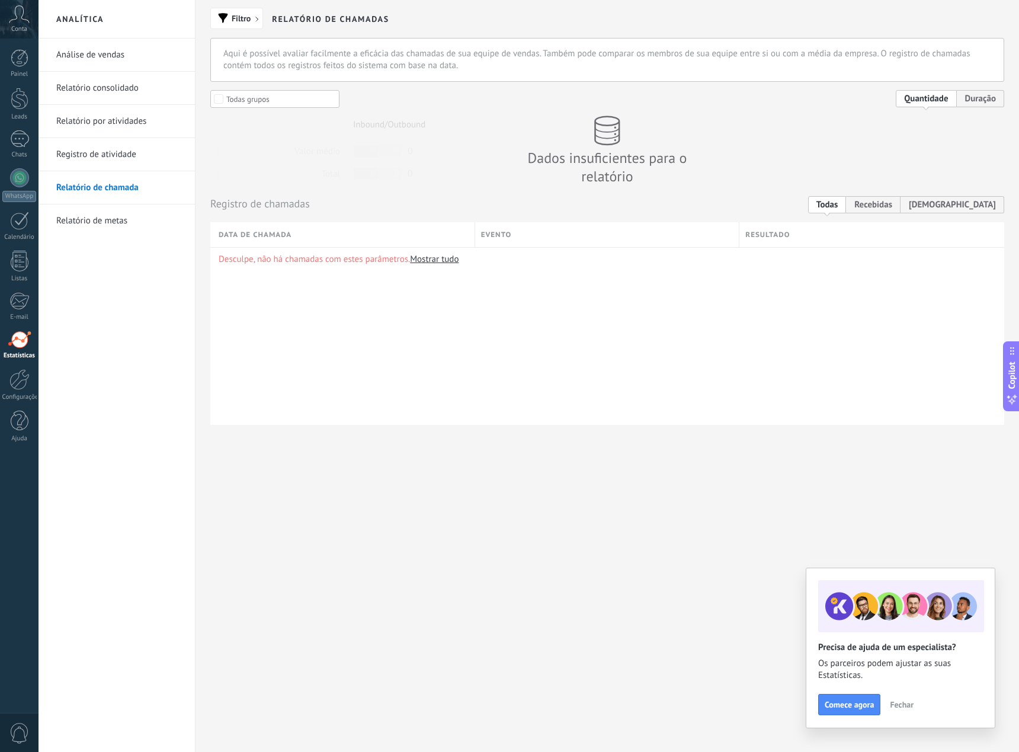
click at [82, 224] on link "Relatório de metas" at bounding box center [119, 220] width 127 height 33
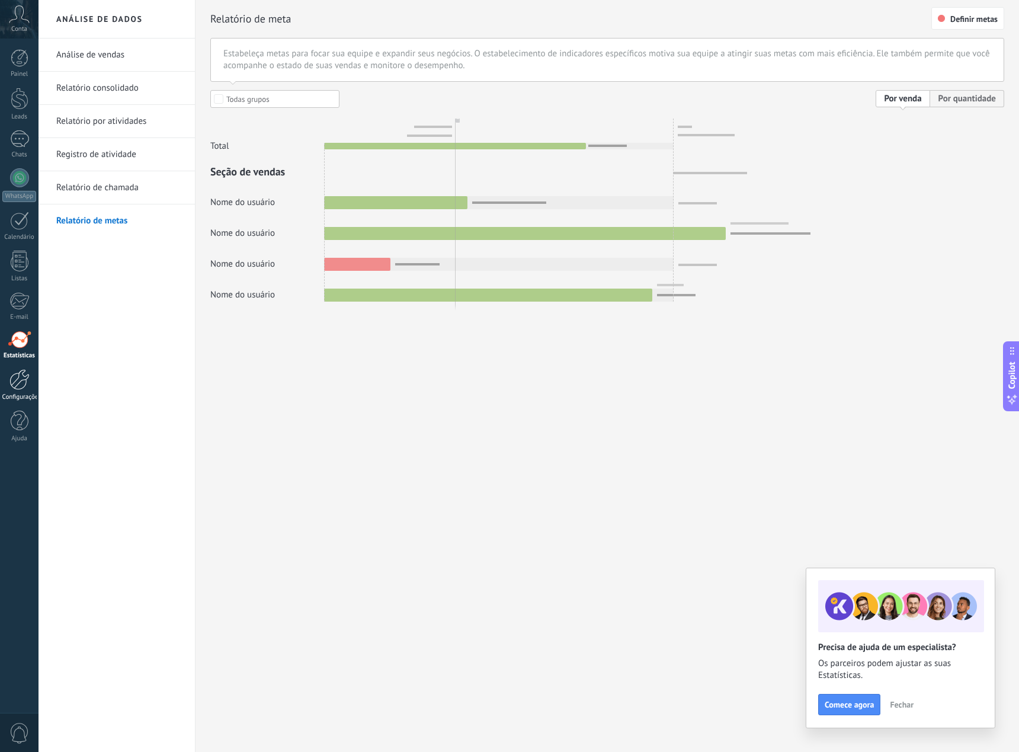
click at [20, 379] on div at bounding box center [19, 379] width 20 height 21
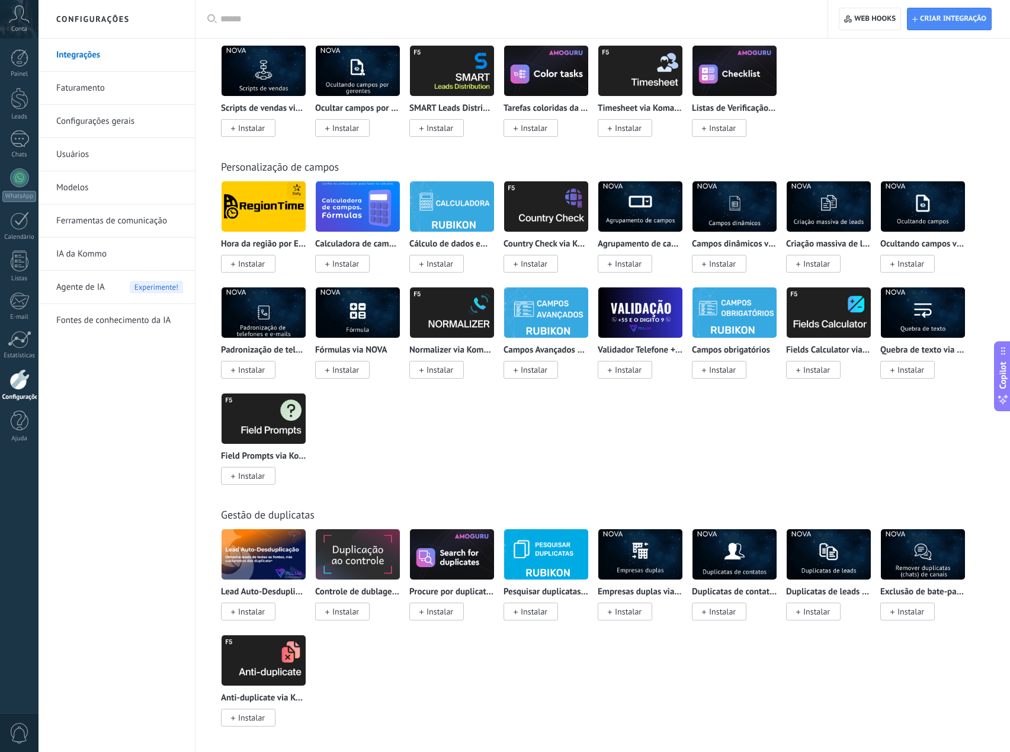
scroll to position [3811, 0]
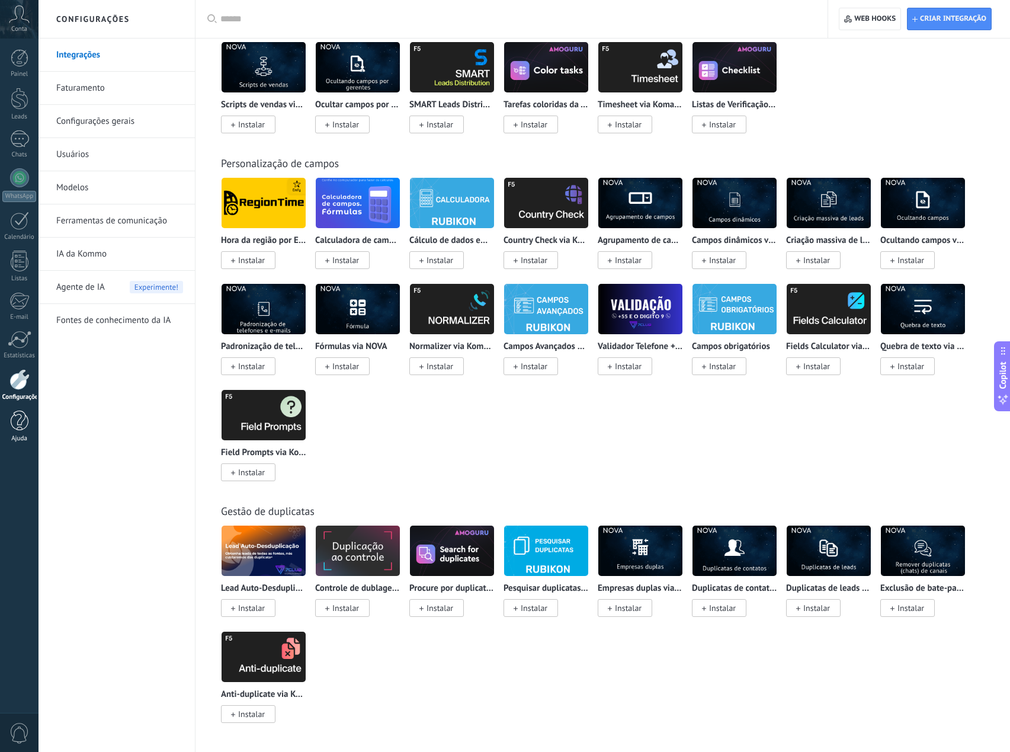
click at [14, 428] on div at bounding box center [20, 421] width 18 height 21
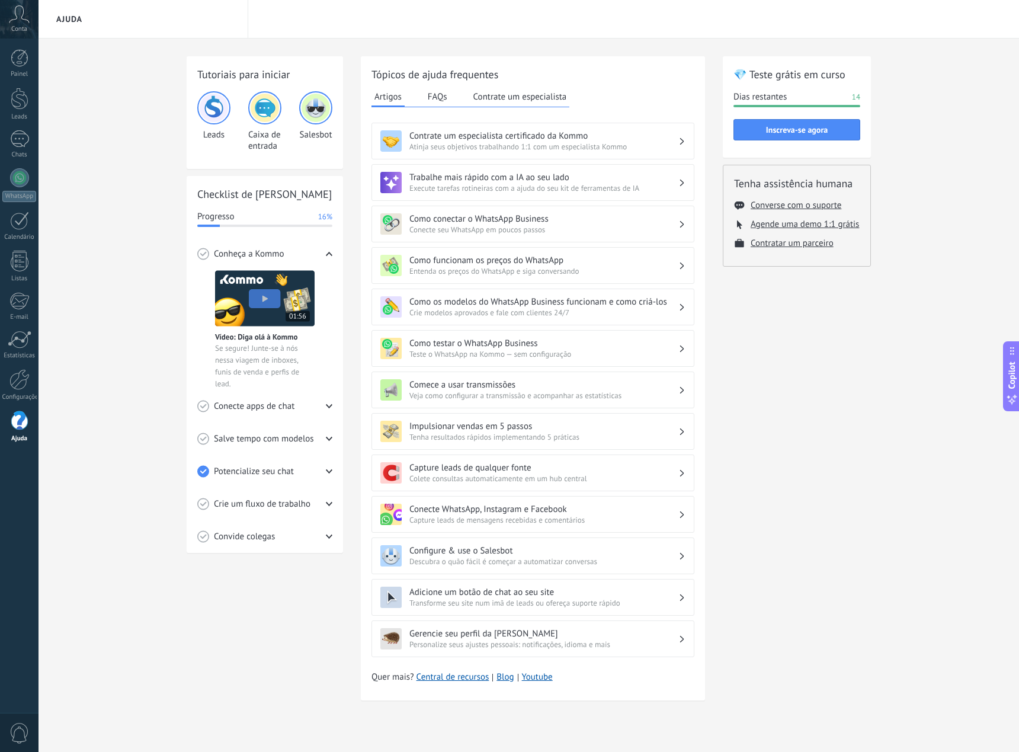
click at [21, 17] on use at bounding box center [19, 13] width 20 height 17
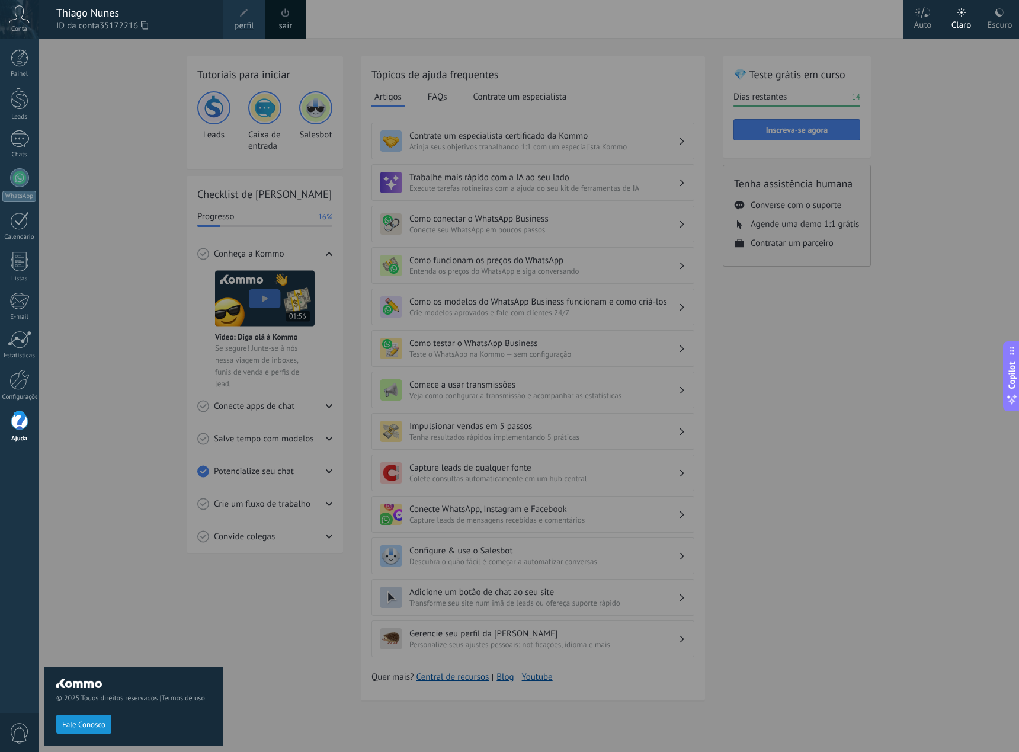
click at [291, 21] on link "sair" at bounding box center [286, 26] width 14 height 13
